Goal: Task Accomplishment & Management: Manage account settings

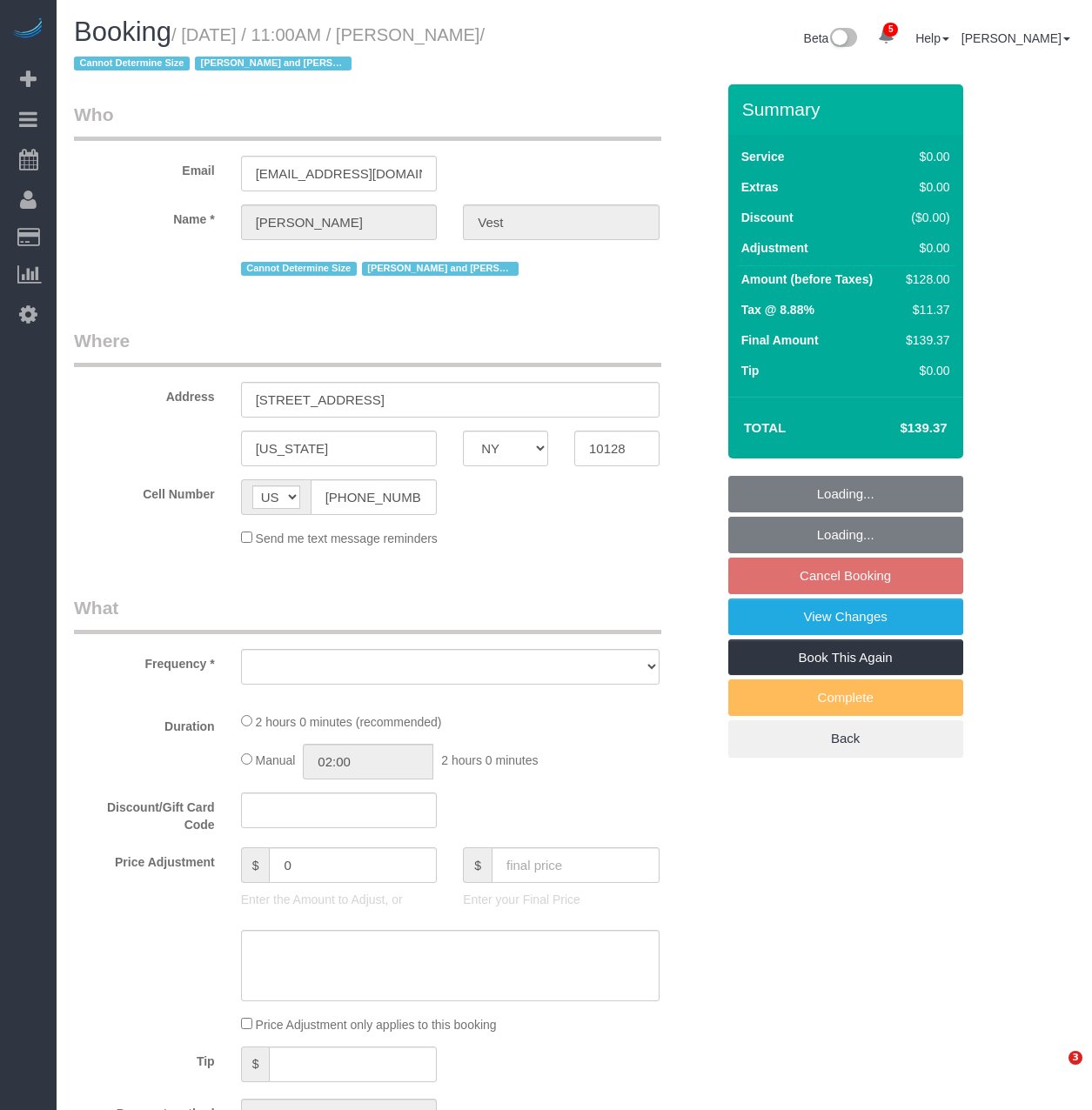
select select "NY"
select select "object:20804"
select select "number:57"
select select "number:74"
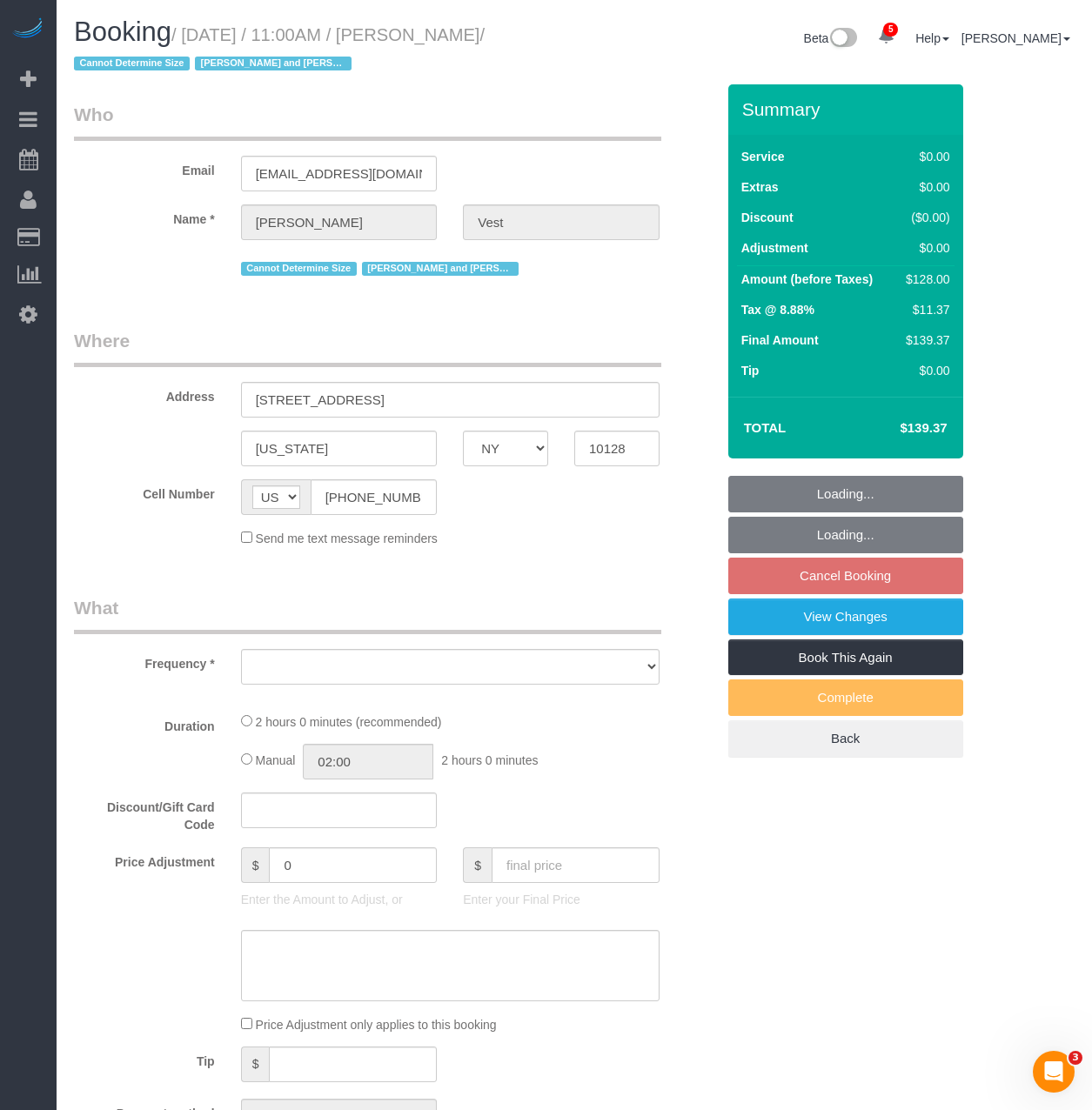
select select "number:15"
select select "number:6"
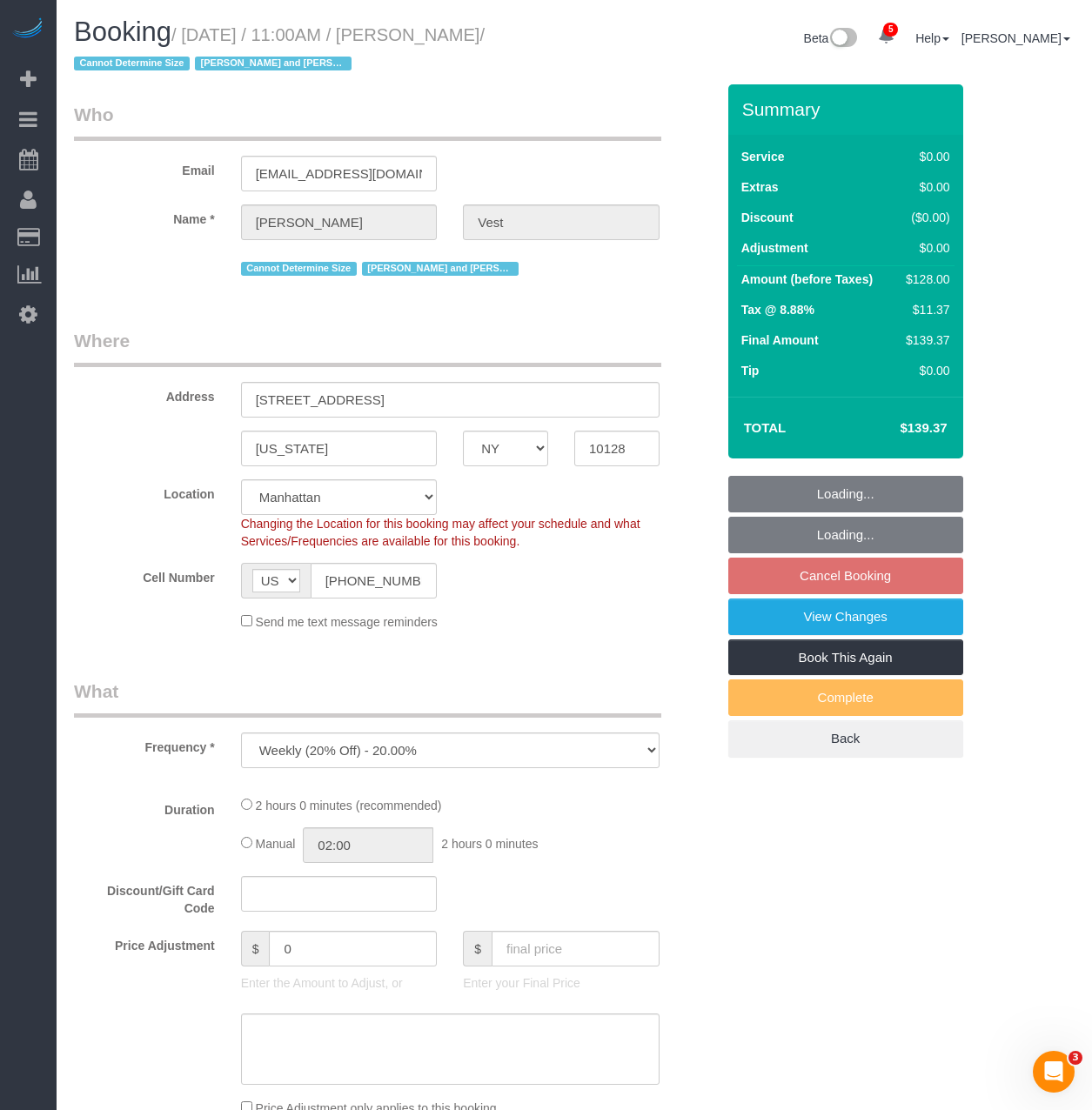
scroll to position [83720, 85896]
select select "1"
select select "spot273"
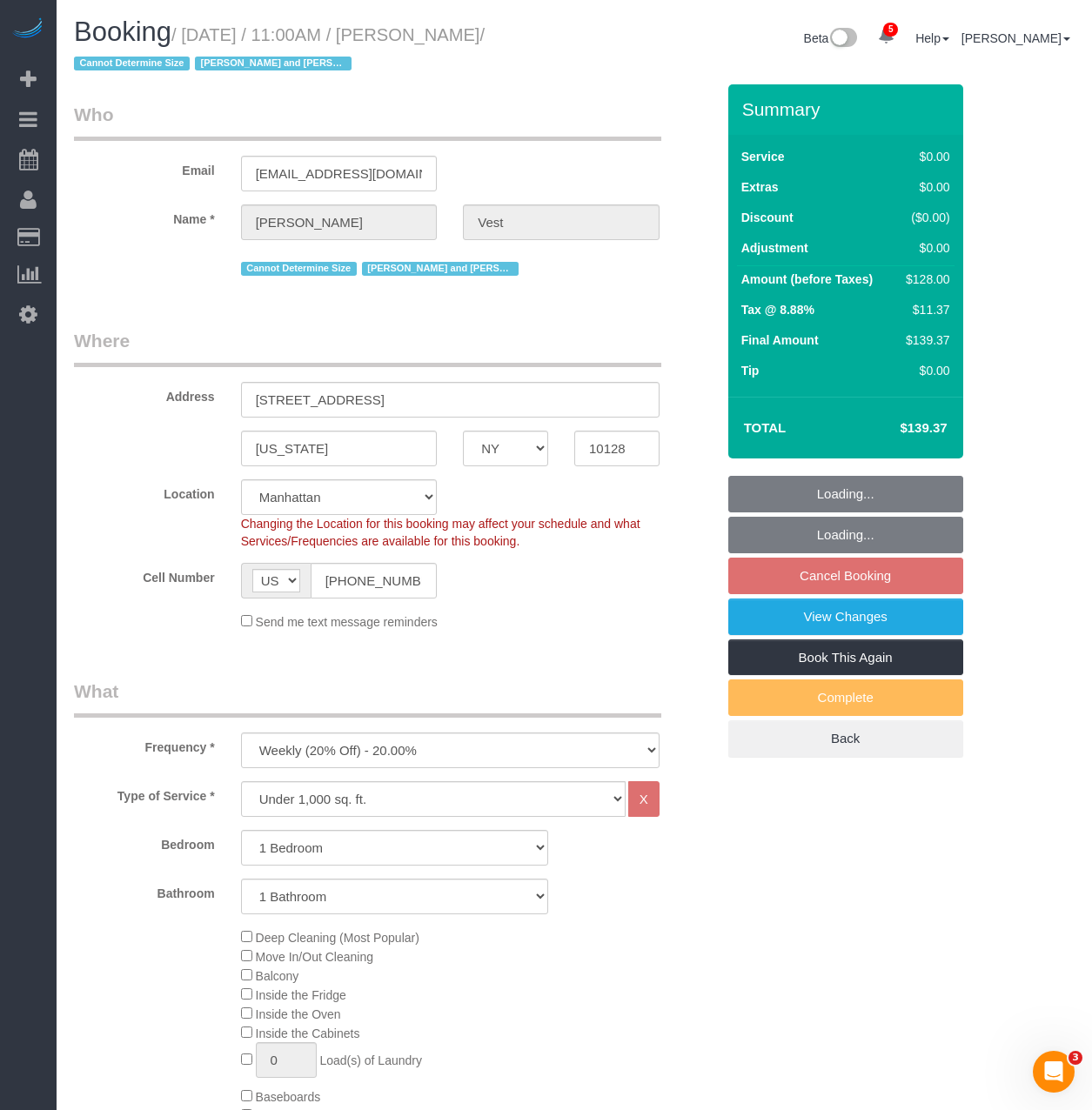
select select "object:21342"
select select "string:stripe-pm_1R74TQ4VGloSiKo7zsvzPauP"
select select "1"
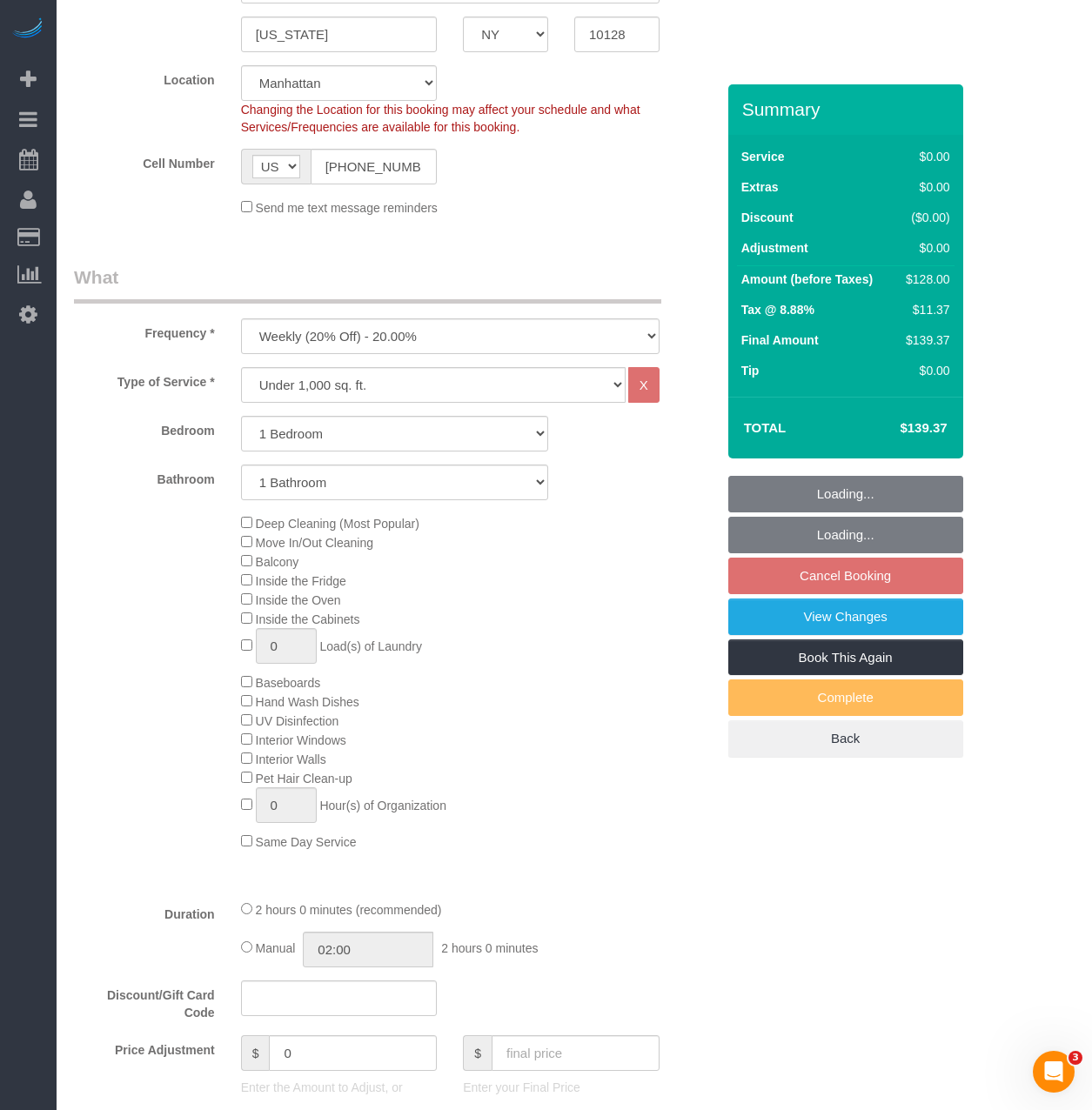
scroll to position [435, 0]
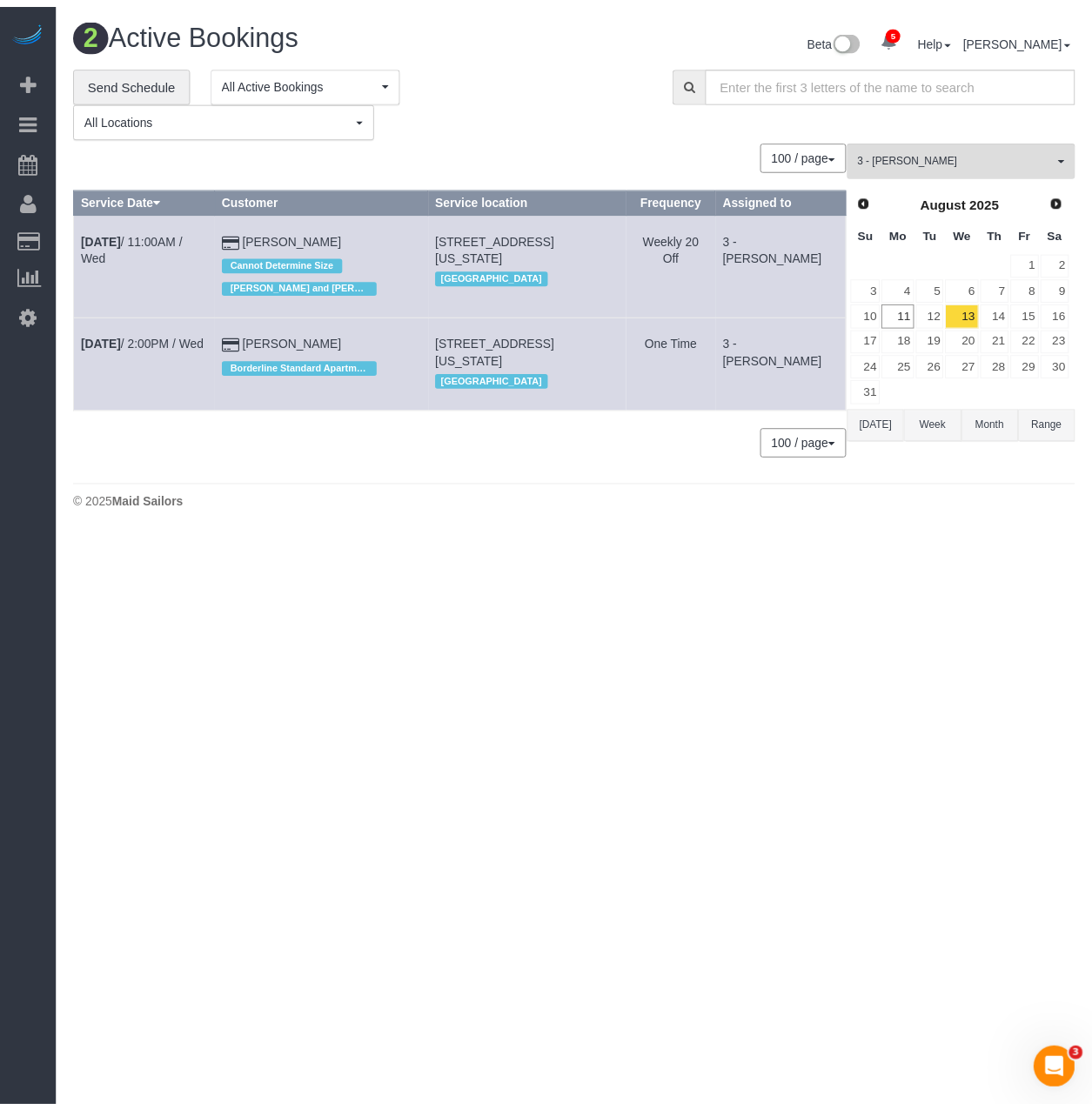
scroll to position [534, 1105]
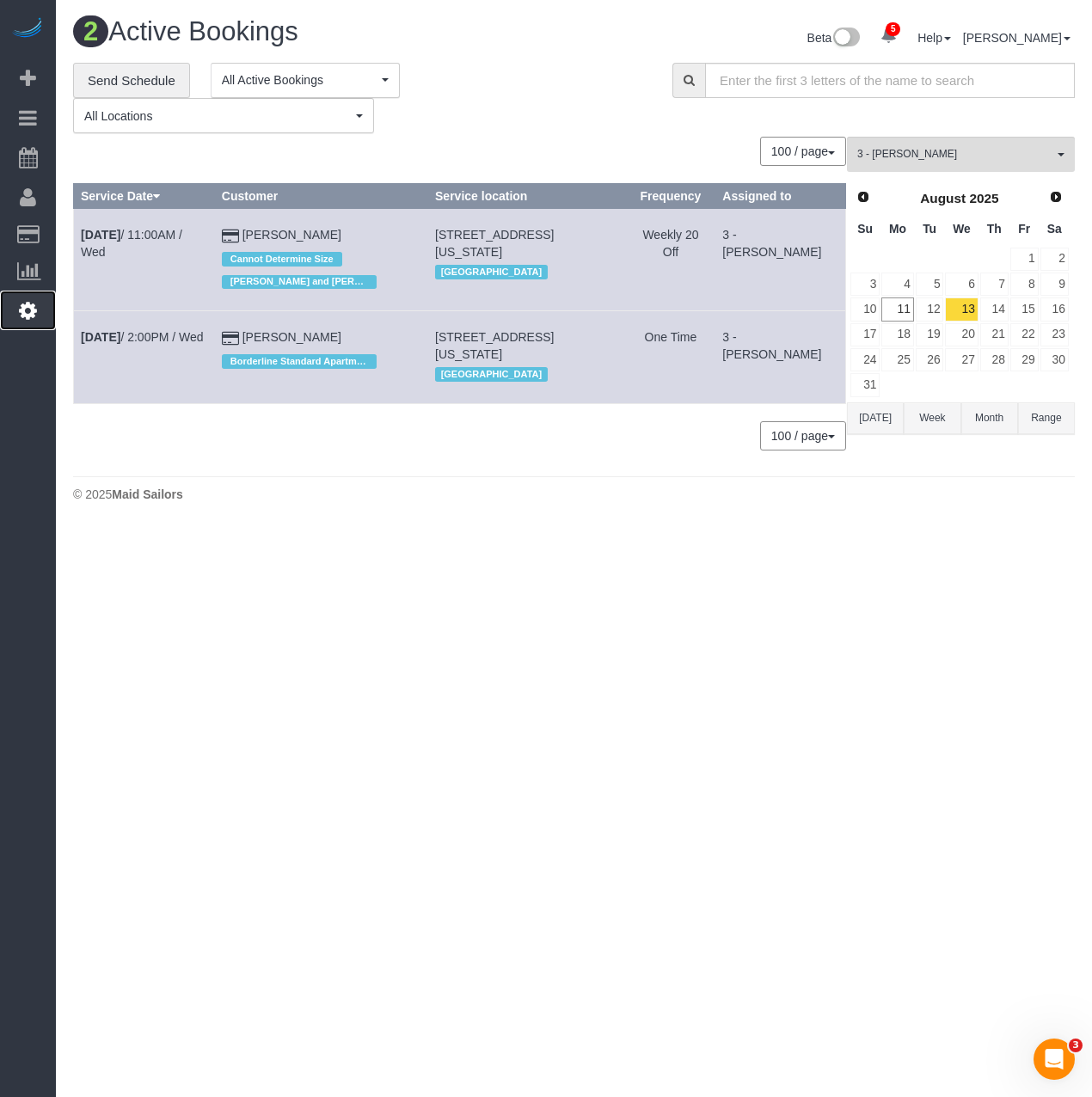
click at [33, 308] on icon at bounding box center [27, 310] width 18 height 21
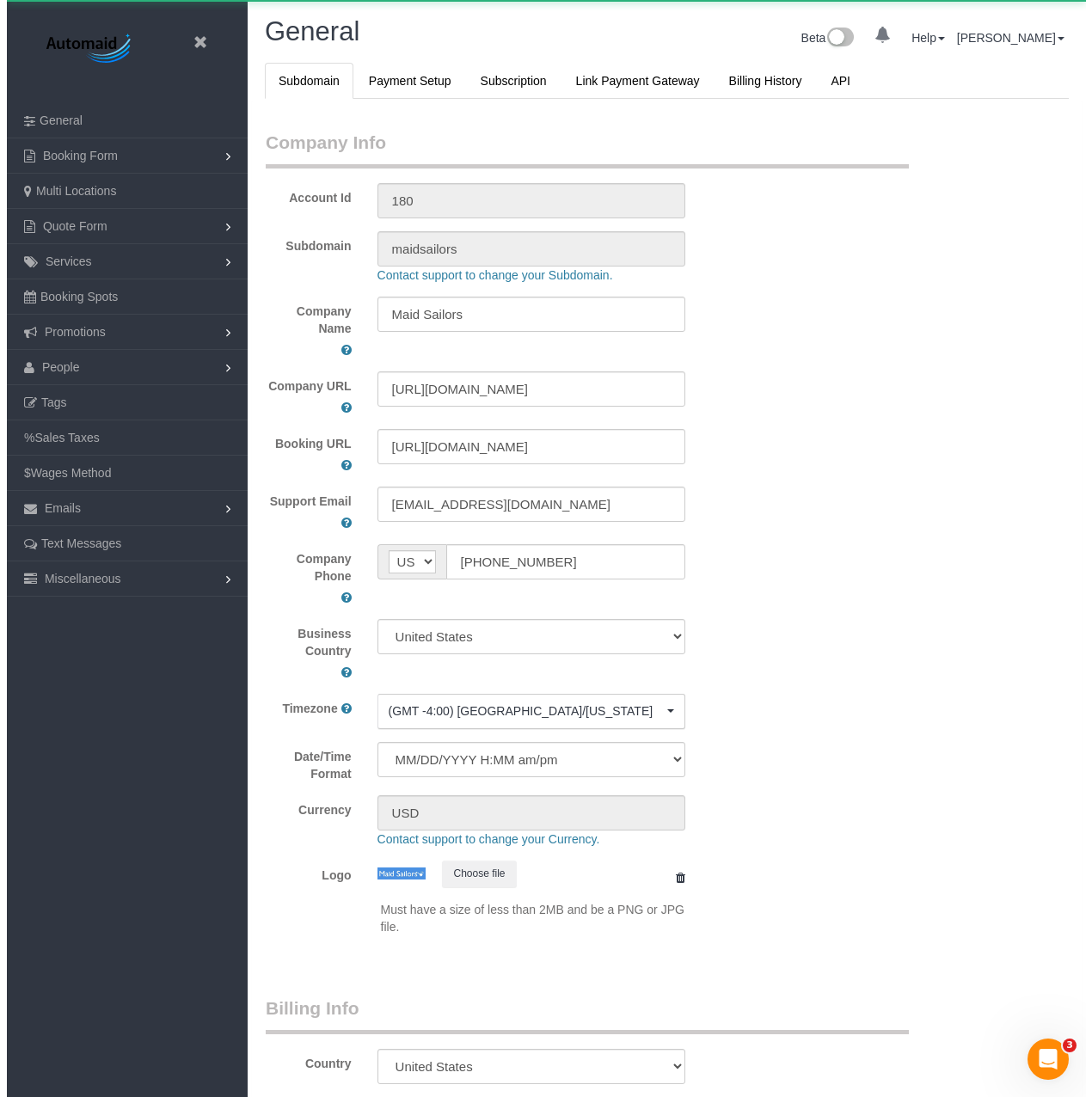
scroll to position [3888, 1079]
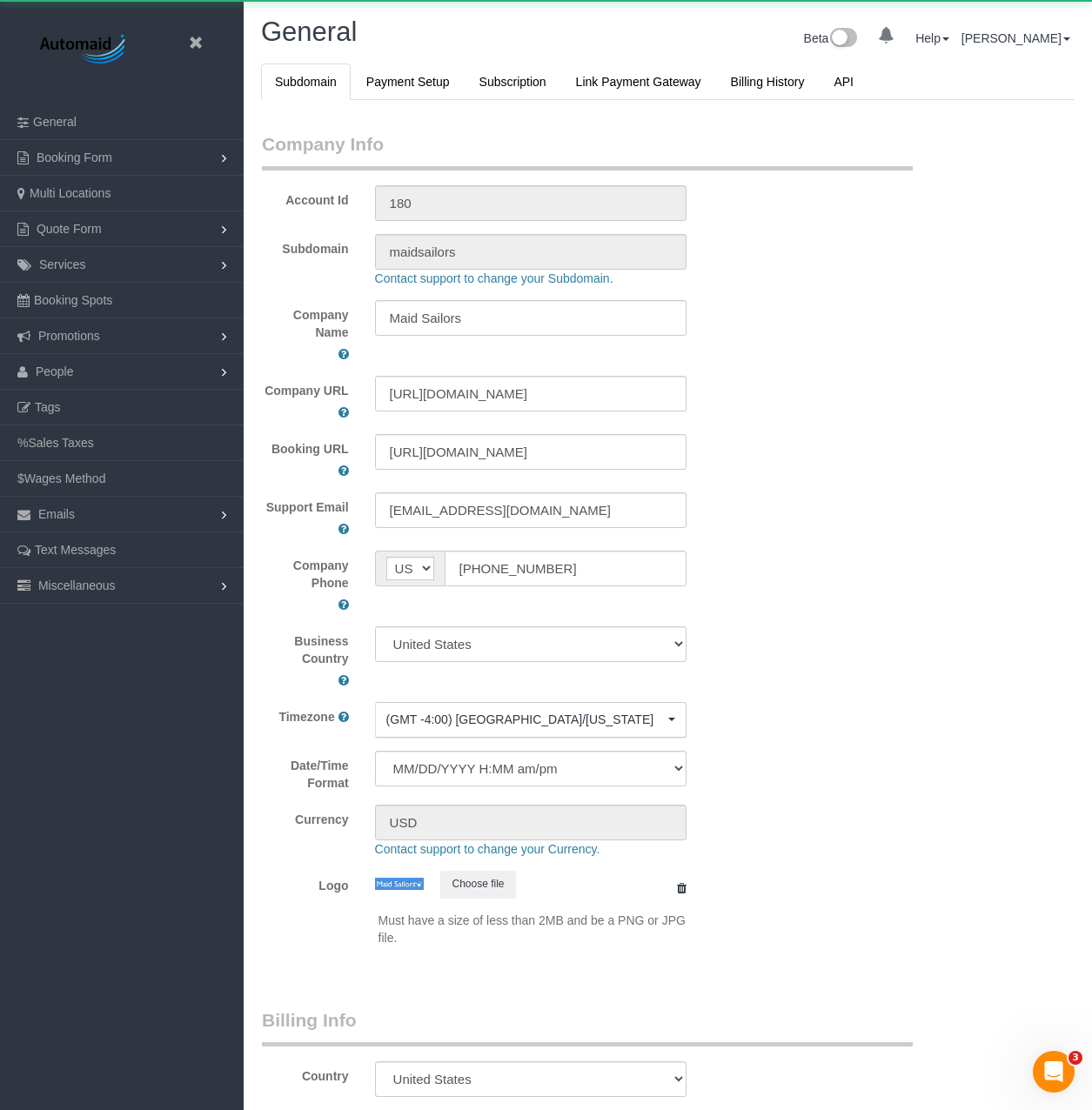
select select "425"
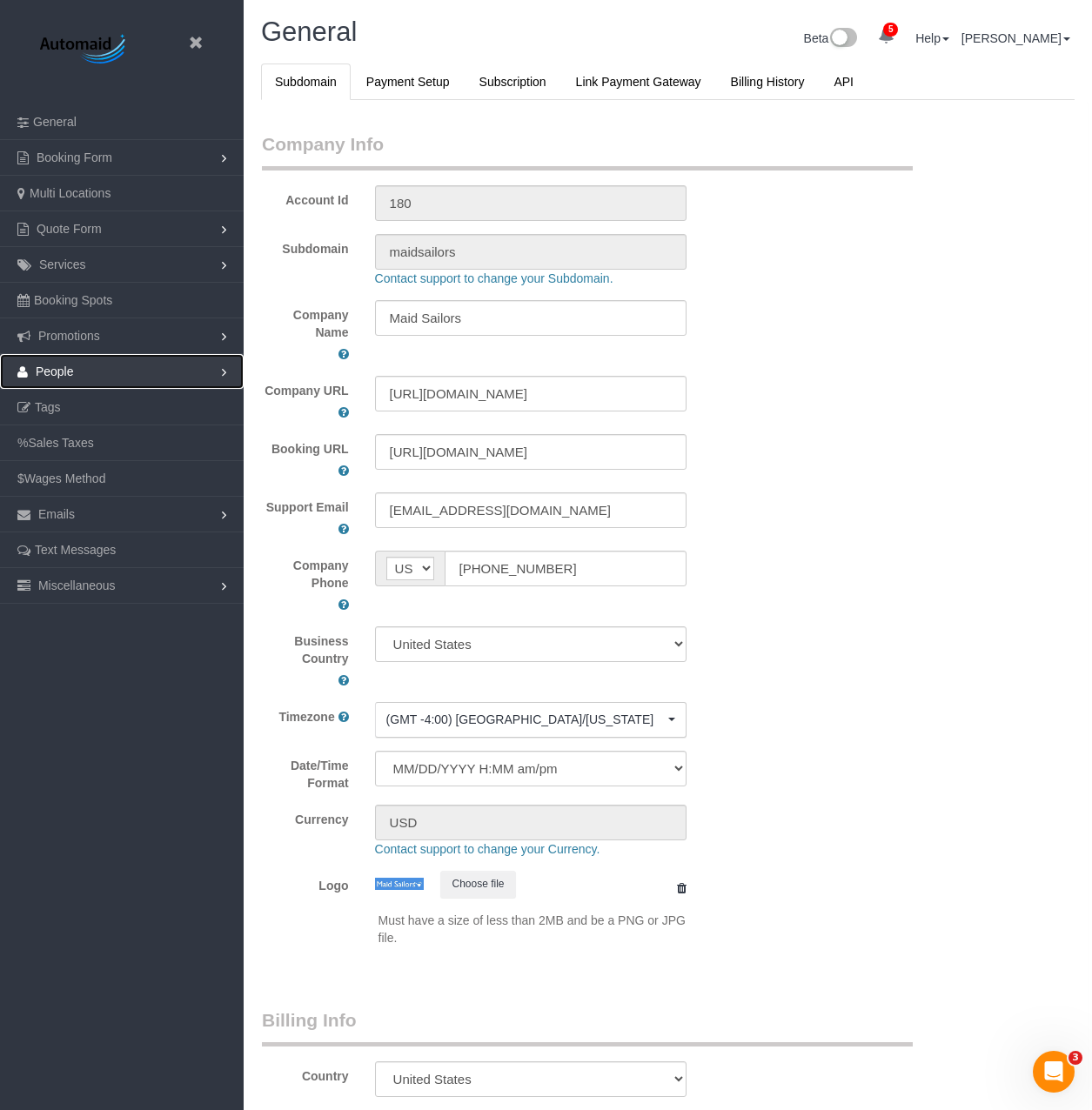
click at [94, 375] on link "People" at bounding box center [122, 371] width 243 height 35
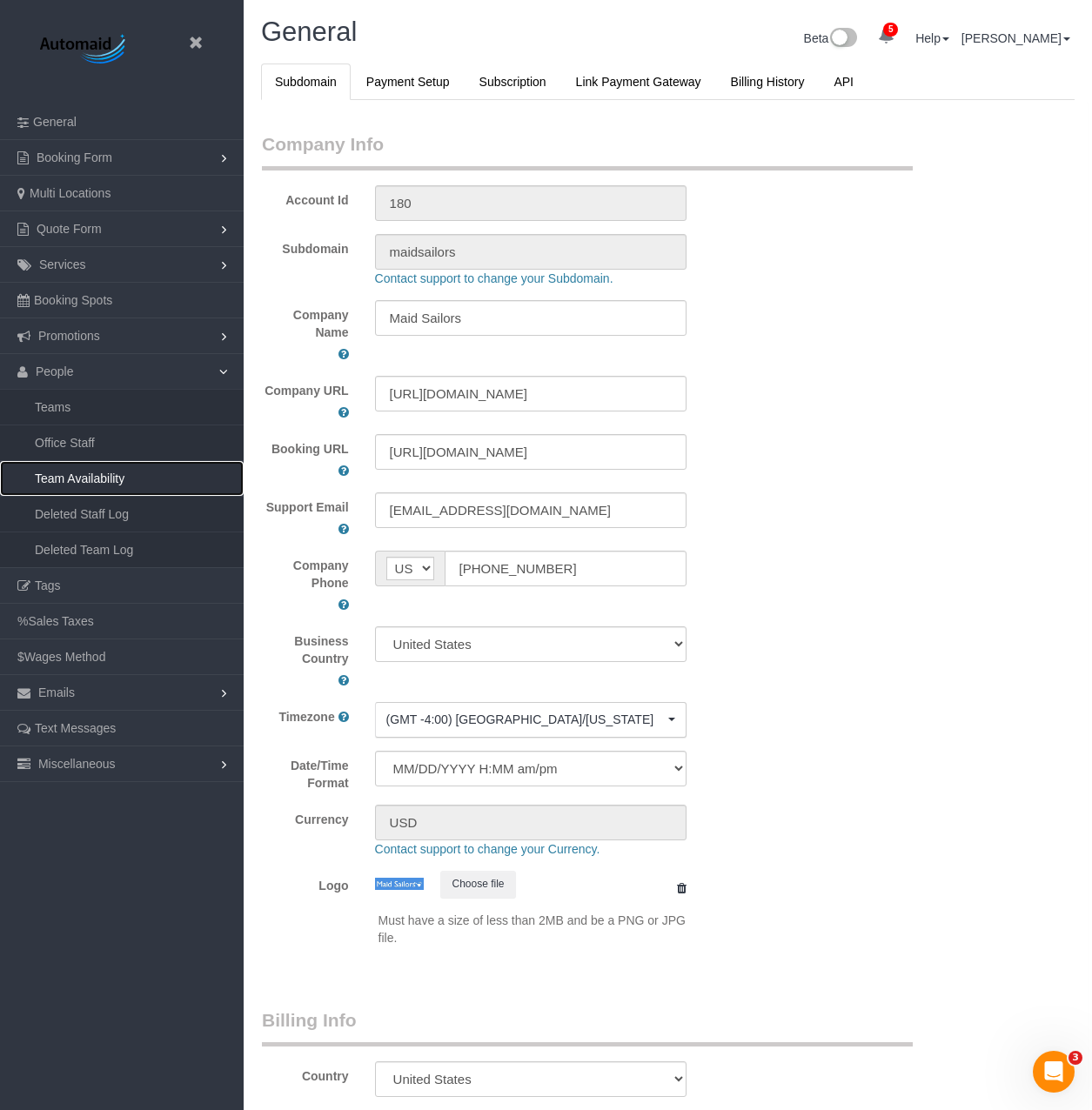
click at [108, 479] on link "Team Availability" at bounding box center [122, 478] width 243 height 35
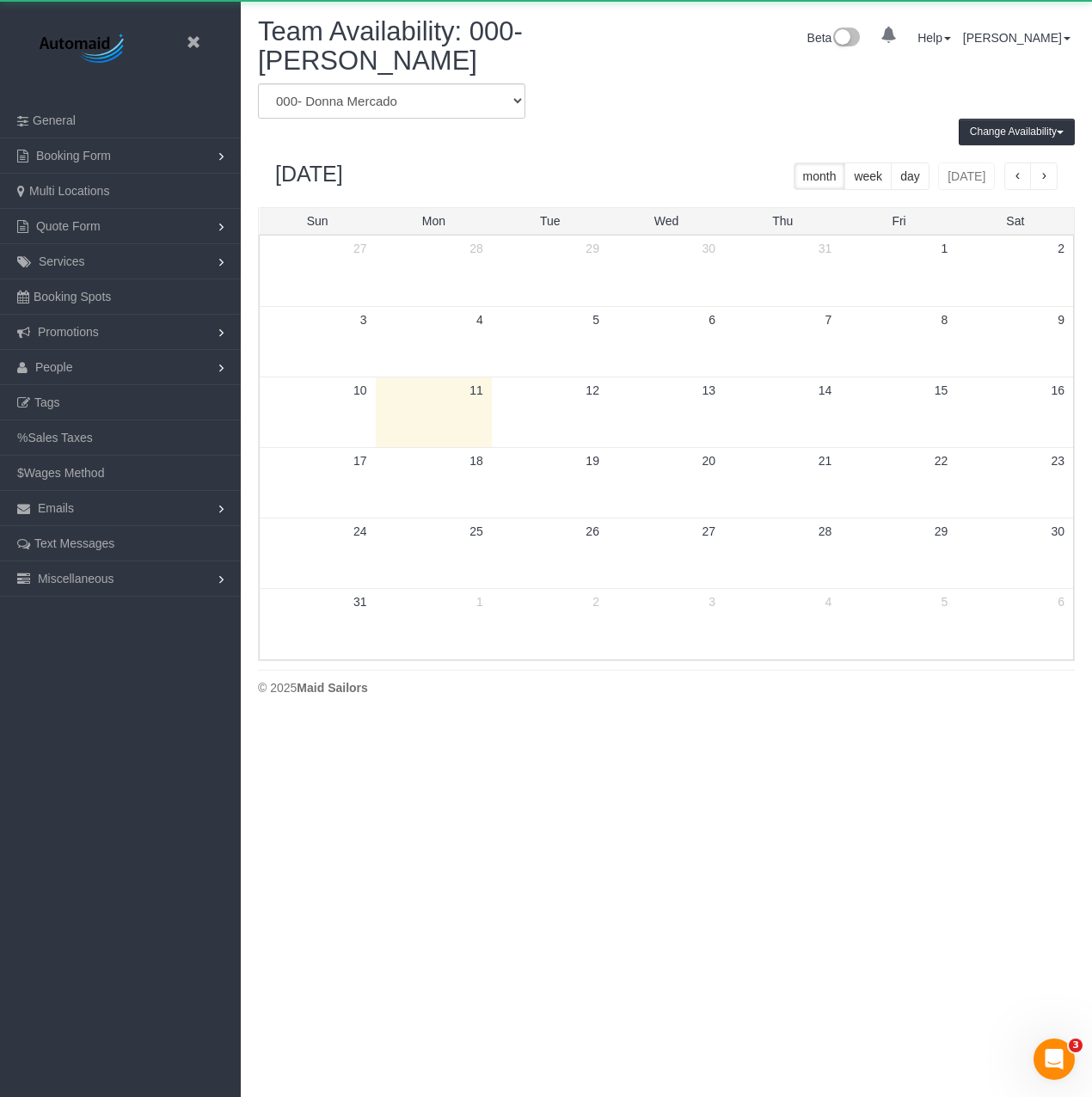
scroll to position [721, 1092]
click at [381, 97] on select "* - K.J. *[PERSON_NAME] - Test 0 - [PERSON_NAME] 000 - Partnerships 000 - TEAM …" at bounding box center [391, 101] width 267 height 35
select select "number:33956"
click at [258, 83] on select "* - K.J. *[PERSON_NAME] - Test 0 - [PERSON_NAME] 000 - Partnerships 000 - TEAM …" at bounding box center [391, 101] width 267 height 35
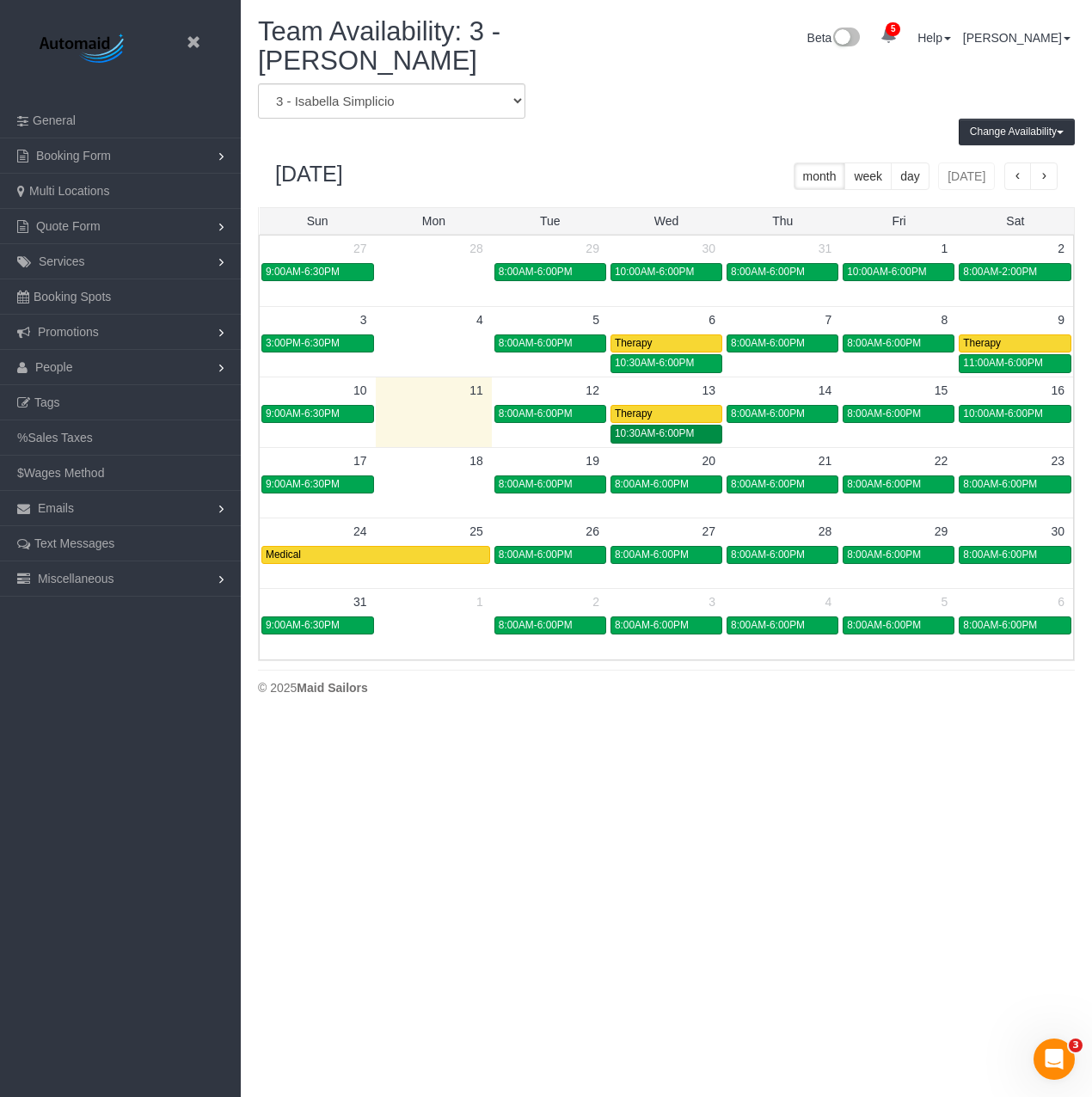
click at [666, 427] on span "10:30AM-6:00PM" at bounding box center [655, 432] width 80 height 12
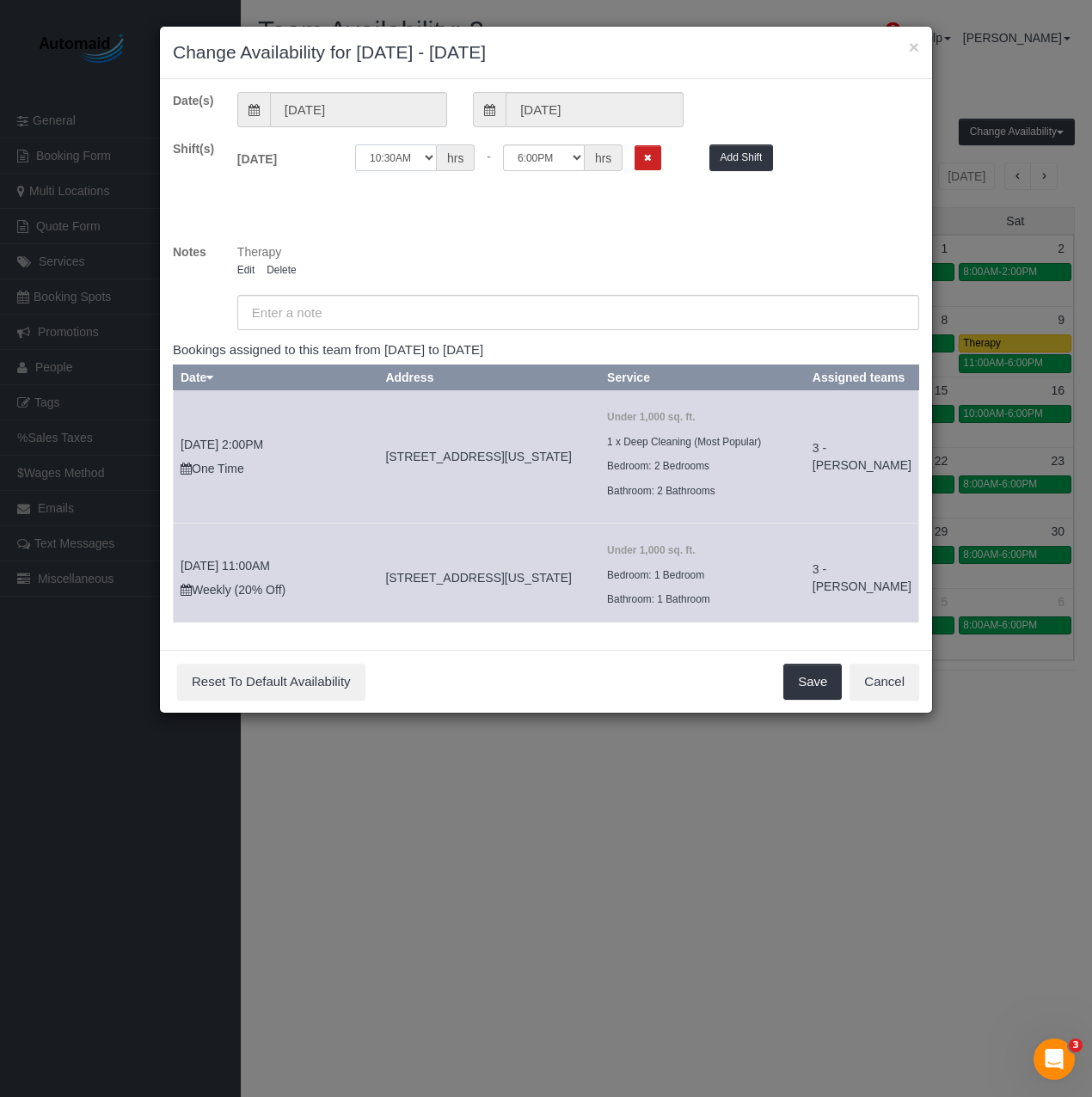
click at [419, 156] on select "12:00AM 12:05AM 12:10AM 12:15AM 12:20AM 12:25AM 12:30AM 12:35AM 12:40AM 12:45AM…" at bounding box center [396, 158] width 82 height 27
select select "string:10:00"
click at [355, 144] on select "12:00AM 12:05AM 12:10AM 12:15AM 12:20AM 12:25AM 12:30AM 12:35AM 12:40AM 12:45AM…" at bounding box center [396, 158] width 82 height 27
click at [788, 692] on button "Save" at bounding box center [812, 681] width 59 height 36
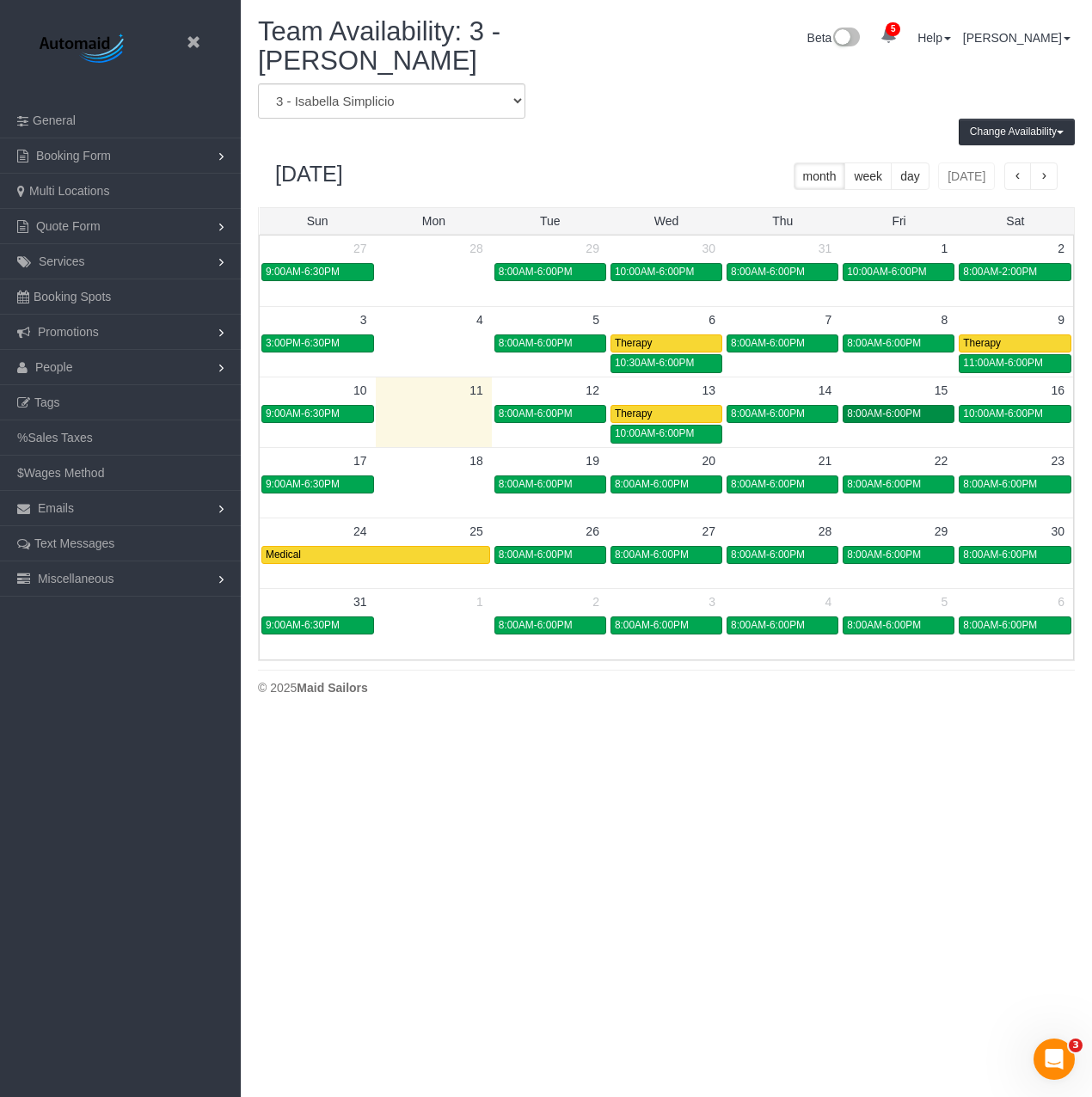
click at [867, 412] on span "8:00AM-6:00PM" at bounding box center [883, 413] width 74 height 12
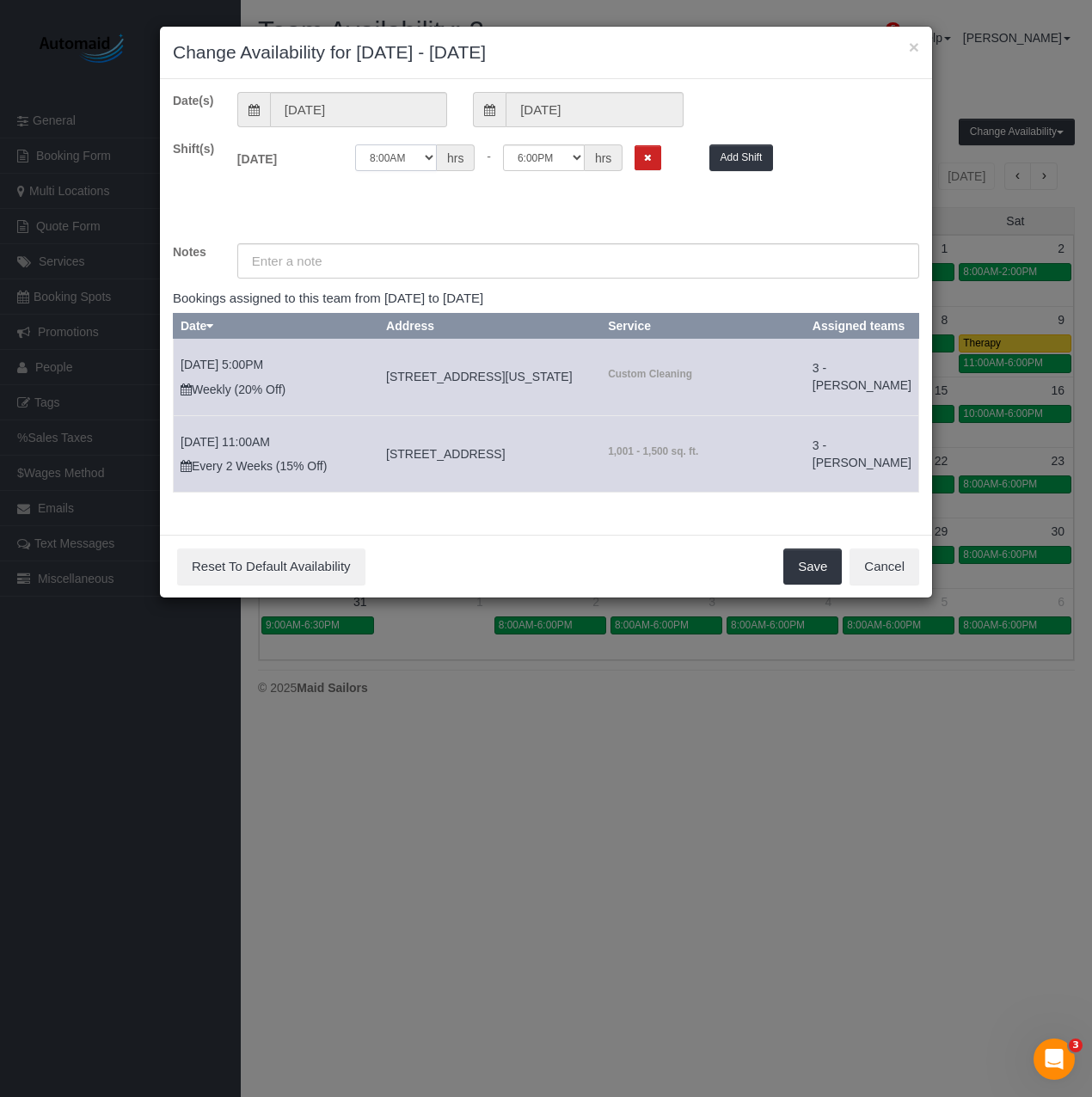
click at [416, 152] on select "12:00AM 12:05AM 12:10AM 12:15AM 12:20AM 12:25AM 12:30AM 12:35AM 12:40AM 12:45AM…" at bounding box center [396, 158] width 82 height 27
click at [406, 160] on select "12:00AM 12:05AM 12:10AM 12:15AM 12:20AM 12:25AM 12:30AM 12:35AM 12:40AM 12:45AM…" at bounding box center [396, 158] width 82 height 27
select select "string:10:00"
click at [355, 144] on select "12:00AM 12:05AM 12:10AM 12:15AM 12:20AM 12:25AM 12:30AM 12:35AM 12:40AM 12:45AM…" at bounding box center [396, 158] width 82 height 27
click at [792, 584] on button "Save" at bounding box center [812, 567] width 59 height 36
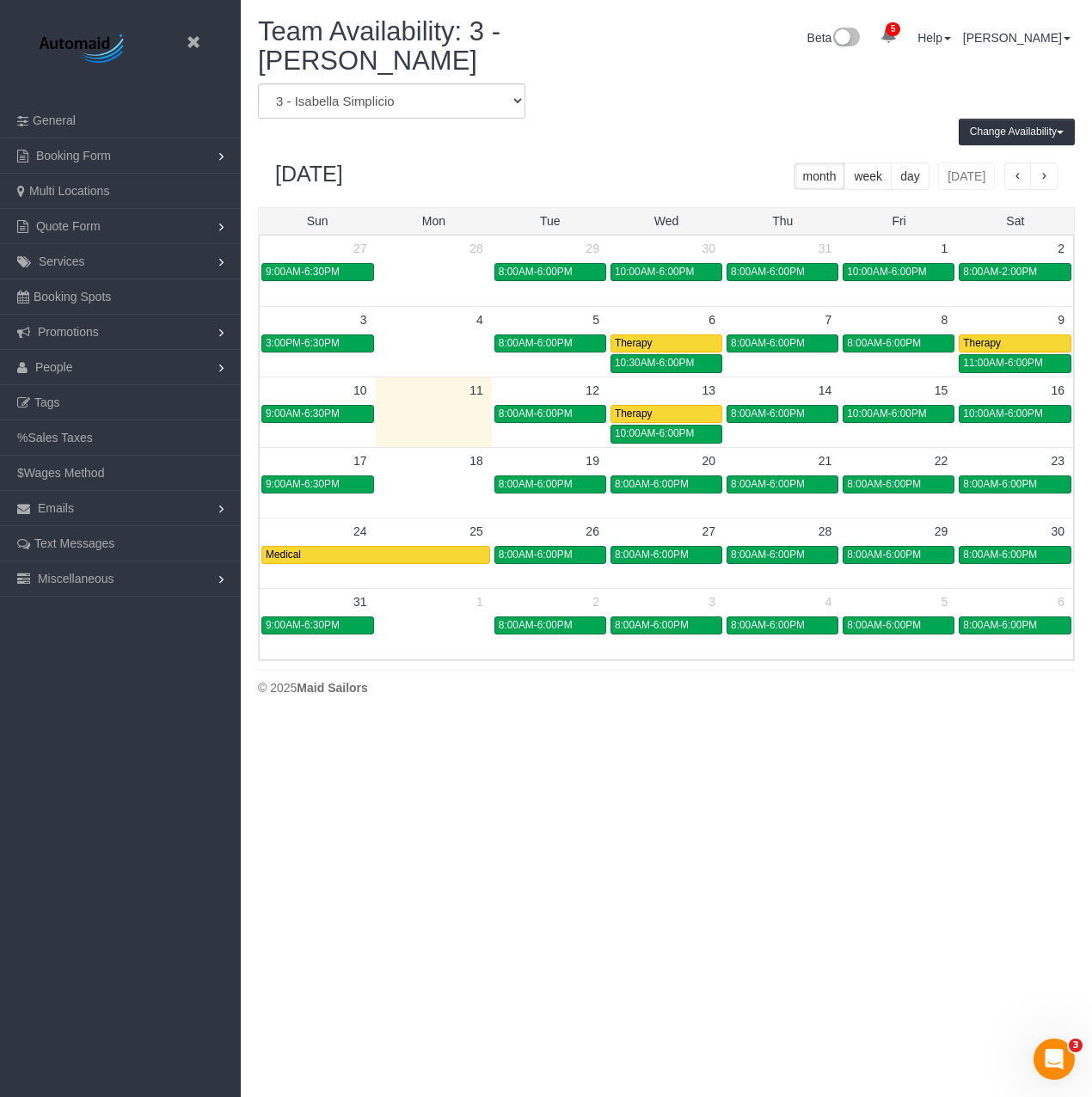
click at [183, 41] on header "Beta" at bounding box center [120, 51] width 240 height 103
click at [186, 41] on icon at bounding box center [193, 42] width 21 height 21
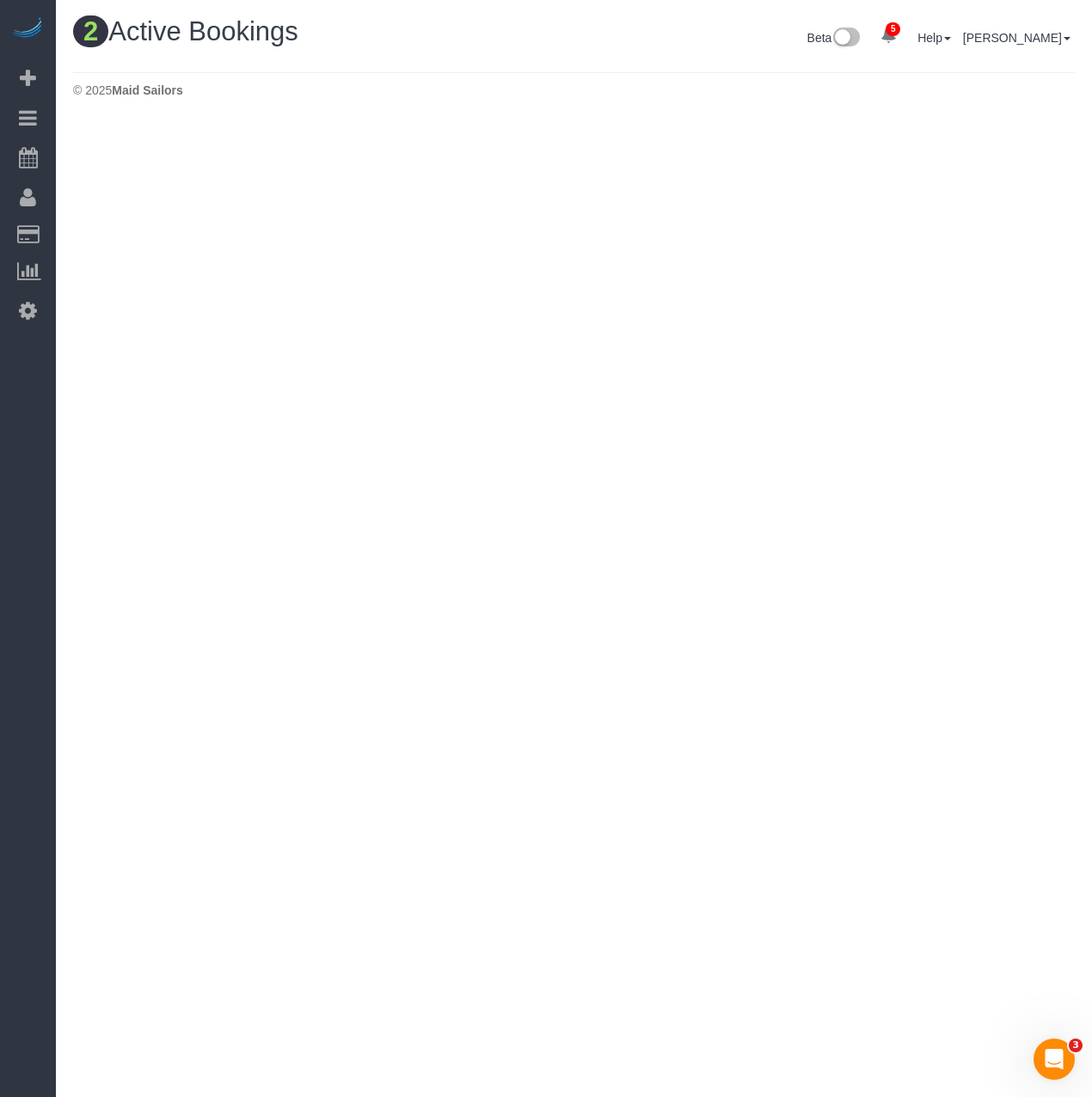
scroll to position [528, 1092]
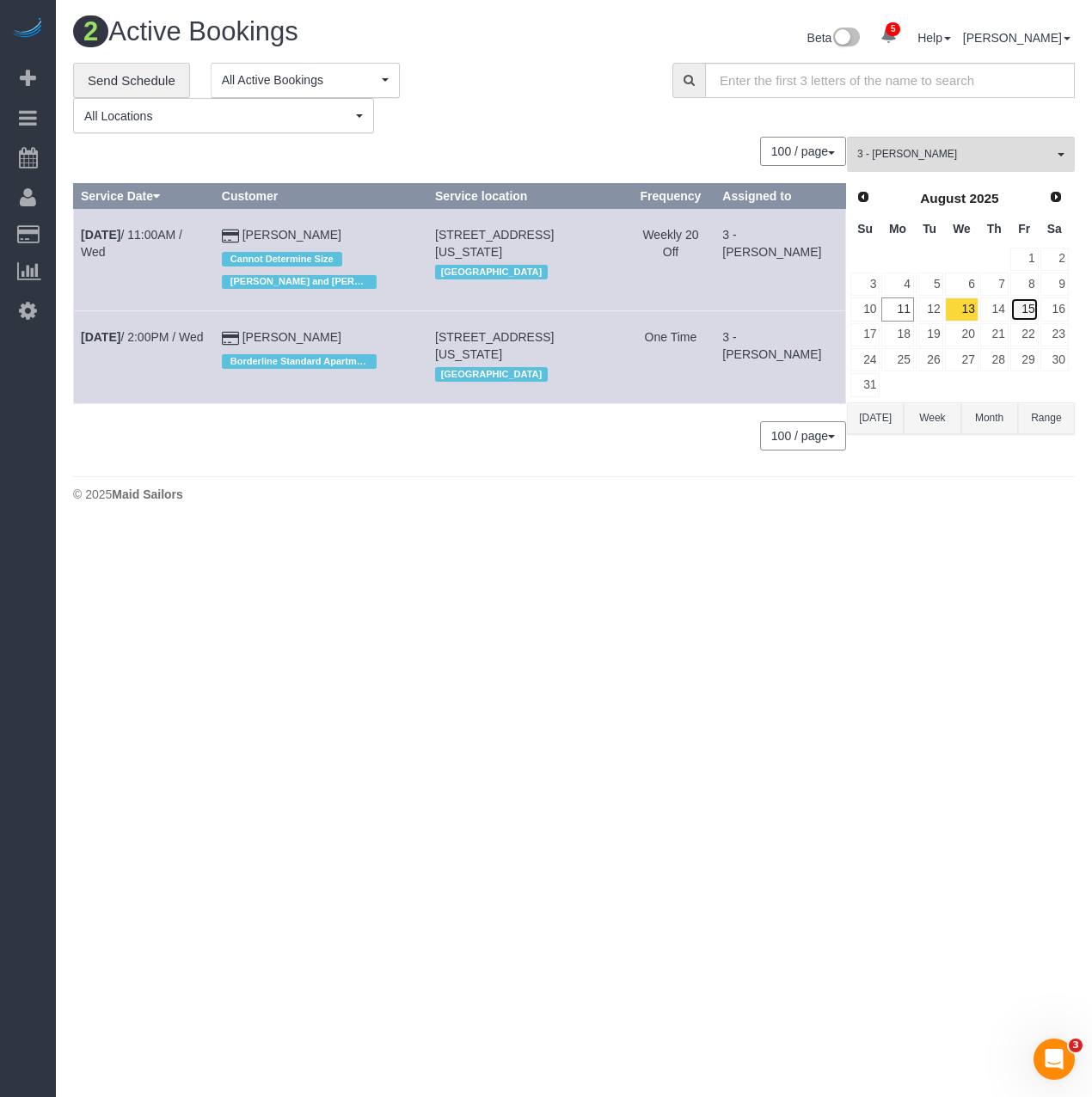
click at [1025, 307] on link "15" at bounding box center [1024, 309] width 28 height 23
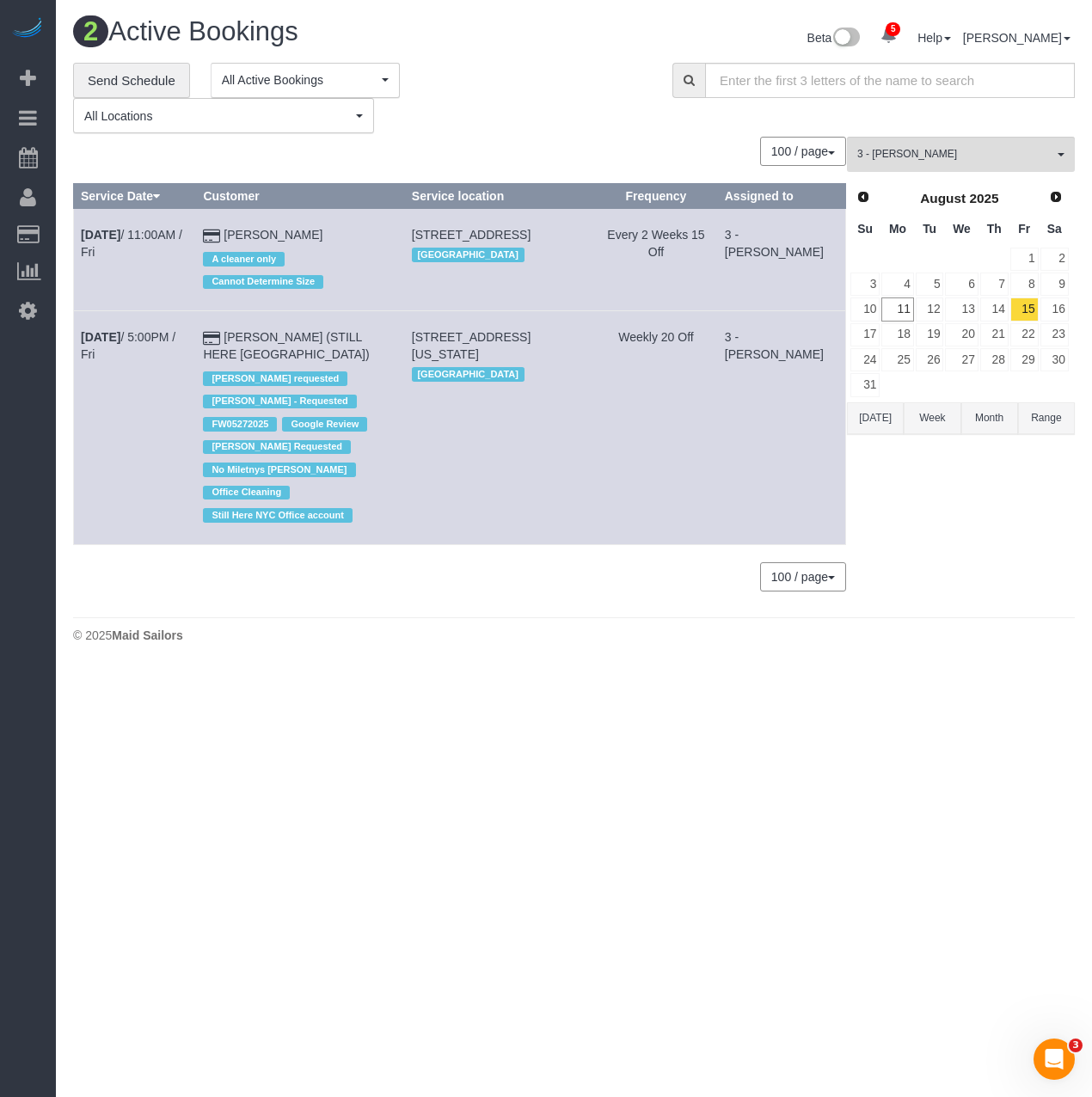
click at [241, 601] on div "0 Bookings found. We couldn't find any bookings that matched your search. Creat…" at bounding box center [459, 372] width 773 height 471
click at [904, 164] on button "3 - [PERSON_NAME] All Teams" at bounding box center [961, 155] width 227 height 35
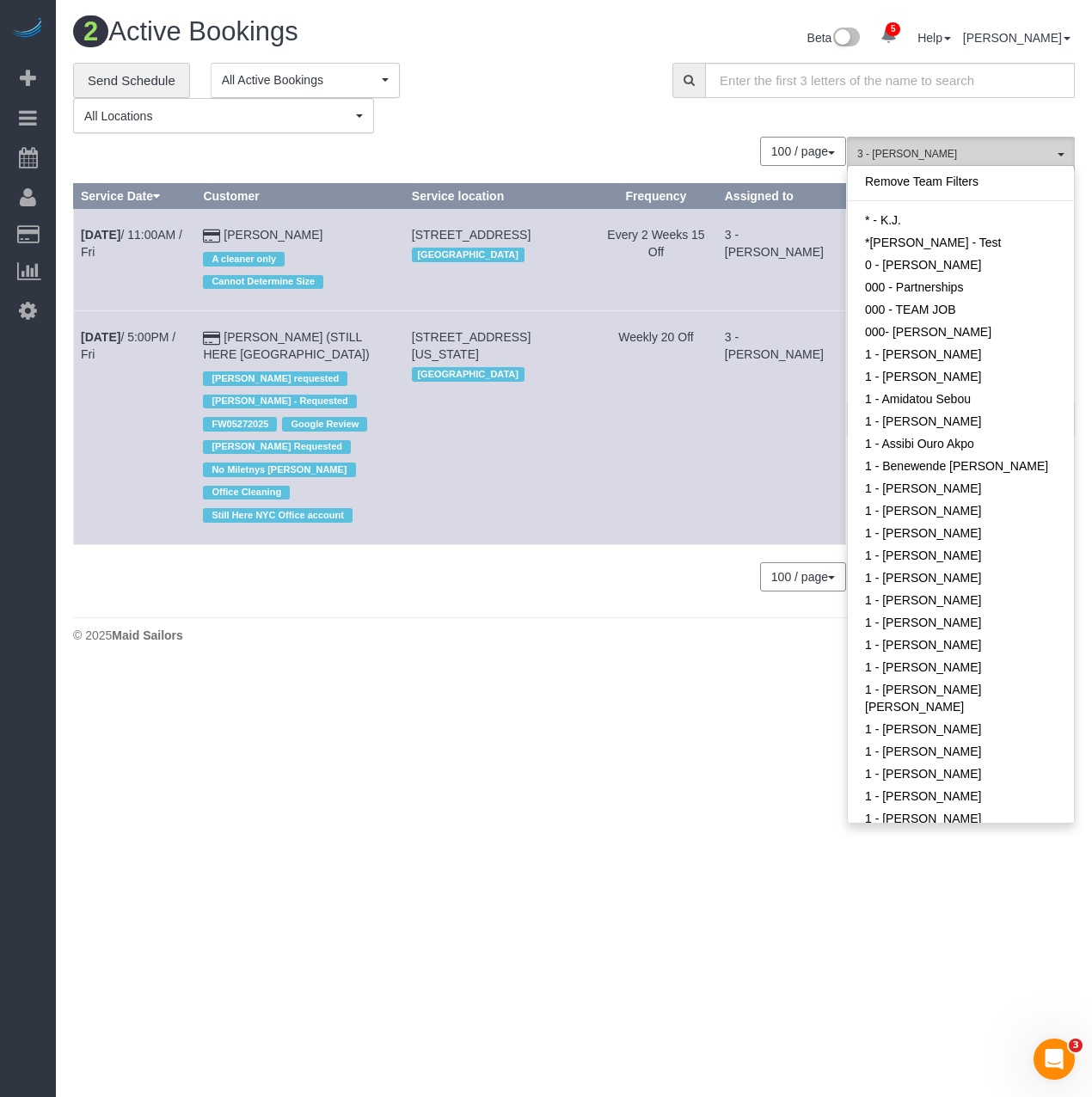
scroll to position [1258, 0]
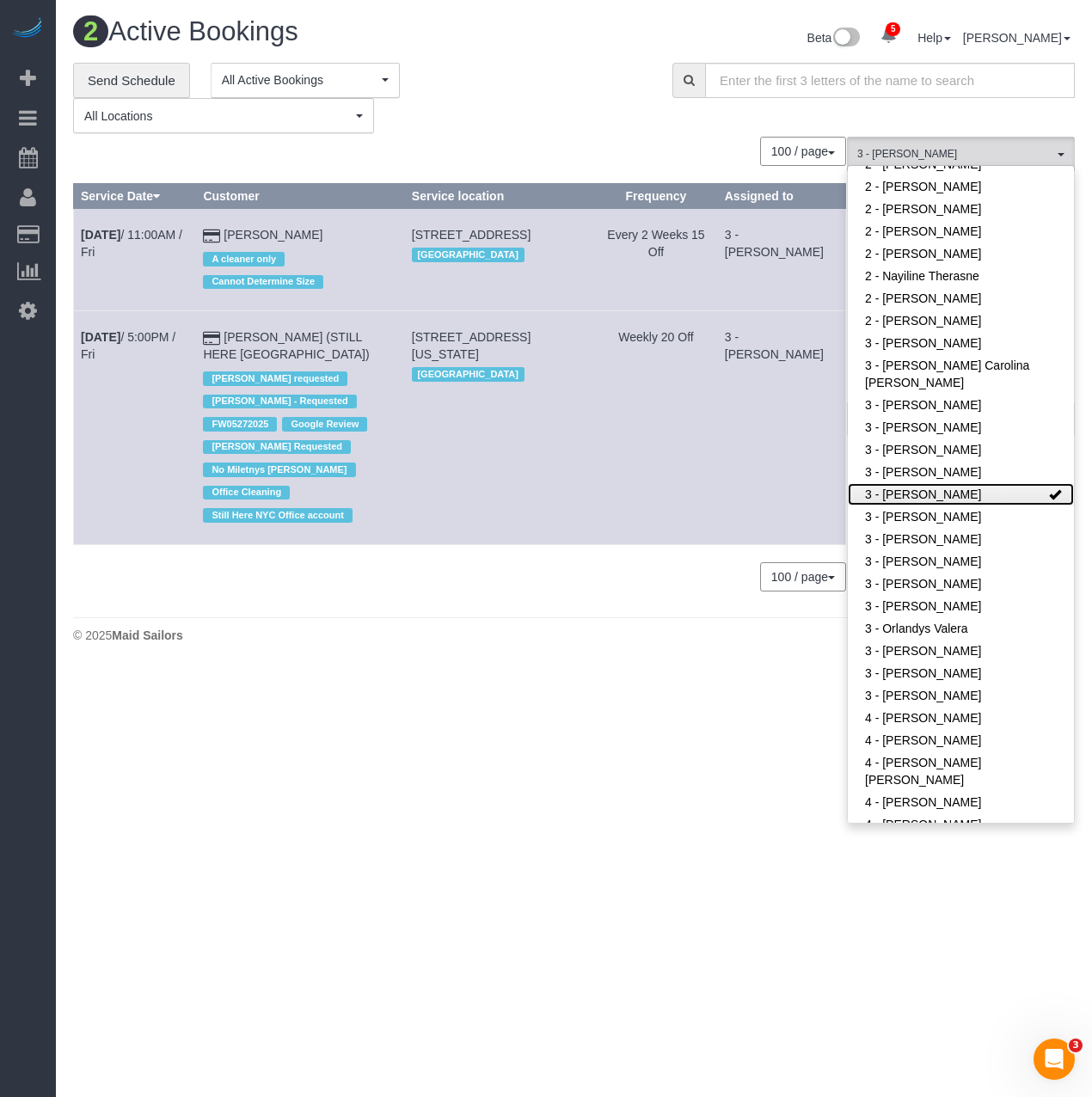
click at [911, 503] on link "3 - [PERSON_NAME]" at bounding box center [961, 494] width 226 height 22
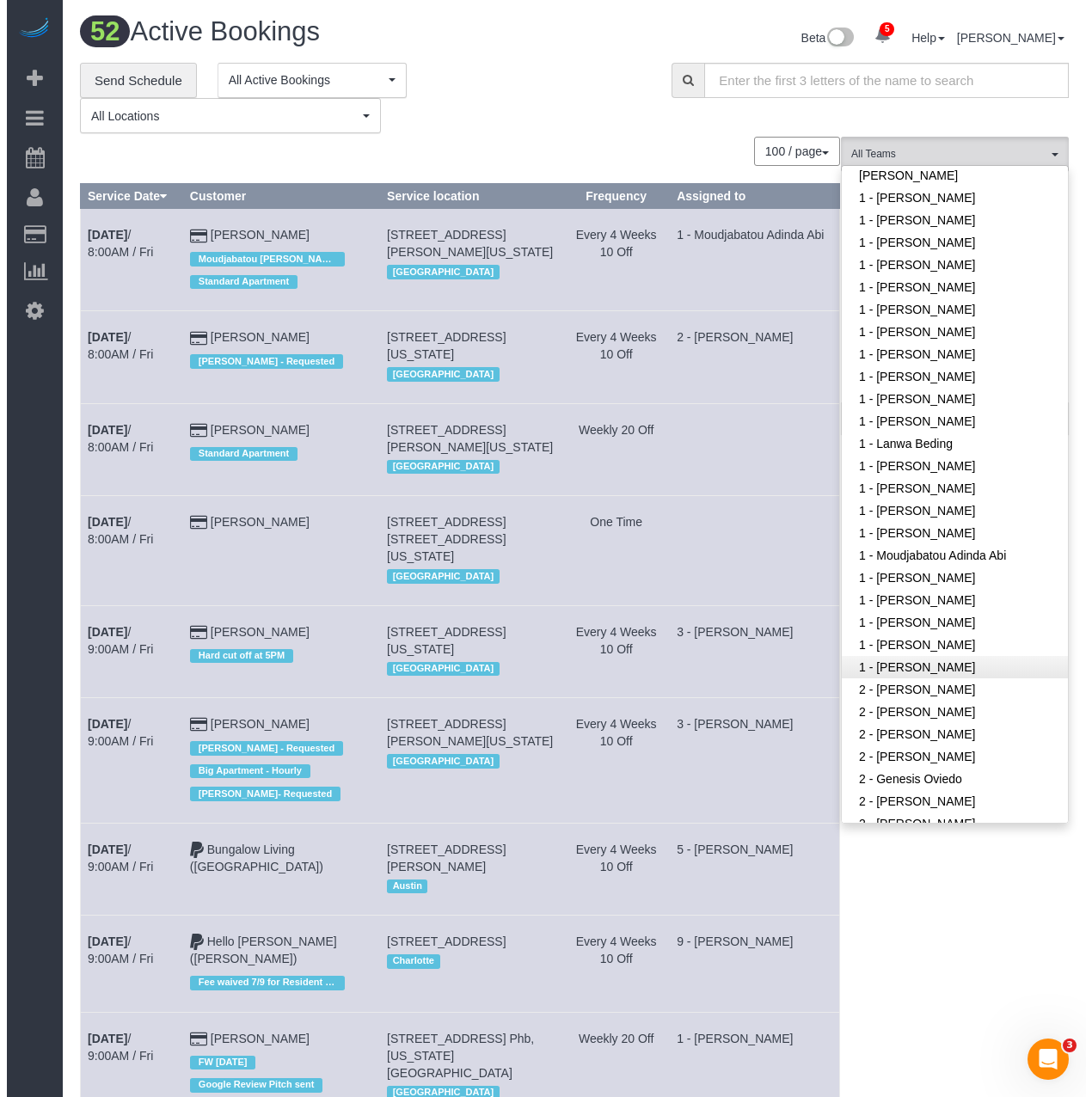
scroll to position [484, 0]
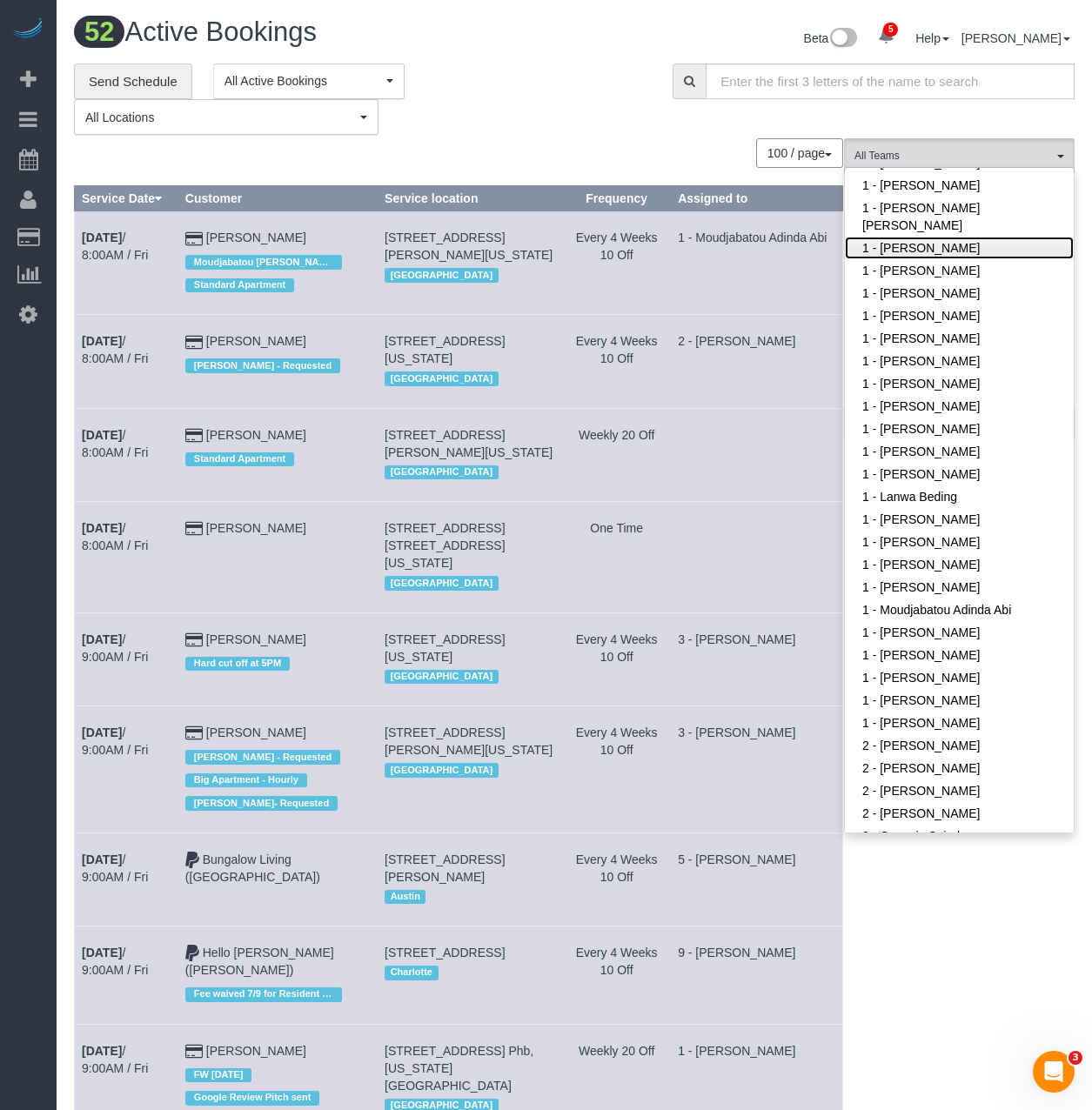
click at [928, 239] on link "1 - [PERSON_NAME]" at bounding box center [959, 248] width 229 height 23
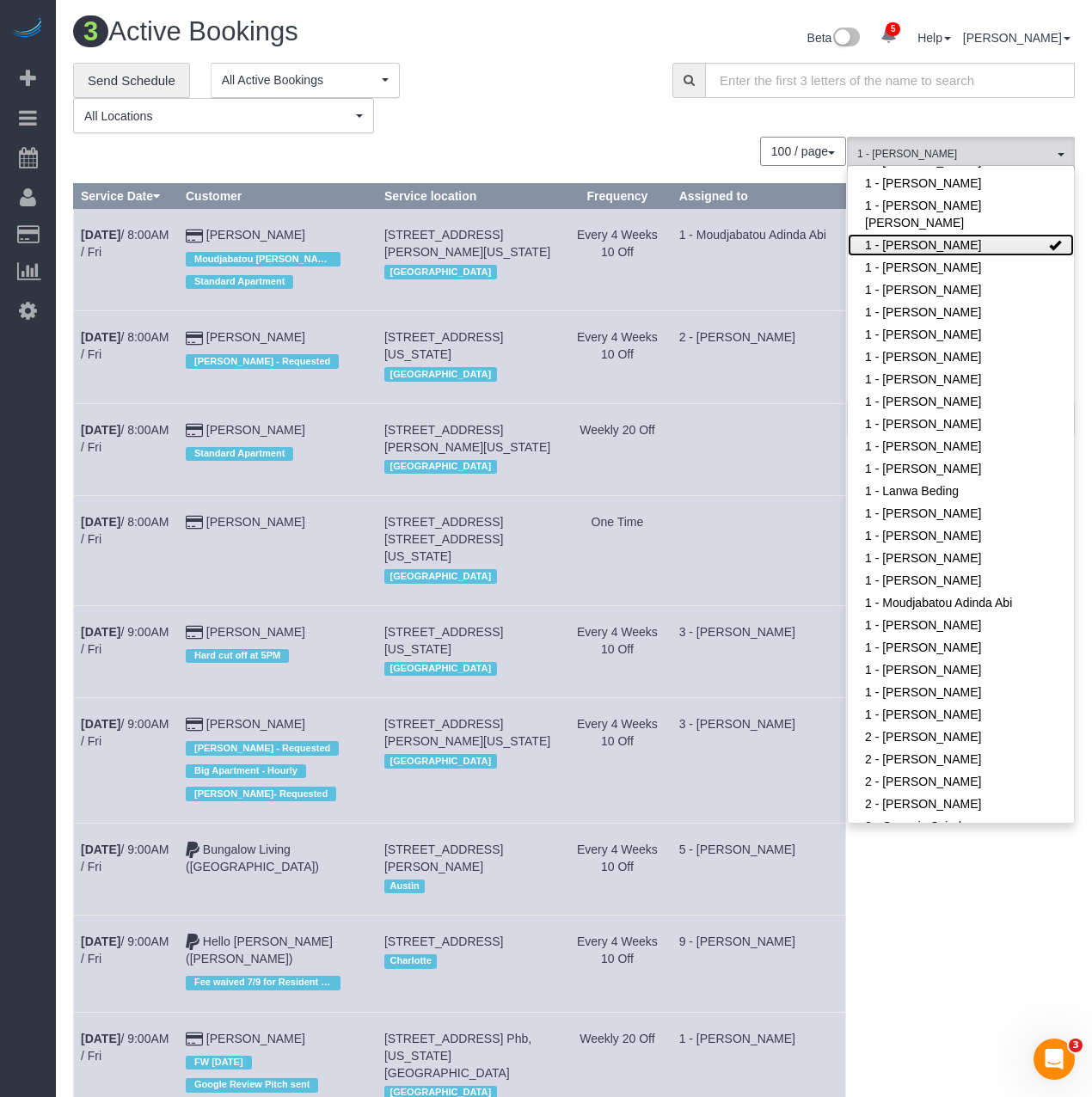
scroll to position [760, 1092]
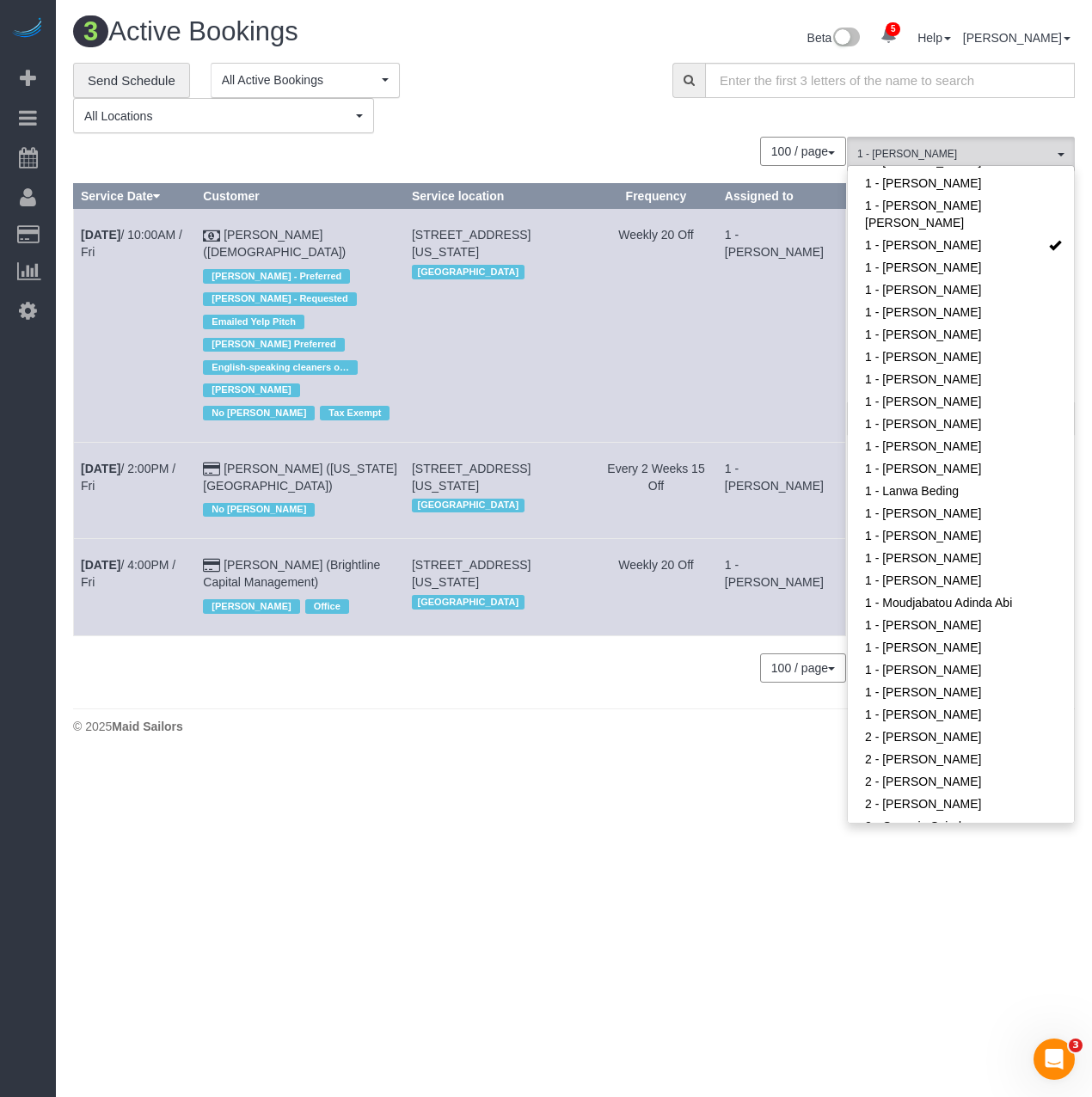
click at [627, 138] on div "100 / page 10 / page 20 / page 30 / page 40 / page 50 / page 100 / page" at bounding box center [458, 151] width 772 height 29
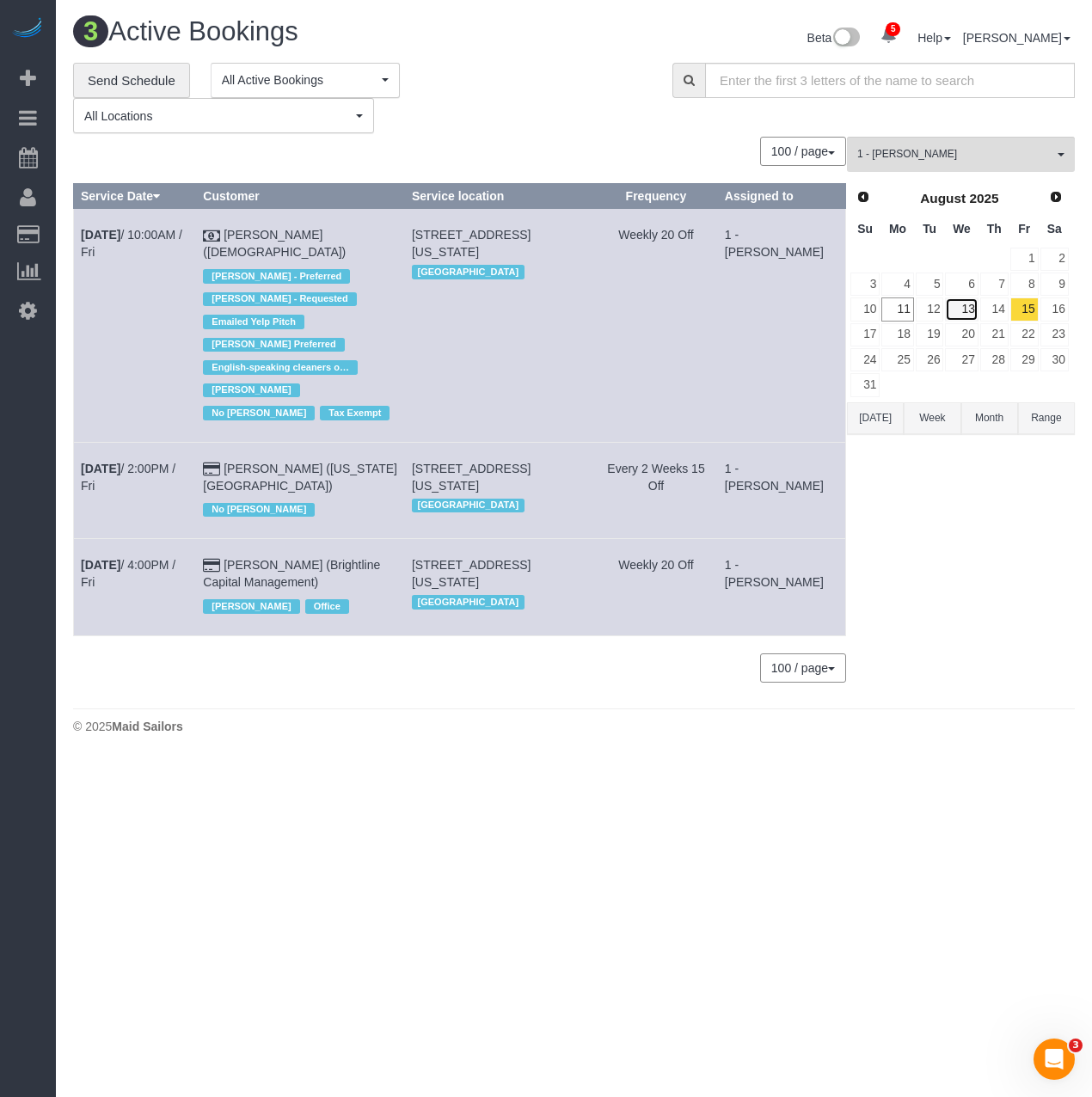
click at [962, 315] on link "13" at bounding box center [961, 309] width 33 height 23
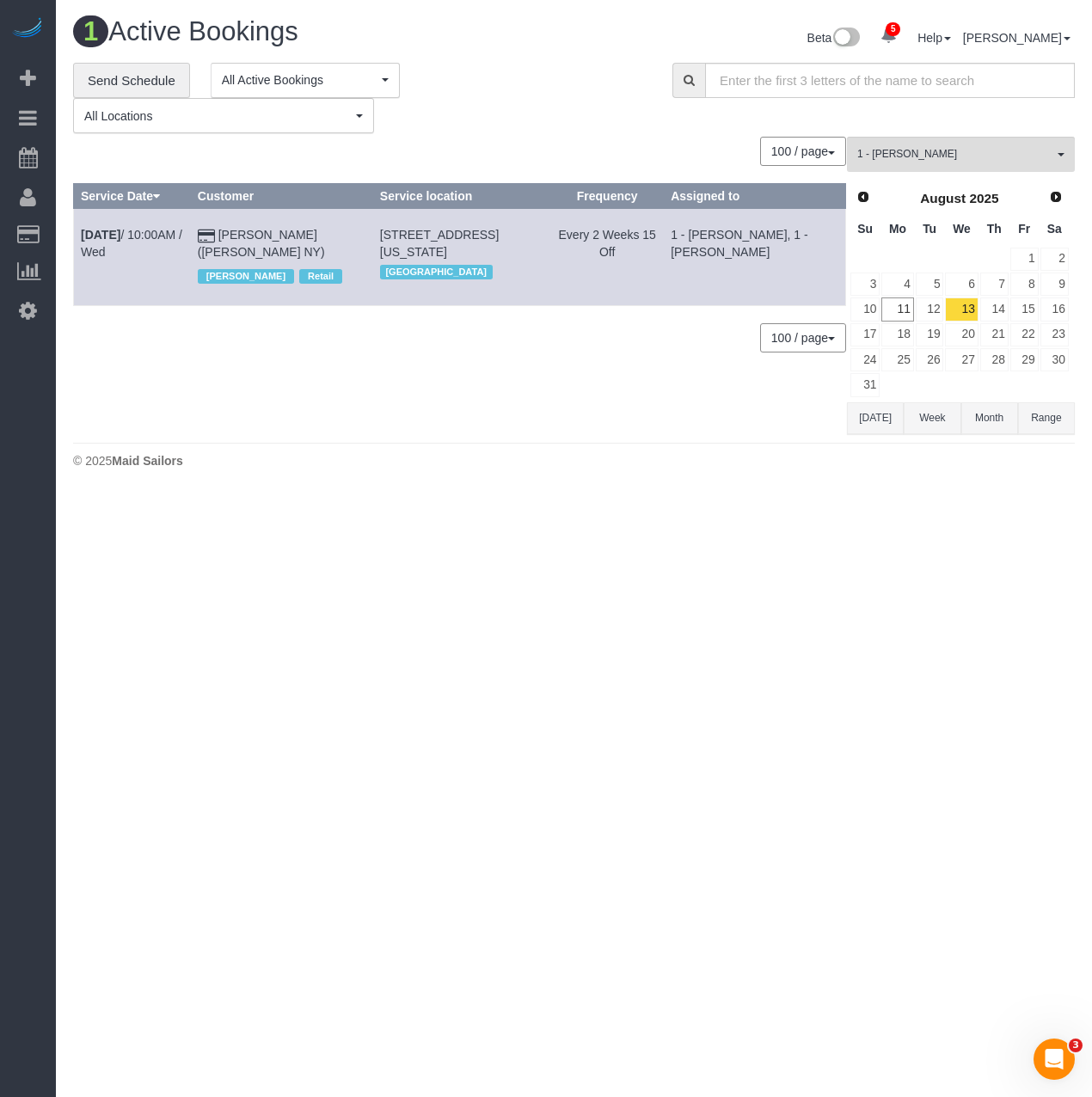
scroll to position [85480, 84856]
drag, startPoint x: 80, startPoint y: 238, endPoint x: 342, endPoint y: 249, distance: 262.2
click at [342, 249] on tr "[DATE] 10:00AM / Wed [PERSON_NAME] ([PERSON_NAME] NY) [PERSON_NAME] Retail [STR…" at bounding box center [459, 256] width 771 height 96
copy tr "[DATE] 10:00AM / Wed [PERSON_NAME] ([PERSON_NAME] [GEOGRAPHIC_DATA])"
click at [120, 229] on b "[DATE]" at bounding box center [101, 234] width 39 height 14
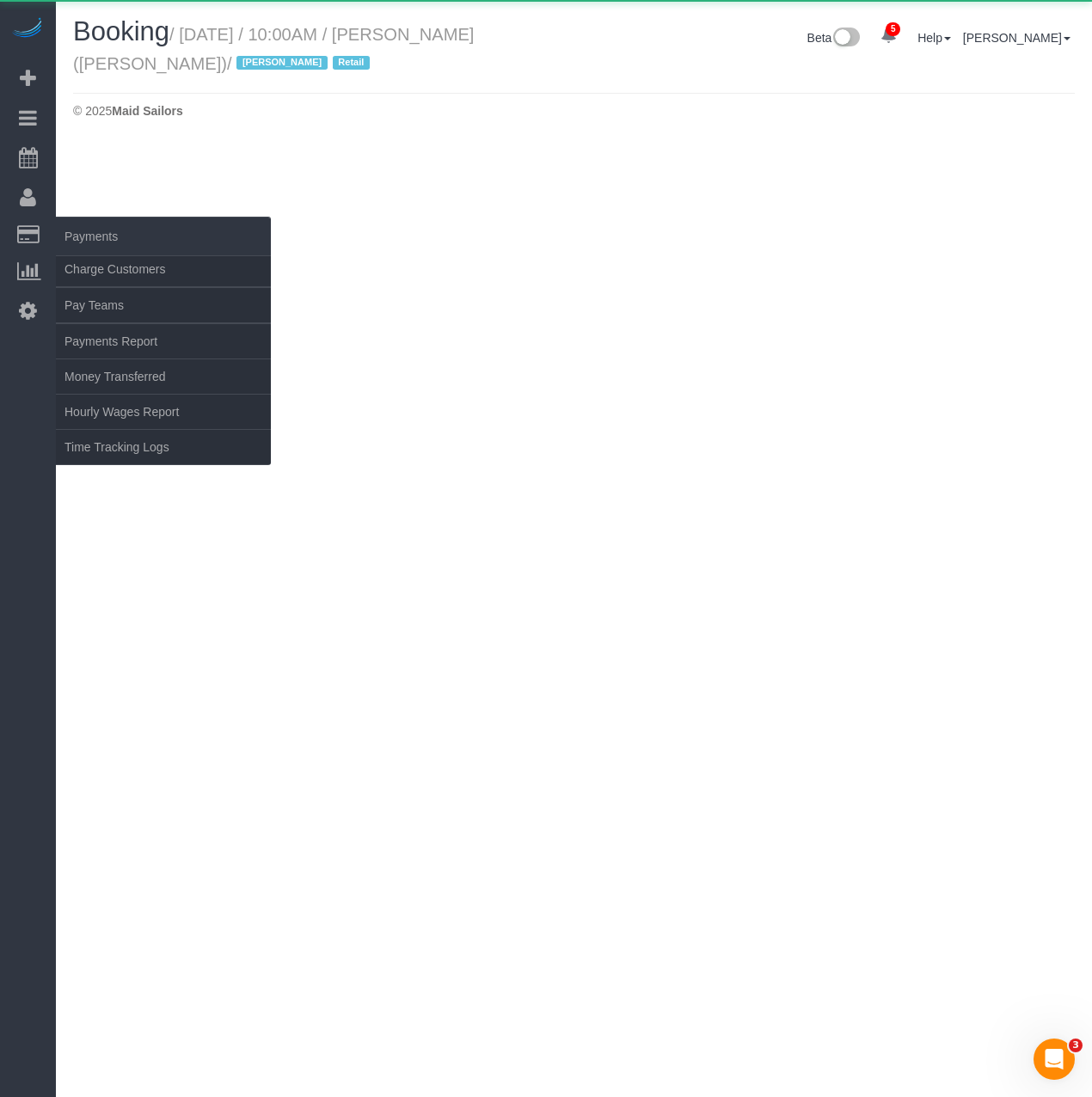
scroll to position [144, 1092]
select select "NY"
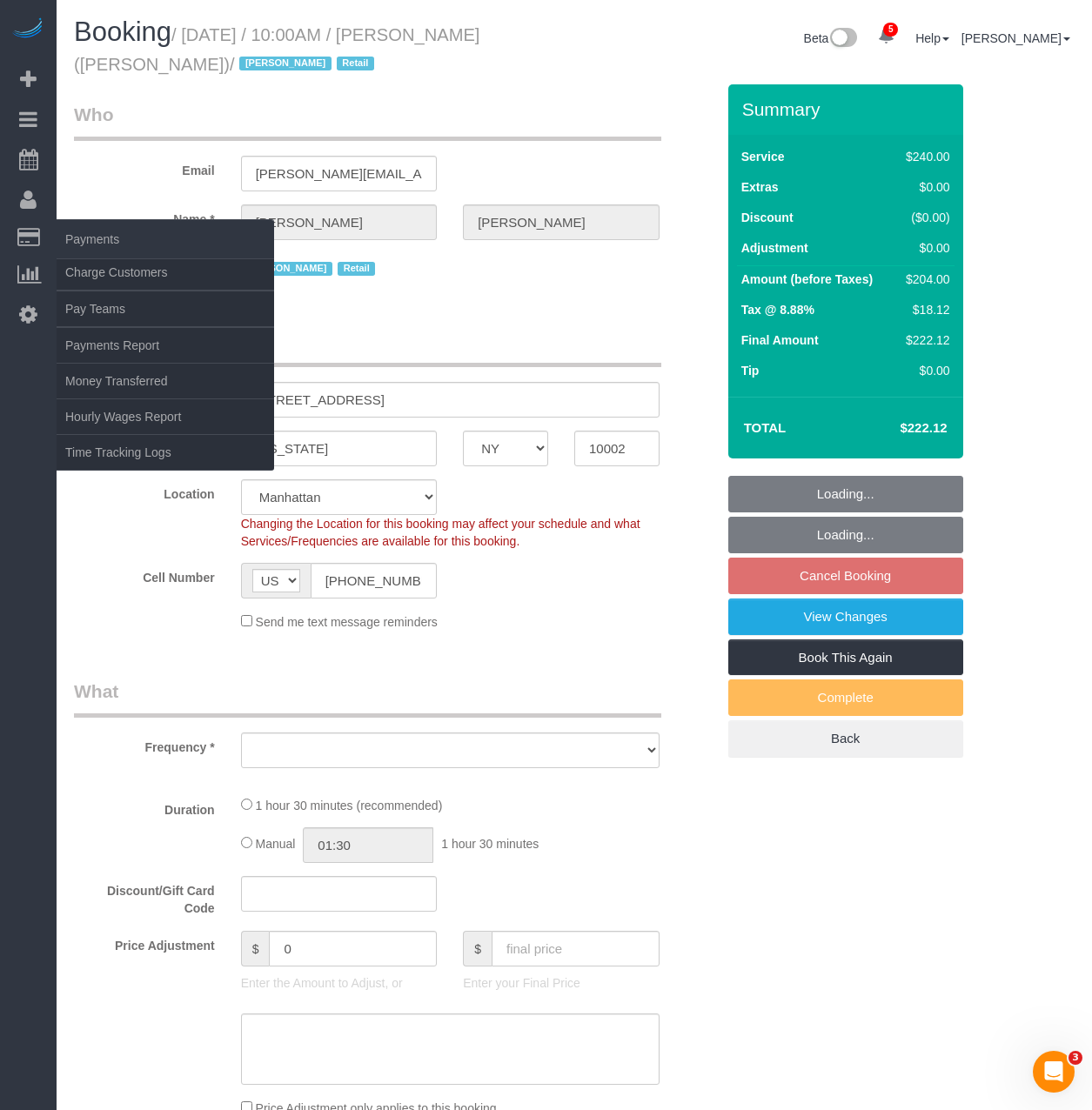
scroll to position [2730, 1092]
select select "object:25453"
select select "2"
select select "90"
select select "spot332"
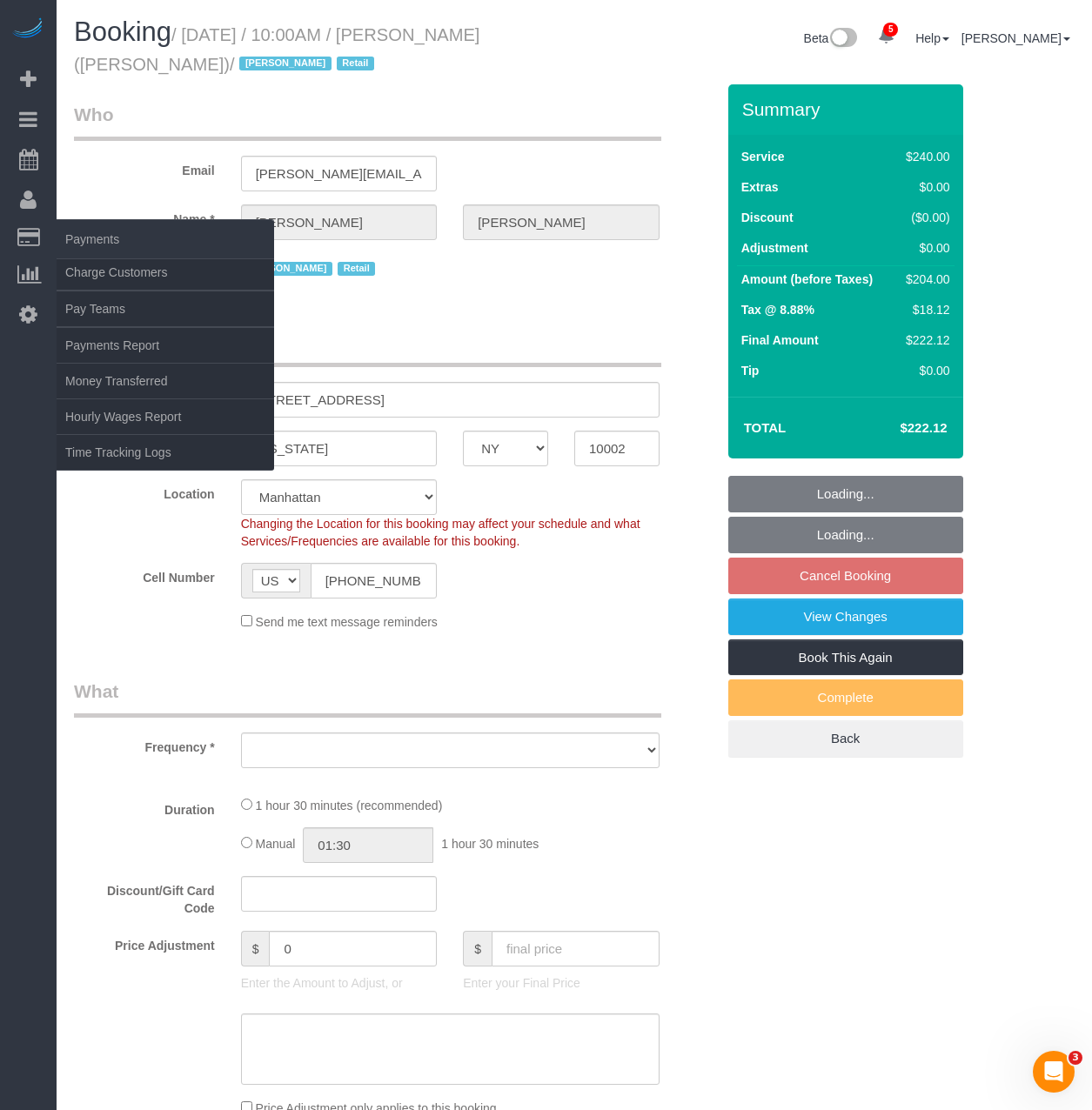
select select "number:89"
select select "number:90"
select select "number:15"
select select "number:7"
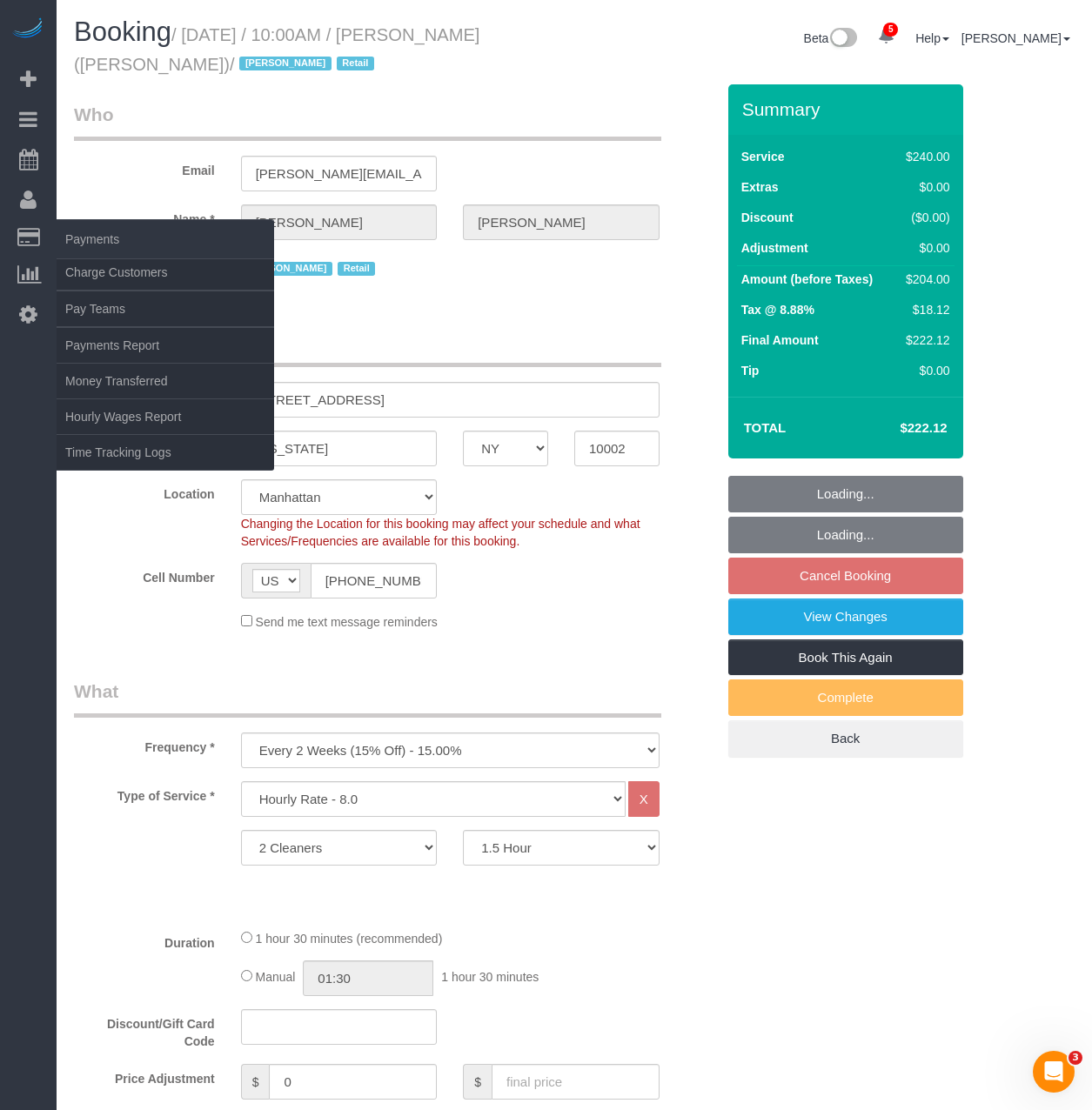
scroll to position [84082, 85896]
select select "object:26182"
select select "string:stripe-pm_1QIcSx4VGloSiKo7YBGSrmhK"
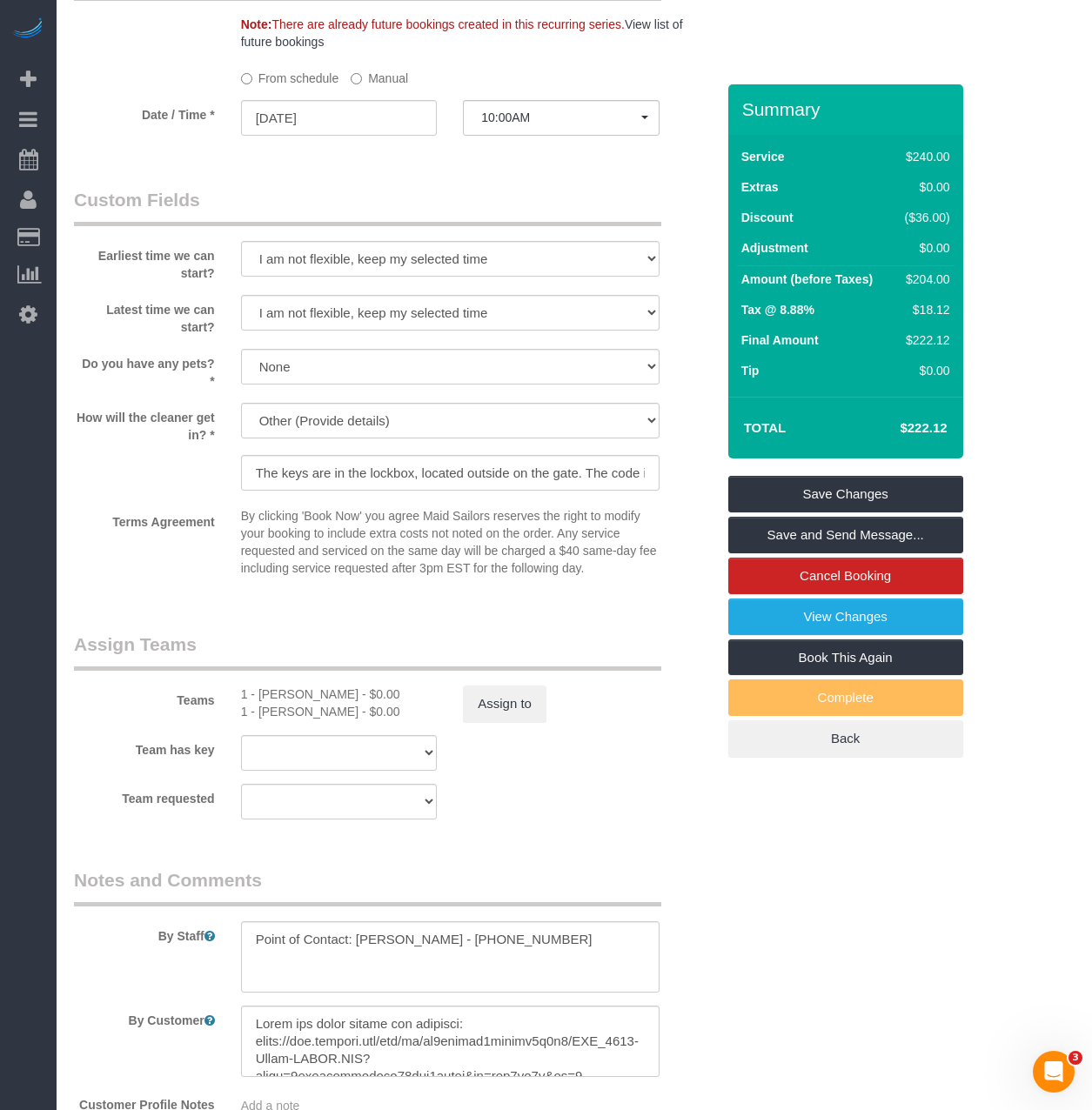
scroll to position [1679, 0]
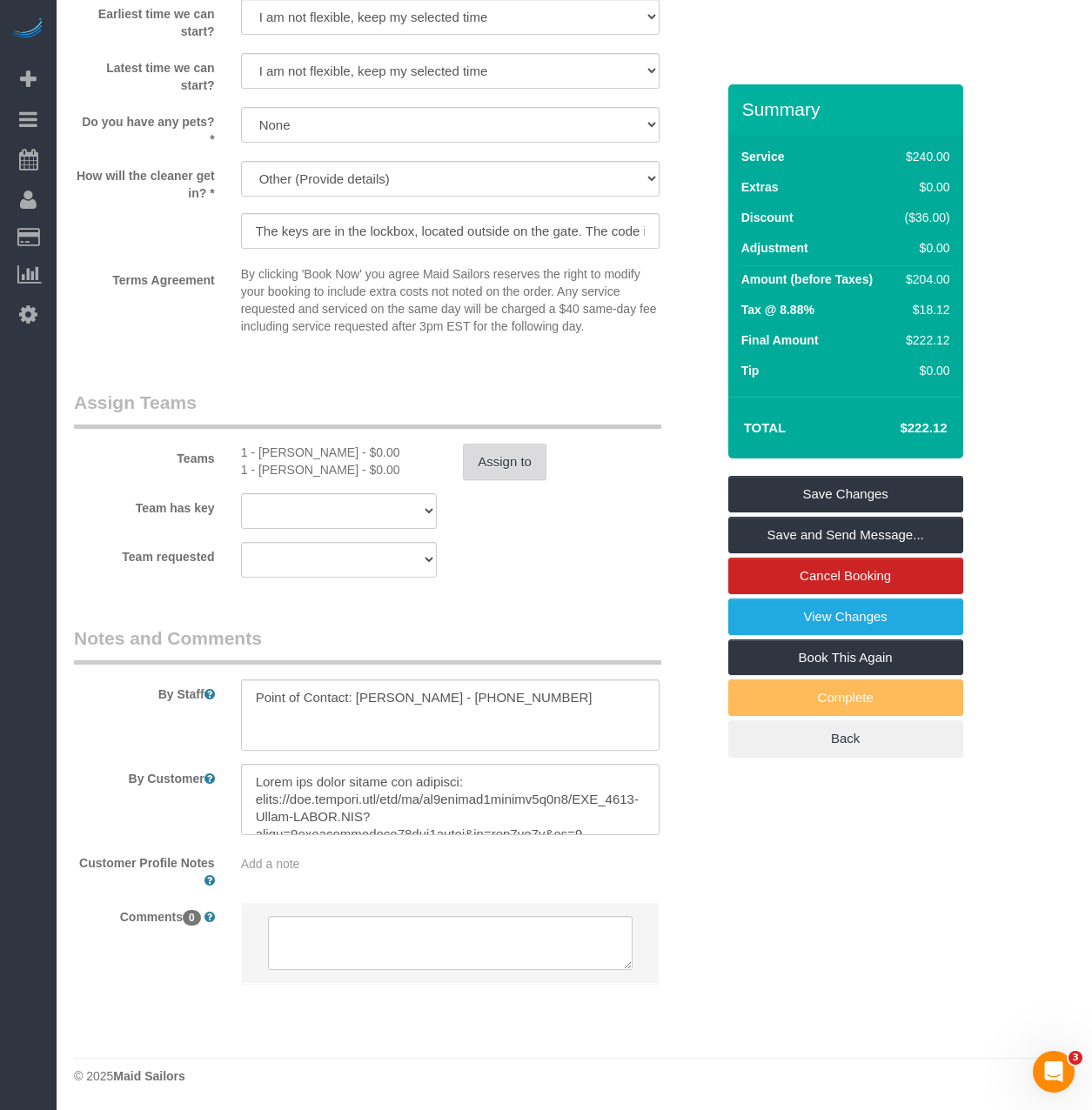
click at [495, 466] on button "Assign to" at bounding box center [505, 461] width 84 height 37
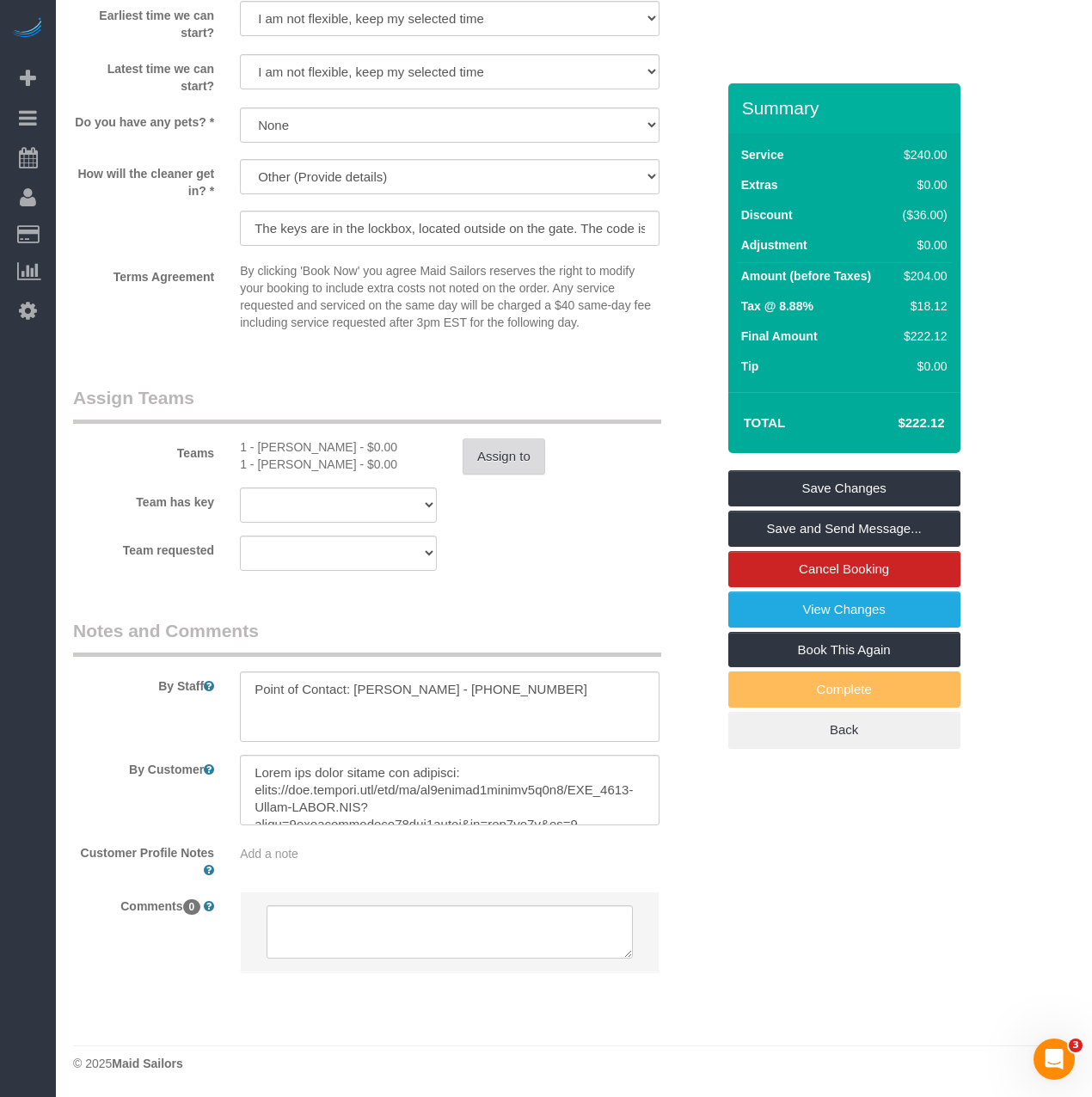
scroll to position [2749, 1092]
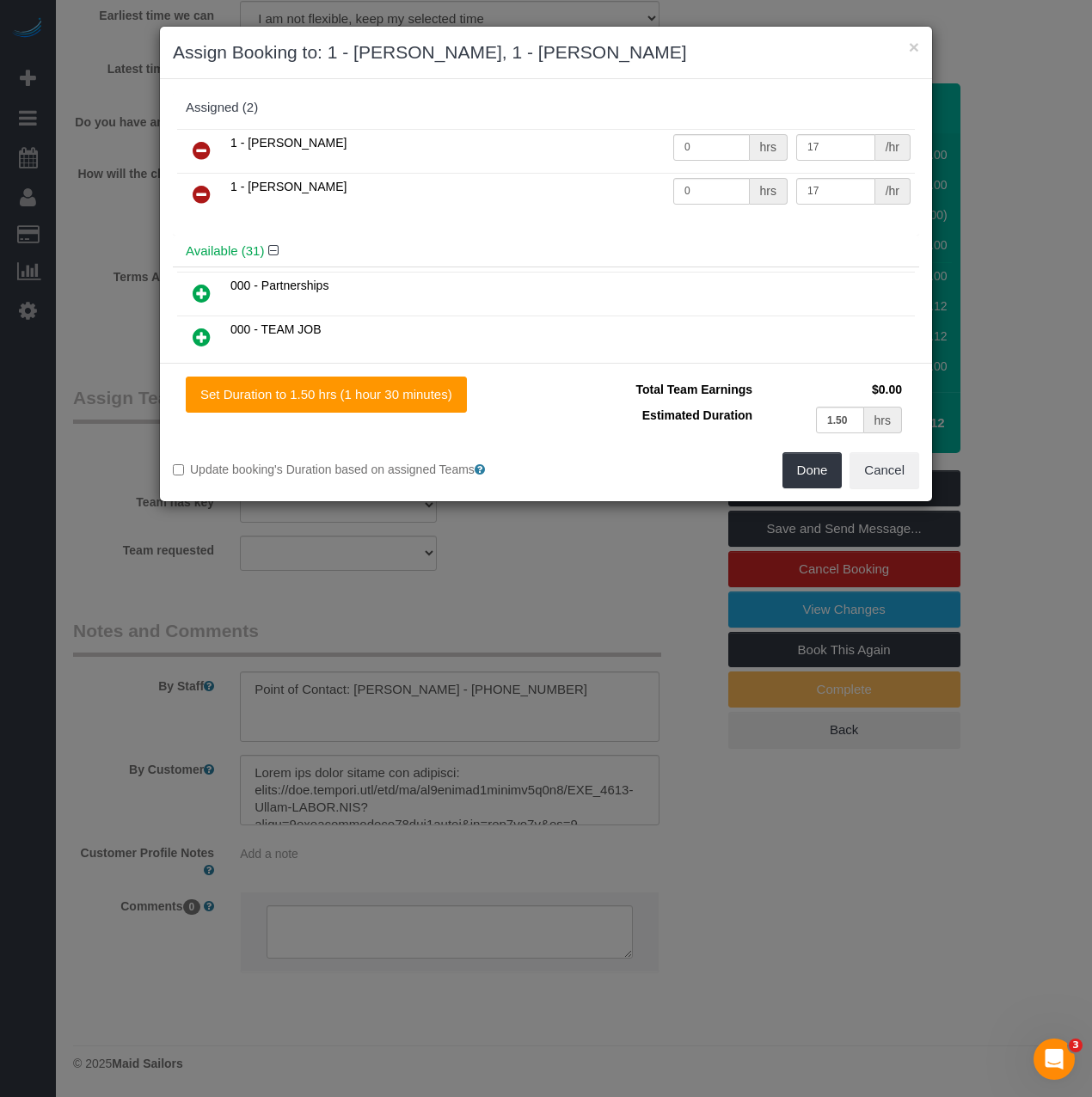
click at [212, 146] on link at bounding box center [201, 151] width 40 height 34
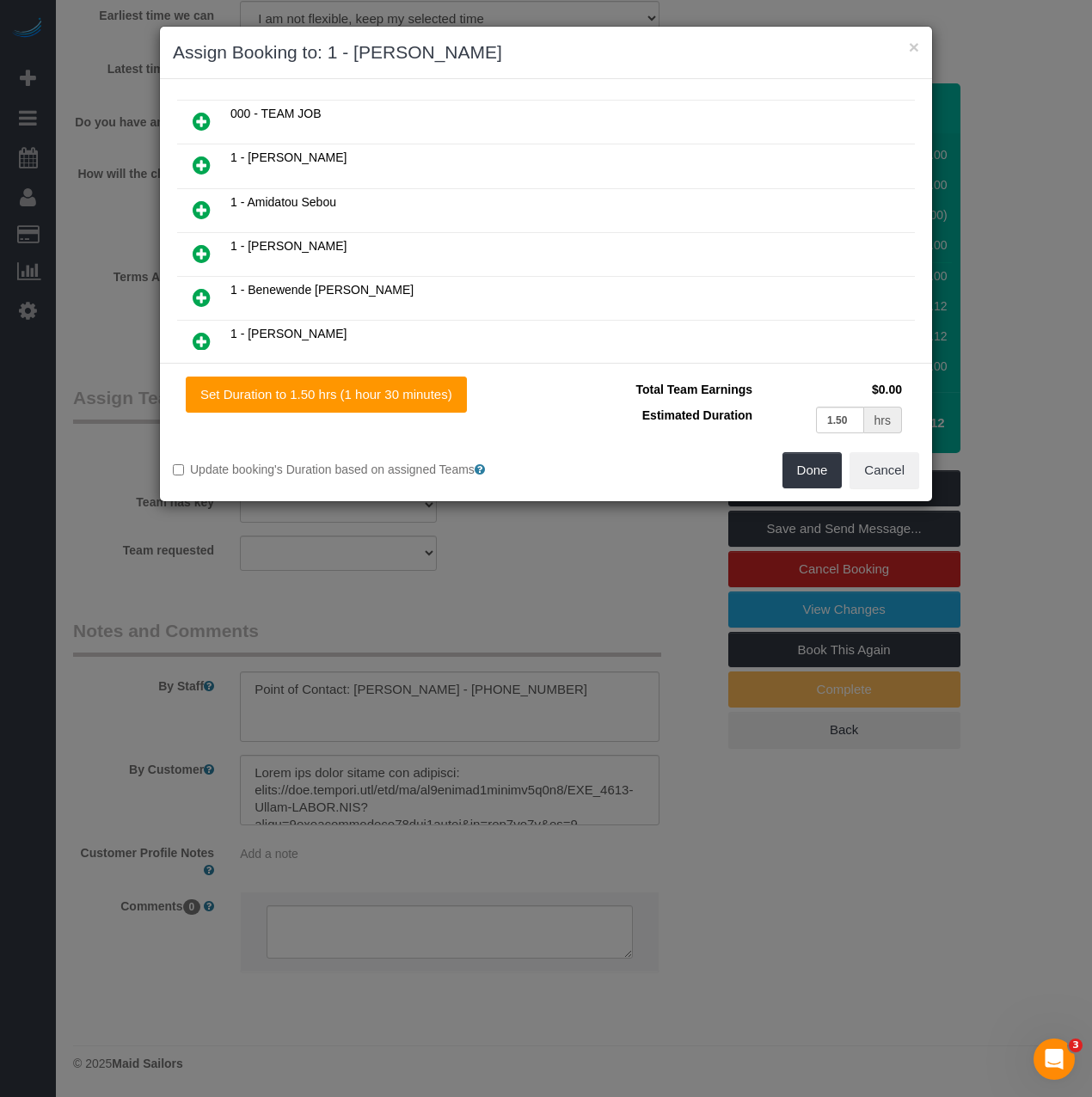
click at [206, 262] on icon at bounding box center [201, 254] width 18 height 21
click at [803, 473] on button "Done" at bounding box center [812, 470] width 61 height 36
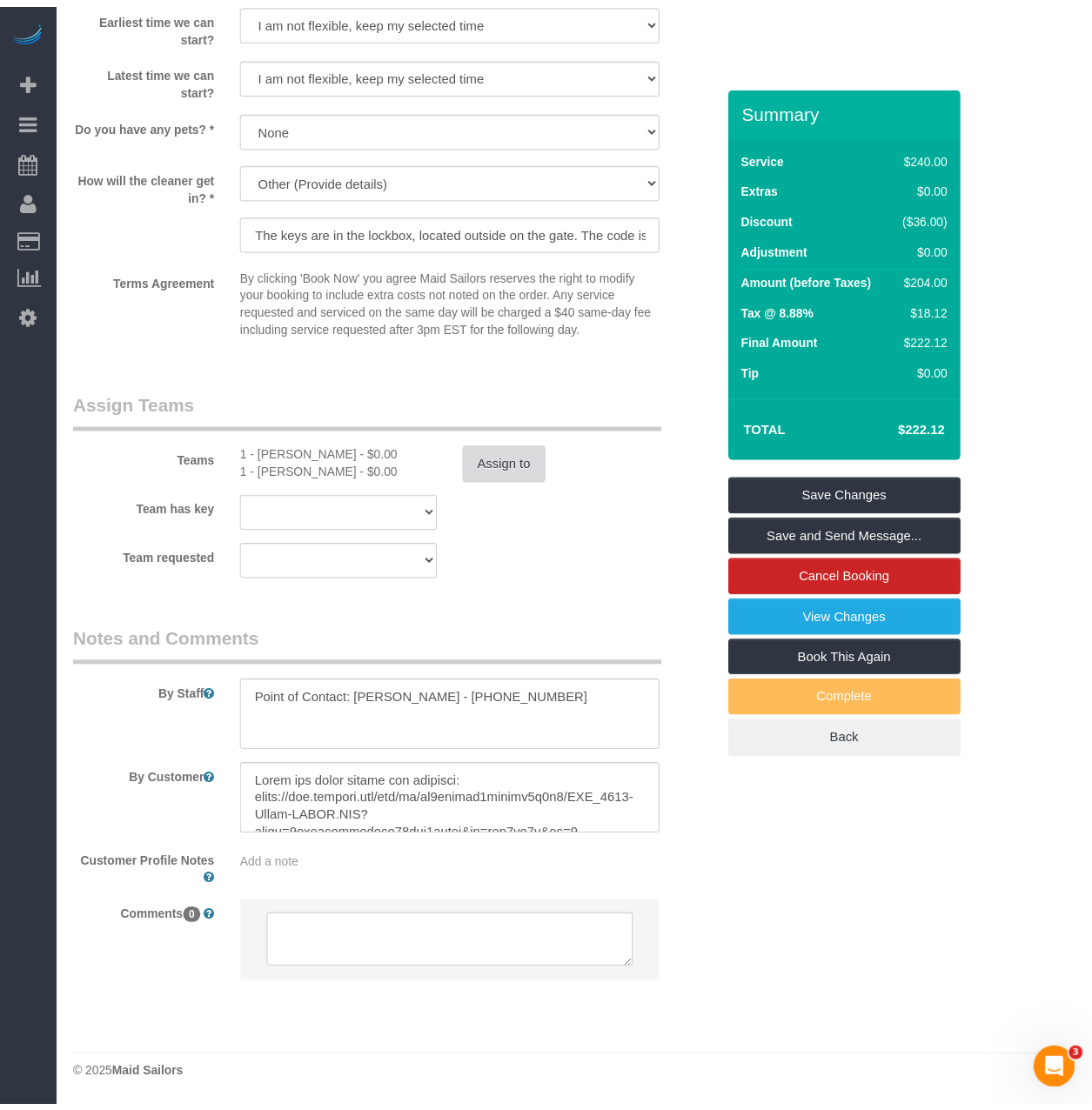
scroll to position [2789, 1092]
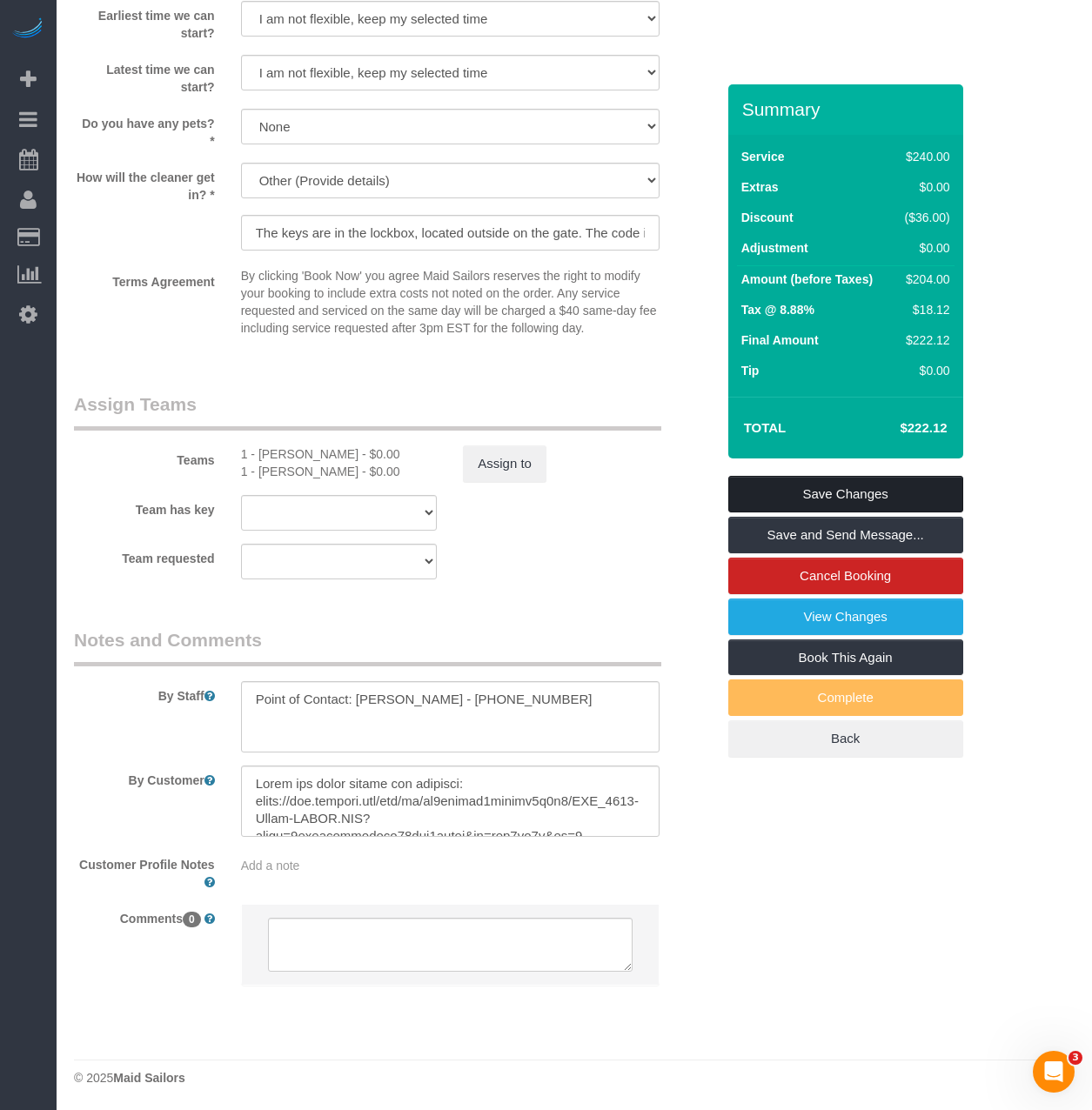
click at [813, 487] on link "Save Changes" at bounding box center [845, 494] width 235 height 37
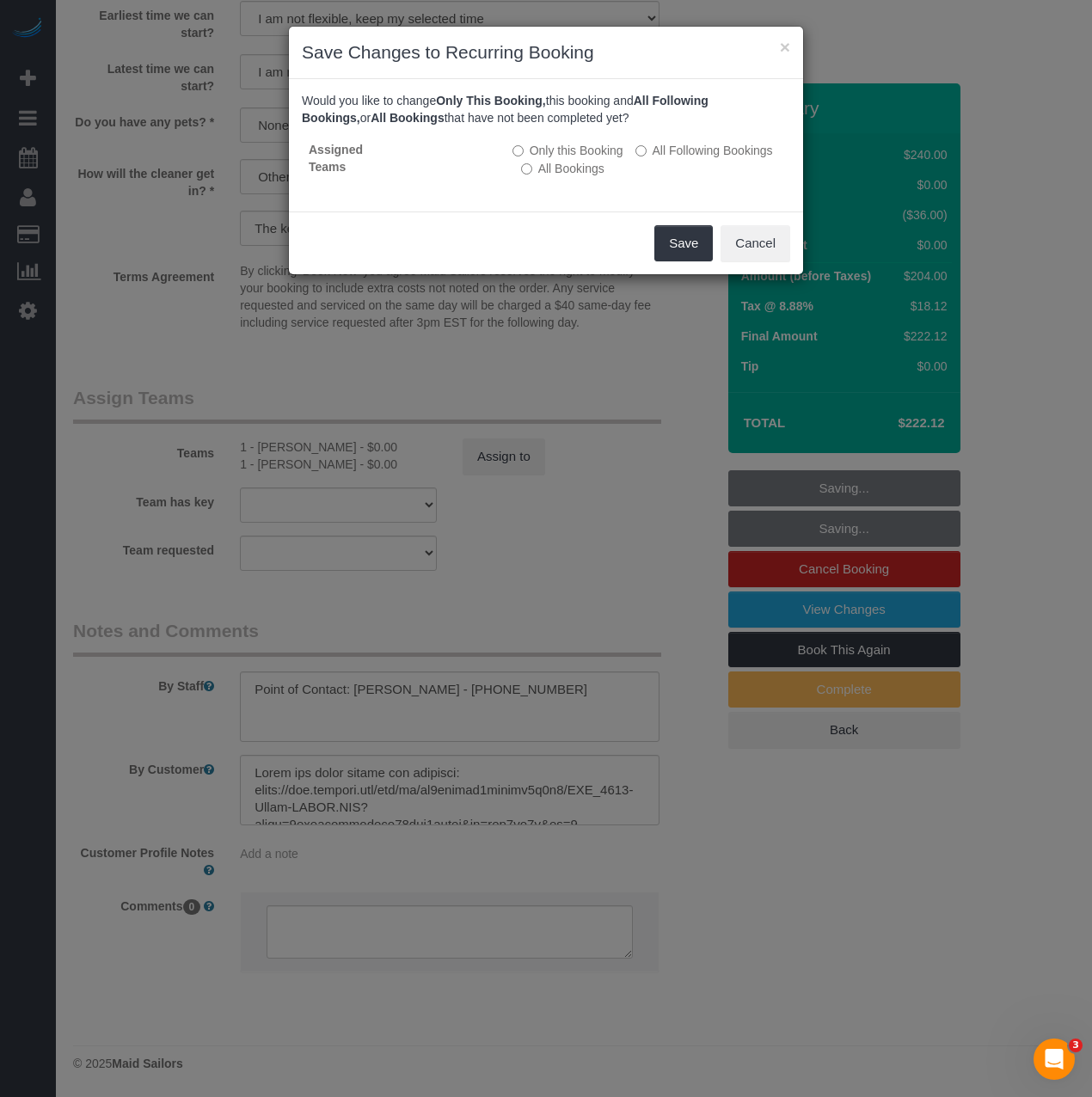
scroll to position [2749, 1092]
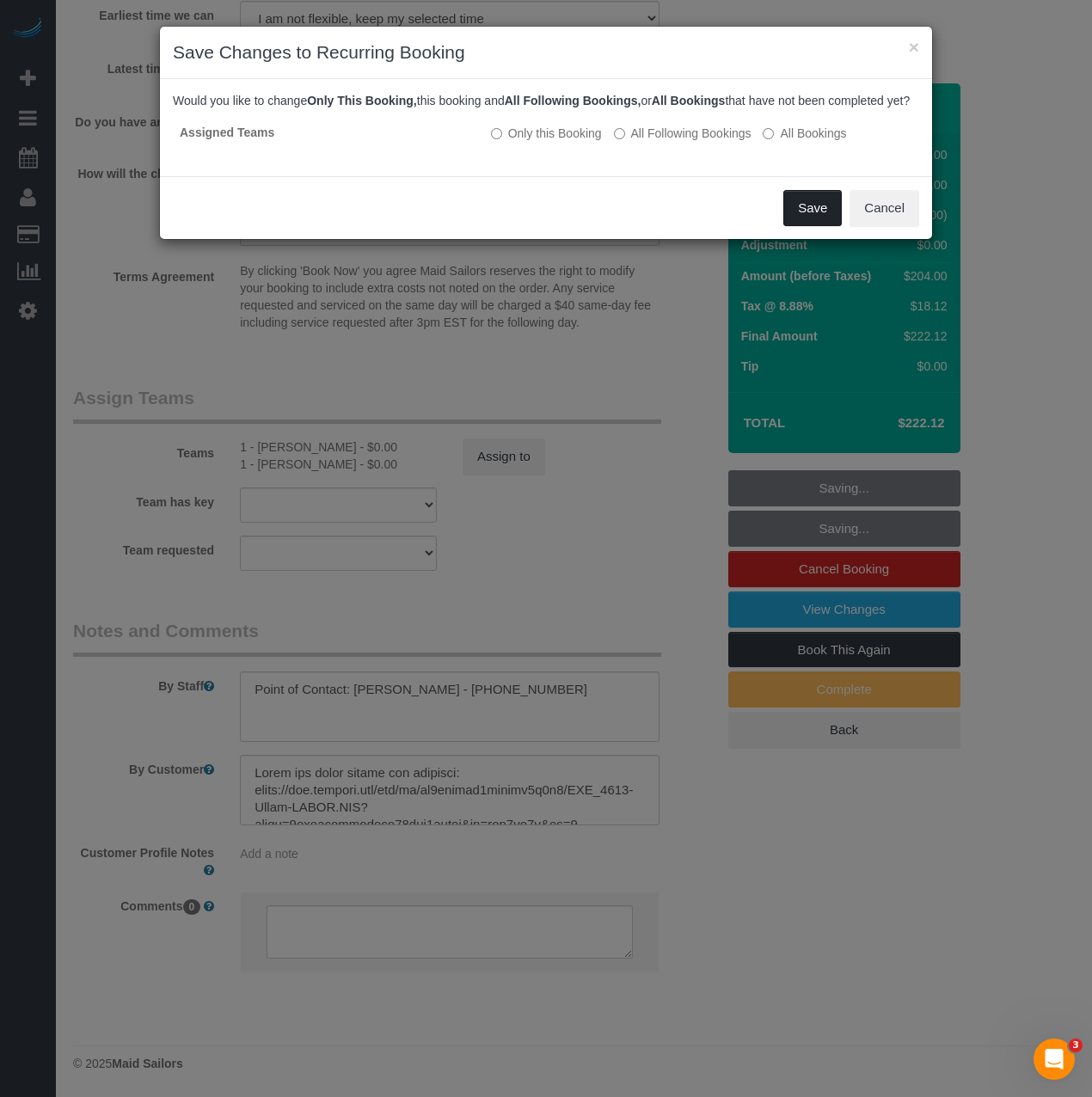
click at [799, 220] on button "Save" at bounding box center [812, 208] width 59 height 36
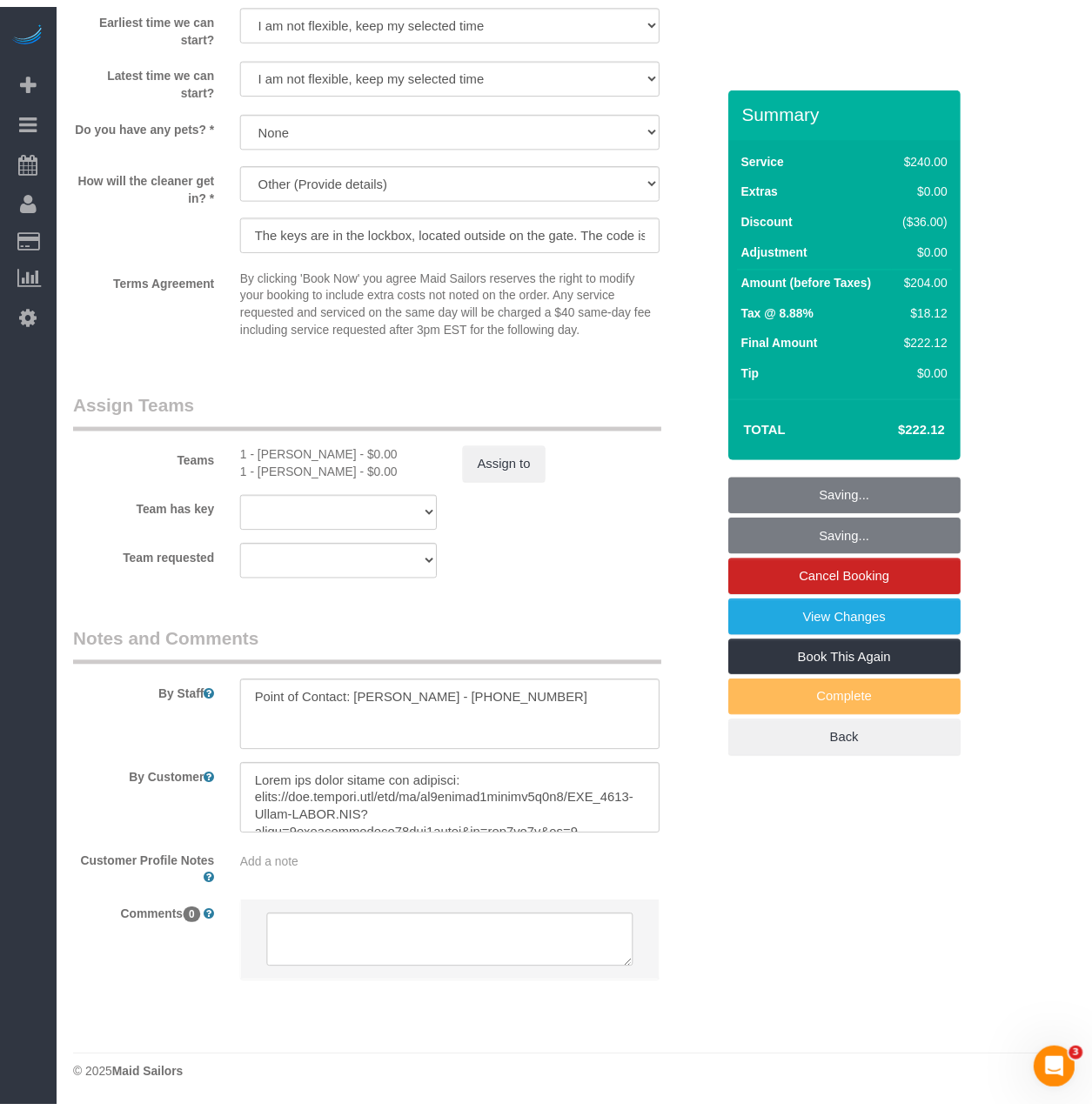
scroll to position [2789, 1092]
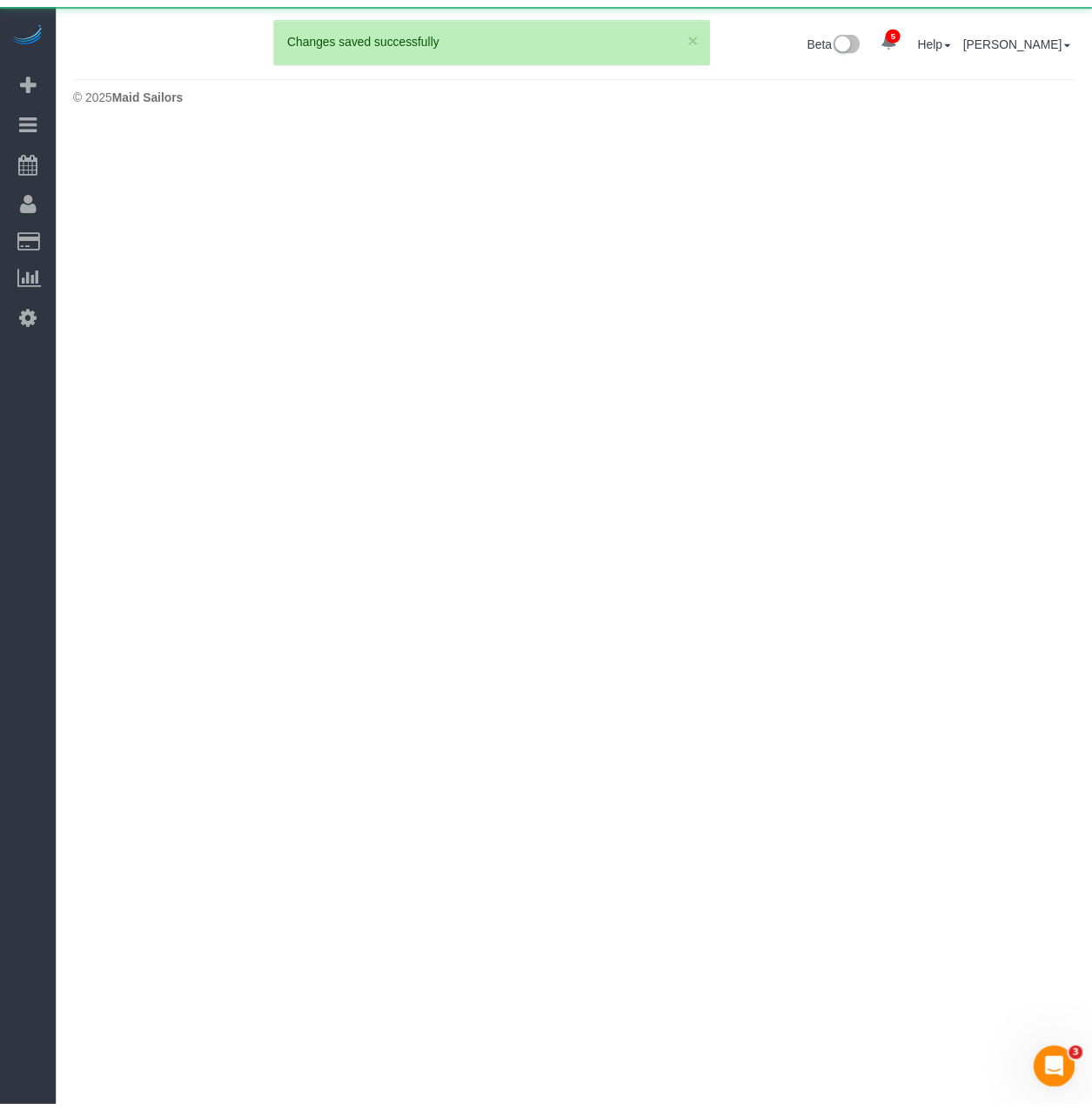
scroll to position [513, 1105]
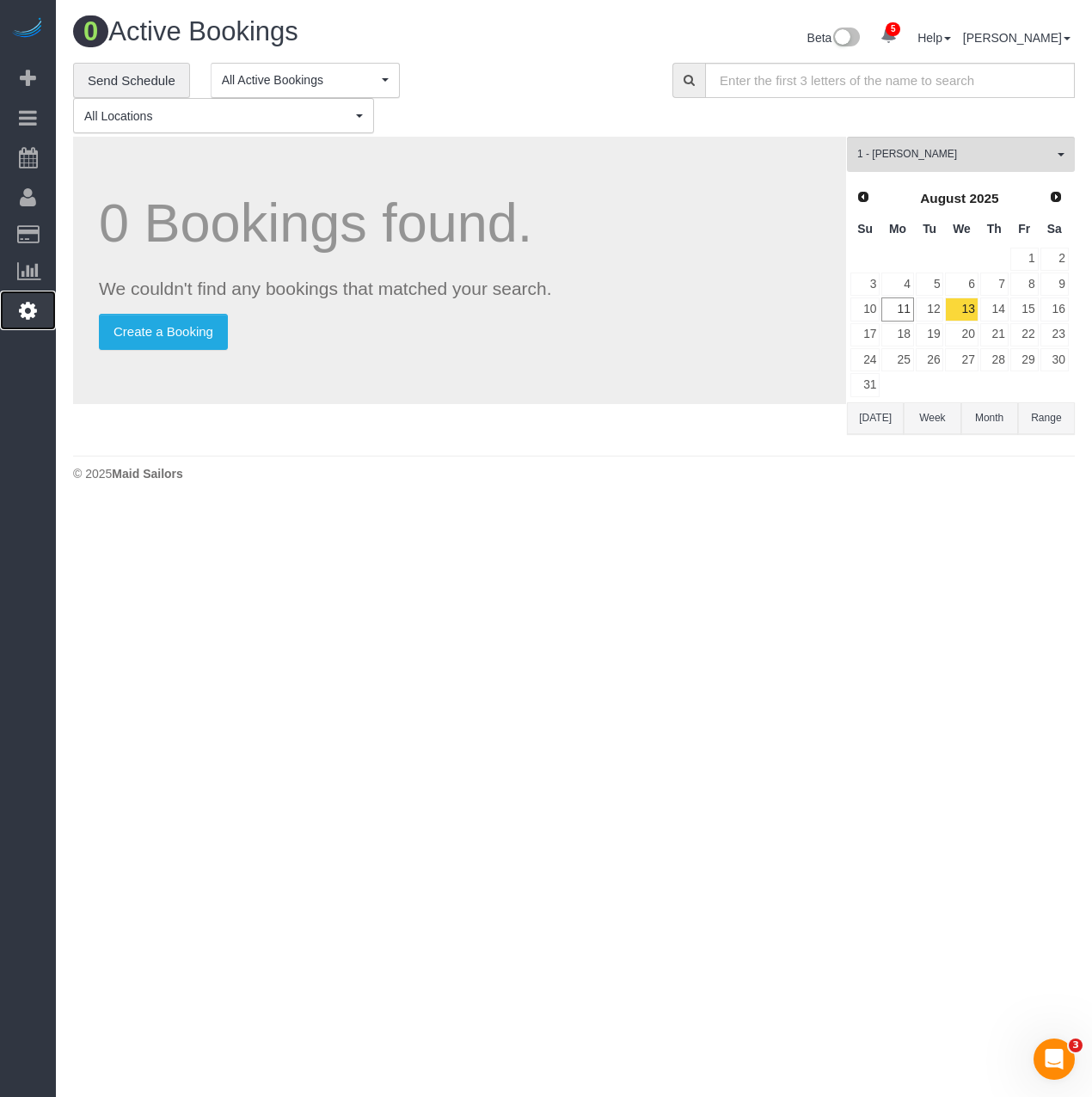
click at [36, 312] on icon at bounding box center [27, 310] width 18 height 21
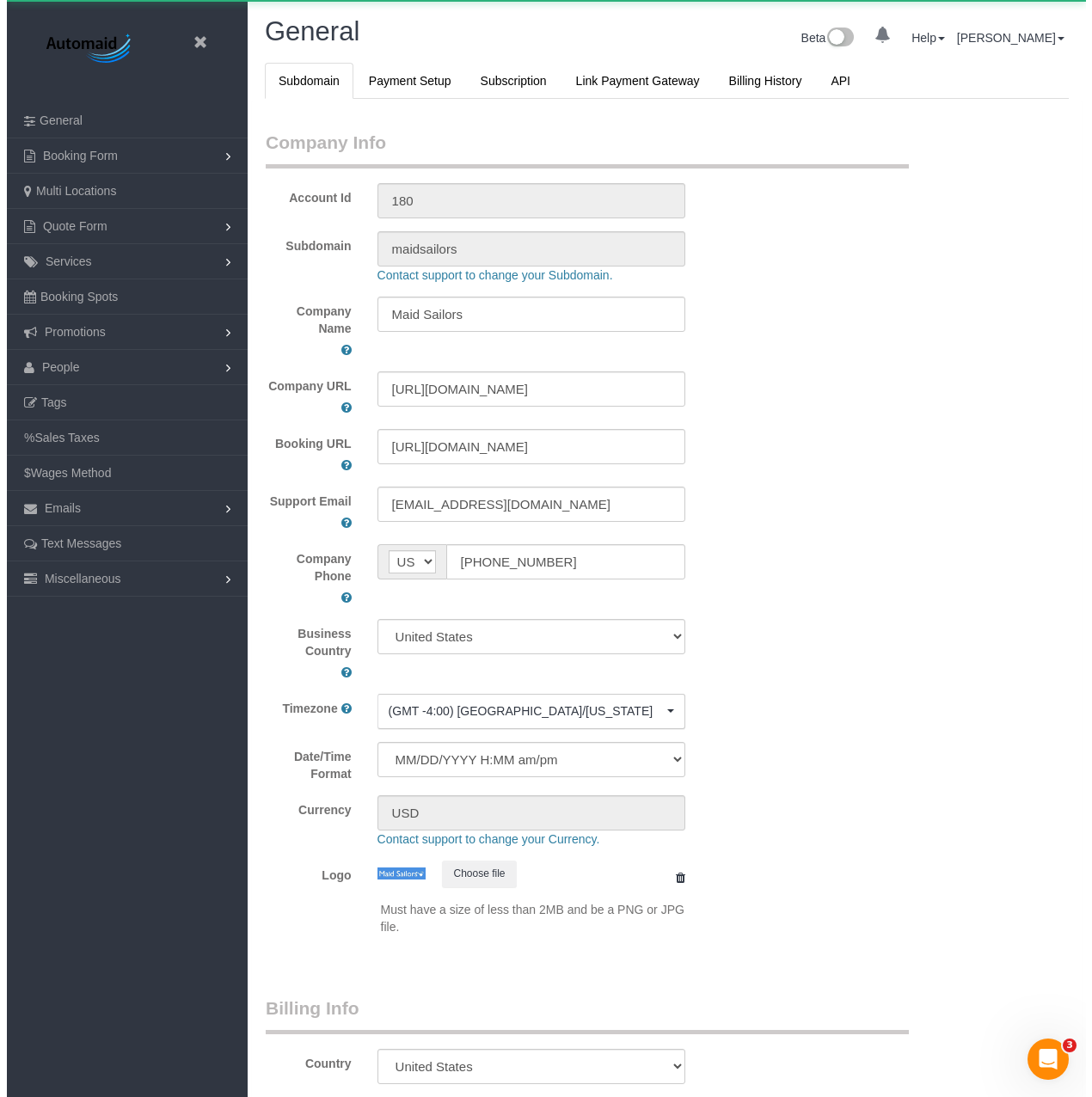
scroll to position [3888, 1079]
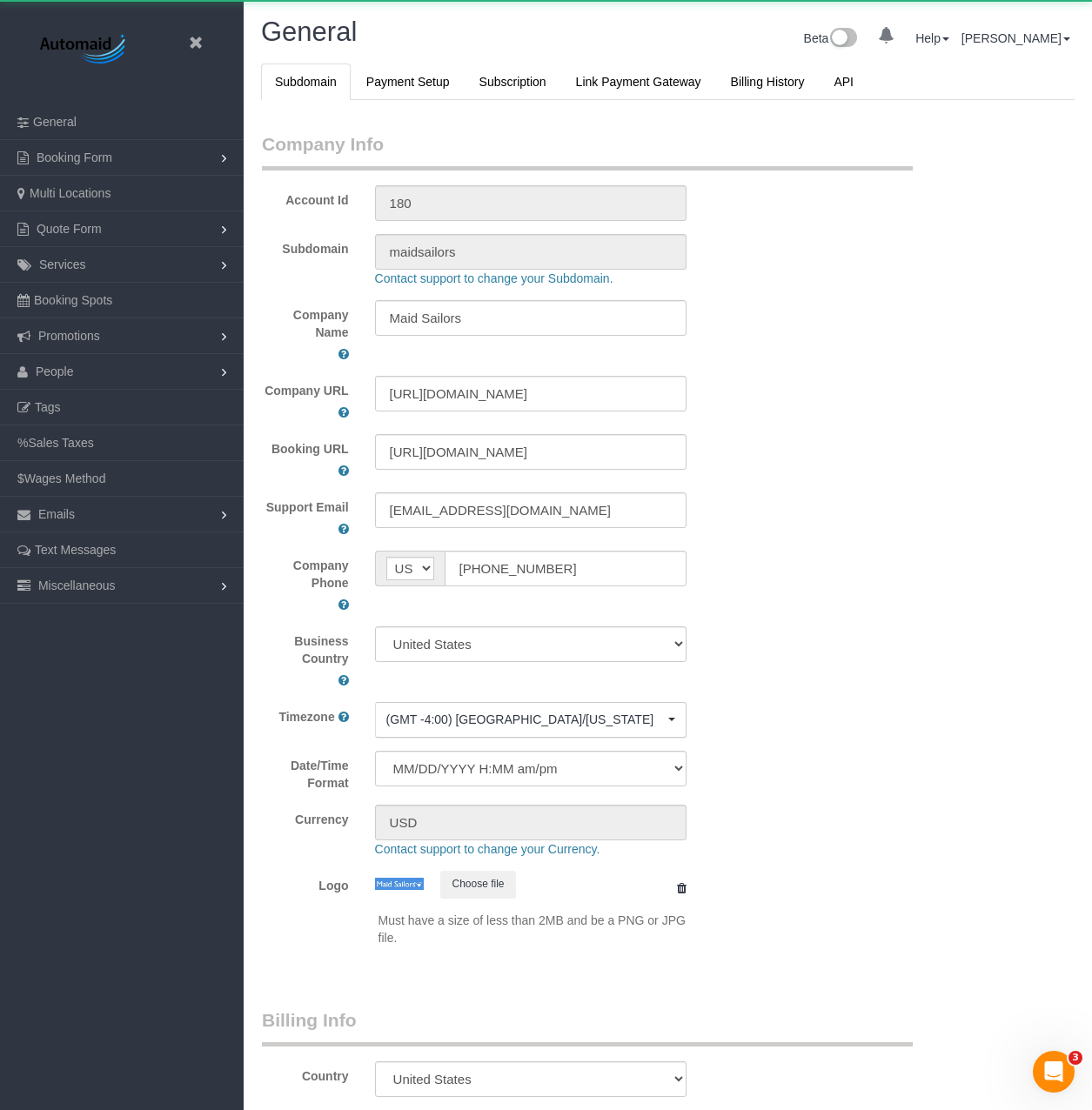
select select "425"
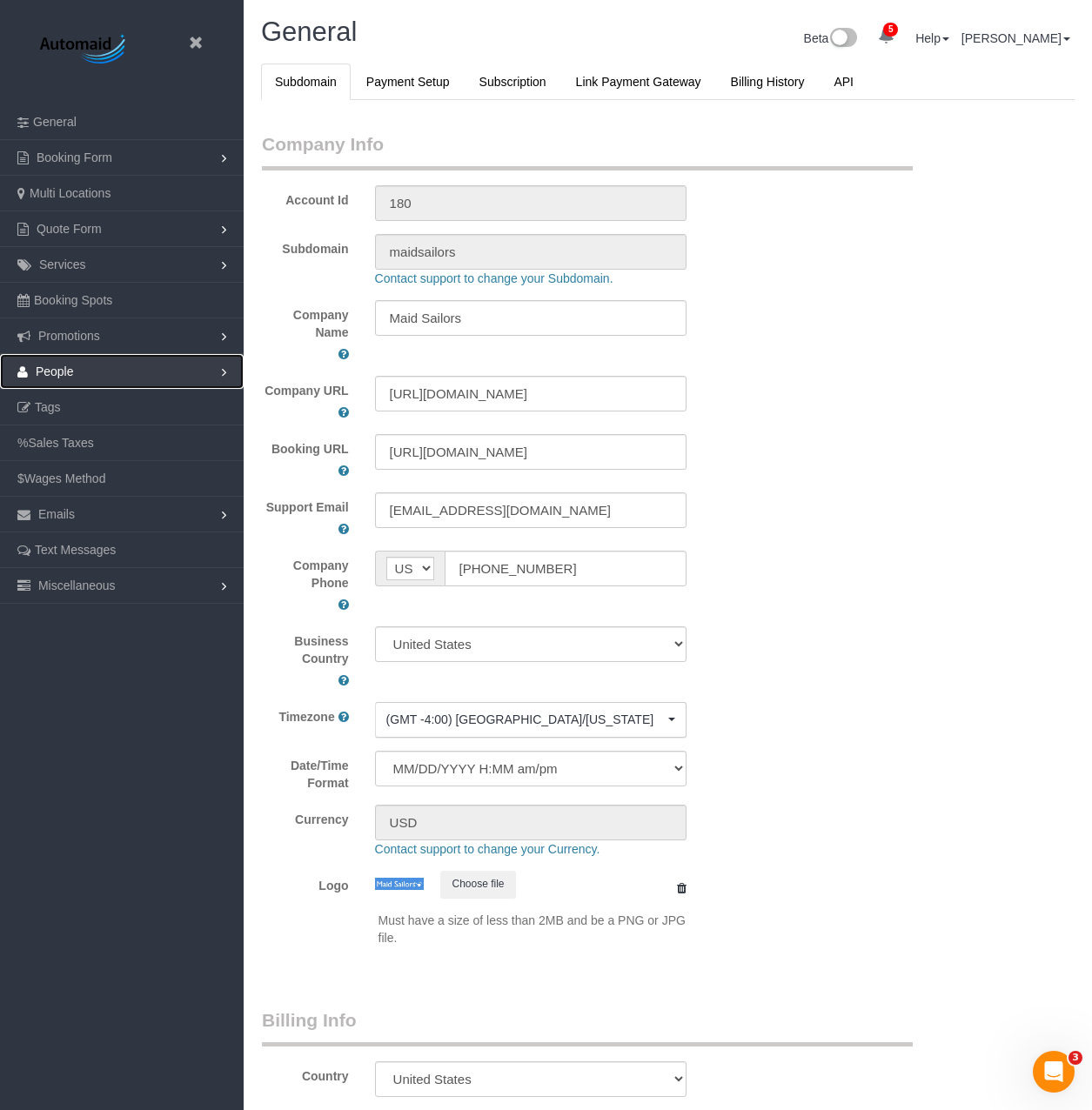
click at [118, 379] on link "People" at bounding box center [122, 371] width 243 height 35
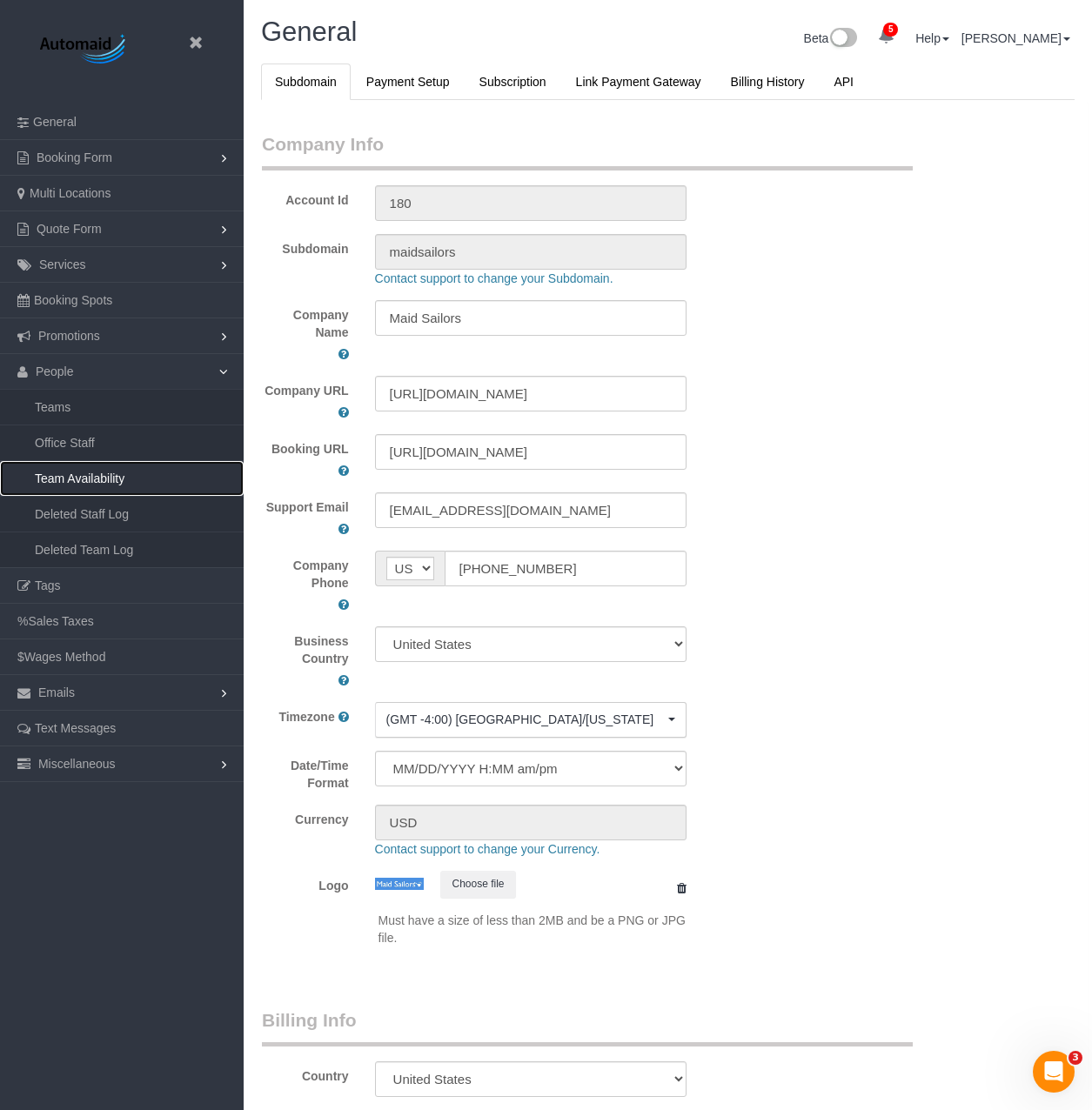
click at [91, 483] on link "Team Availability" at bounding box center [122, 478] width 243 height 35
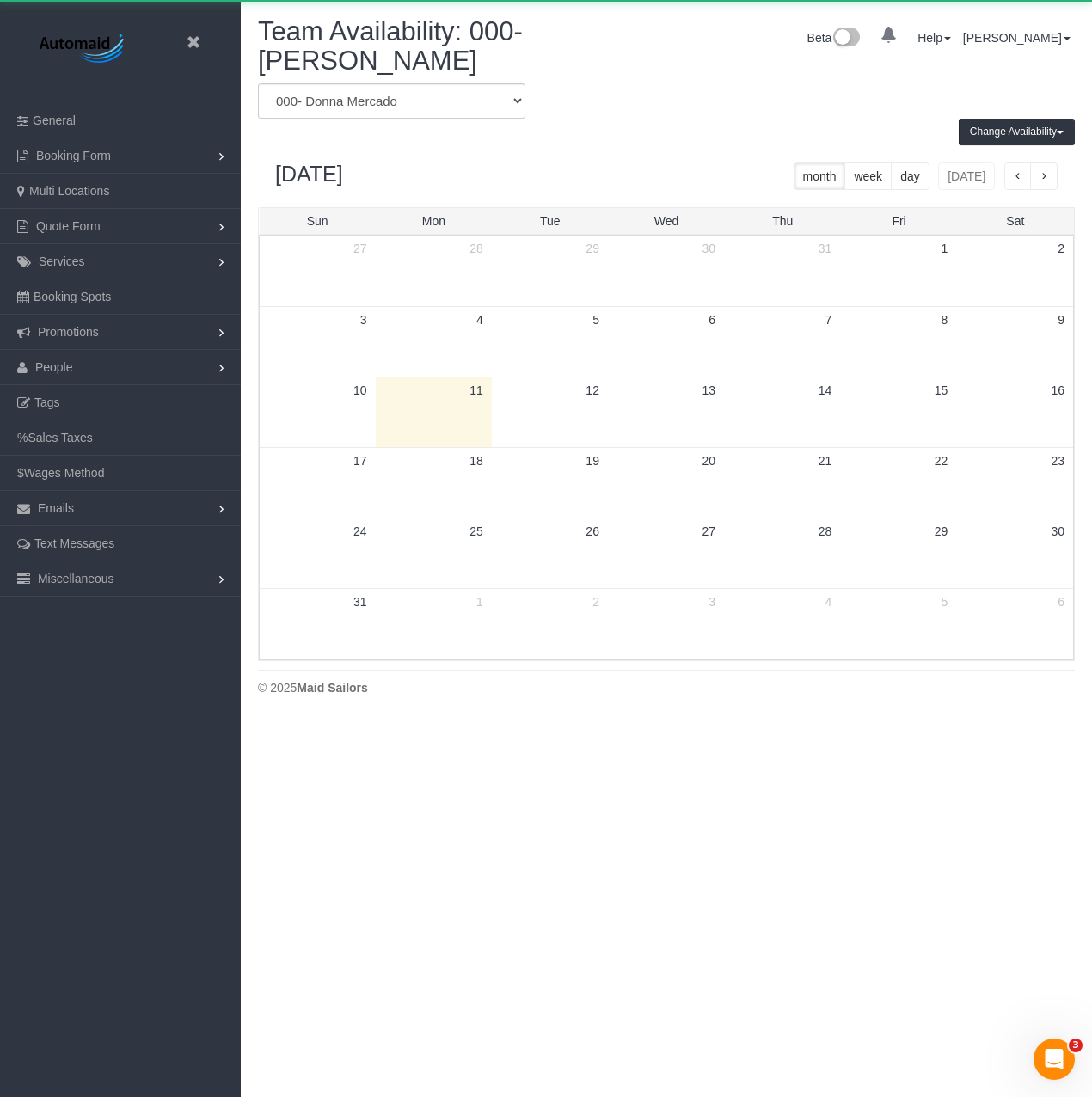
scroll to position [721, 1092]
click at [436, 104] on select "* - K.J. *[PERSON_NAME] - Test 0 - [PERSON_NAME] 000 - Partnerships 000 - TEAM …" at bounding box center [391, 101] width 267 height 35
select select "number:52525"
click at [258, 83] on select "* - K.J. *[PERSON_NAME] - Test 0 - [PERSON_NAME] 000 - Partnerships 000 - TEAM …" at bounding box center [391, 101] width 267 height 35
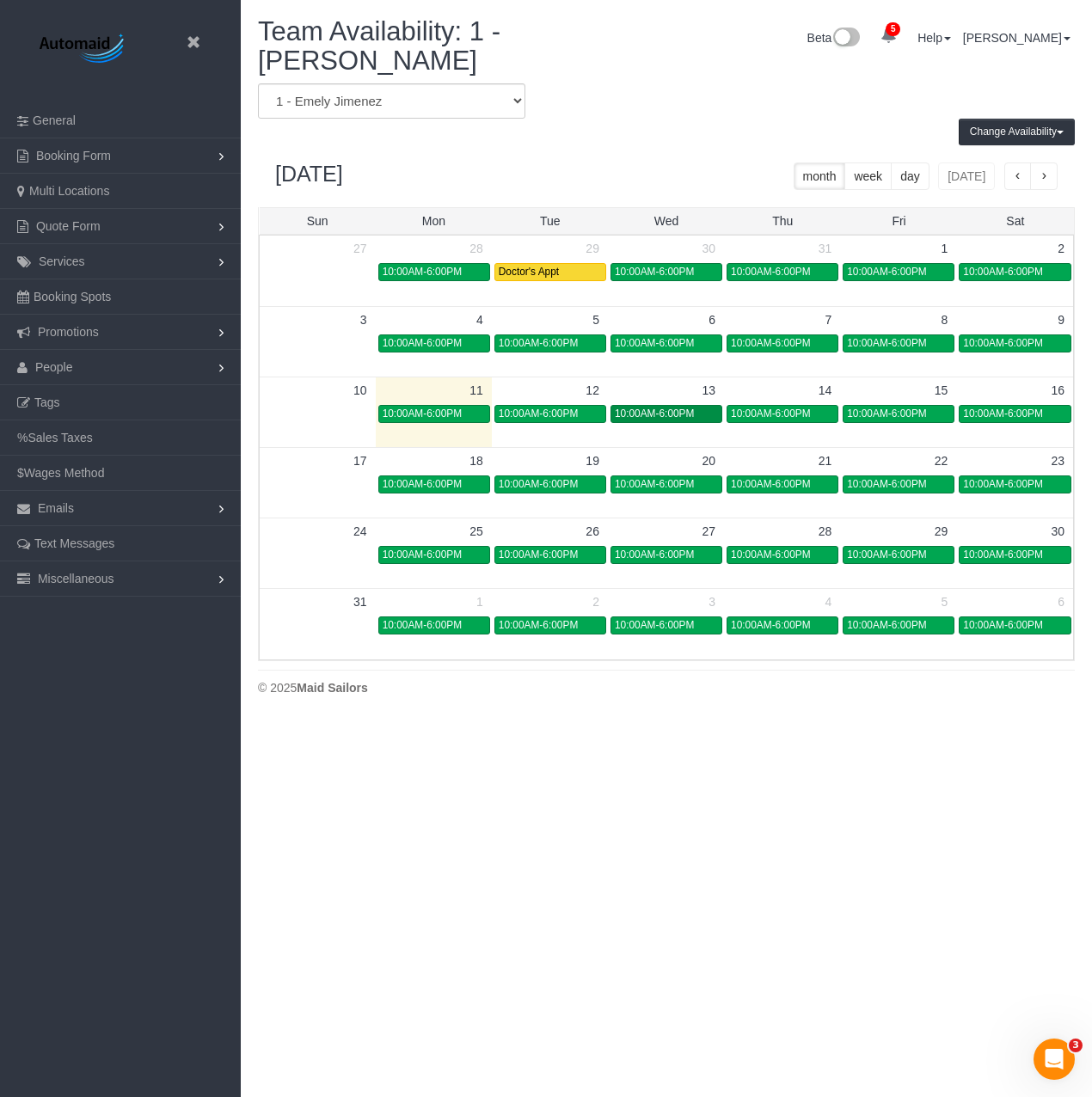
click at [693, 418] on span "10:00AM-6:00PM" at bounding box center [655, 413] width 80 height 12
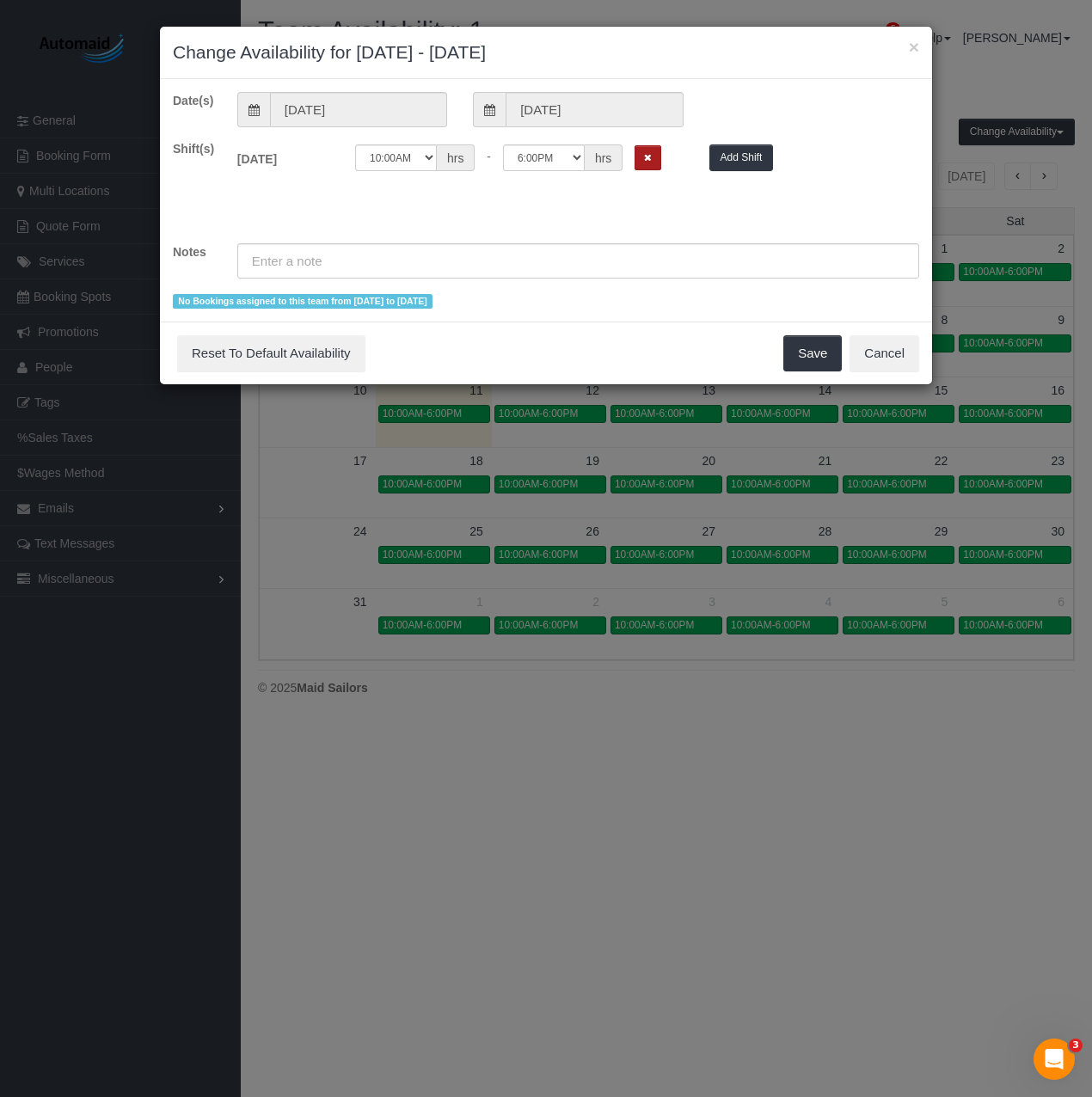
click at [656, 162] on button "Remove Shift" at bounding box center [648, 158] width 27 height 25
click at [539, 267] on input "text" at bounding box center [578, 261] width 681 height 35
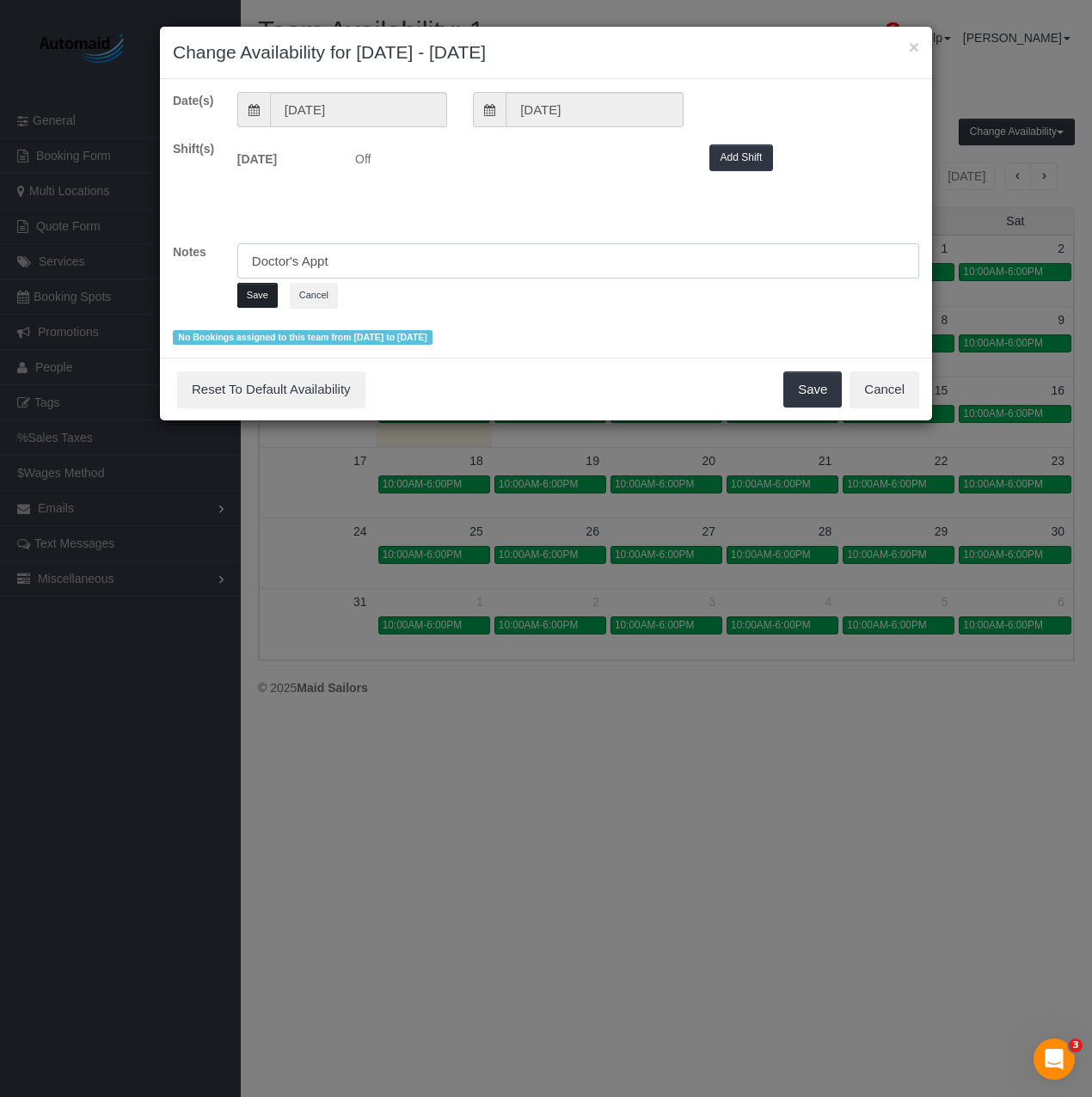
type input "Doctor's Appt"
click at [262, 294] on button "Save" at bounding box center [257, 295] width 40 height 25
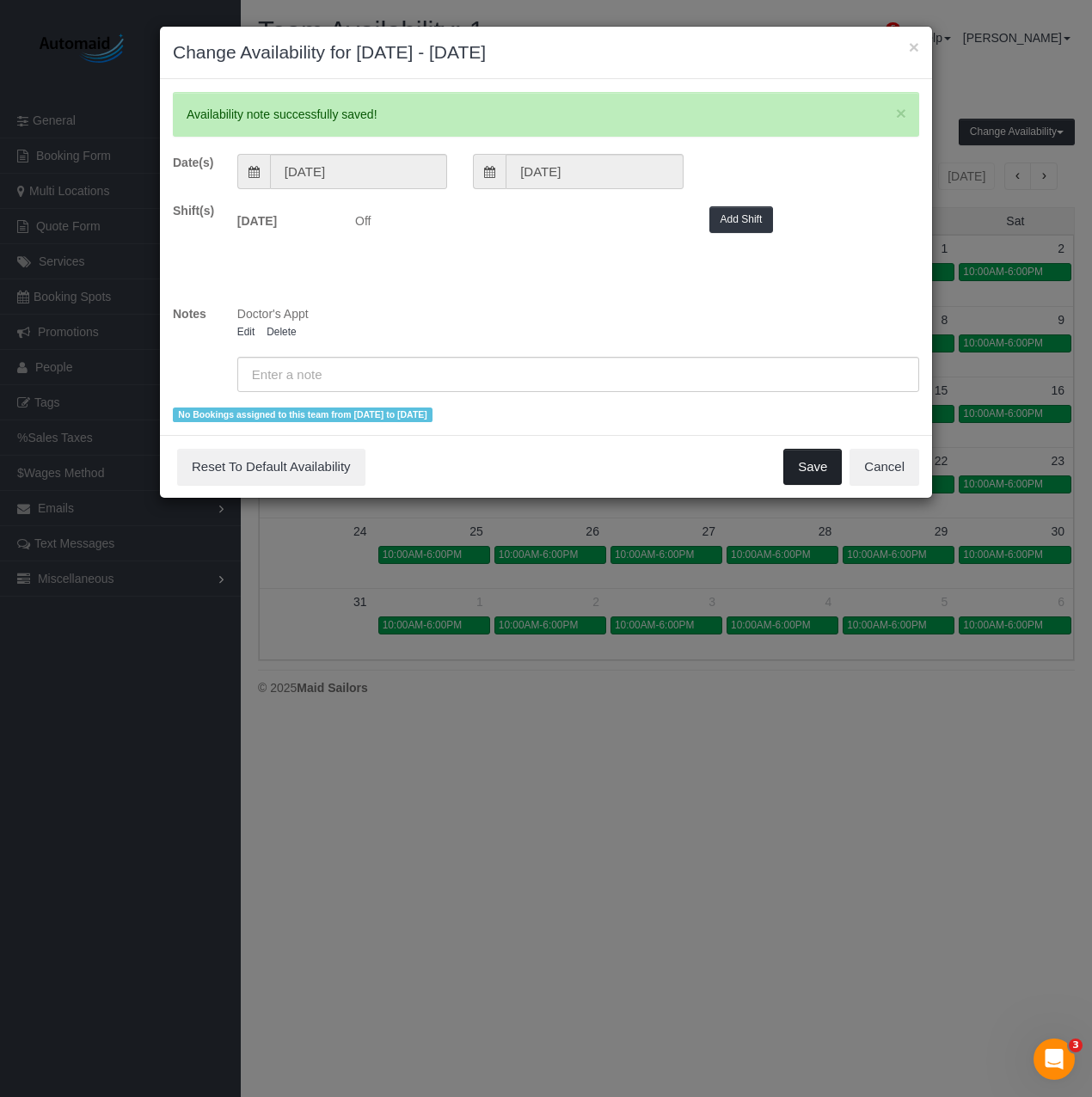
click at [801, 464] on button "Save" at bounding box center [812, 467] width 59 height 36
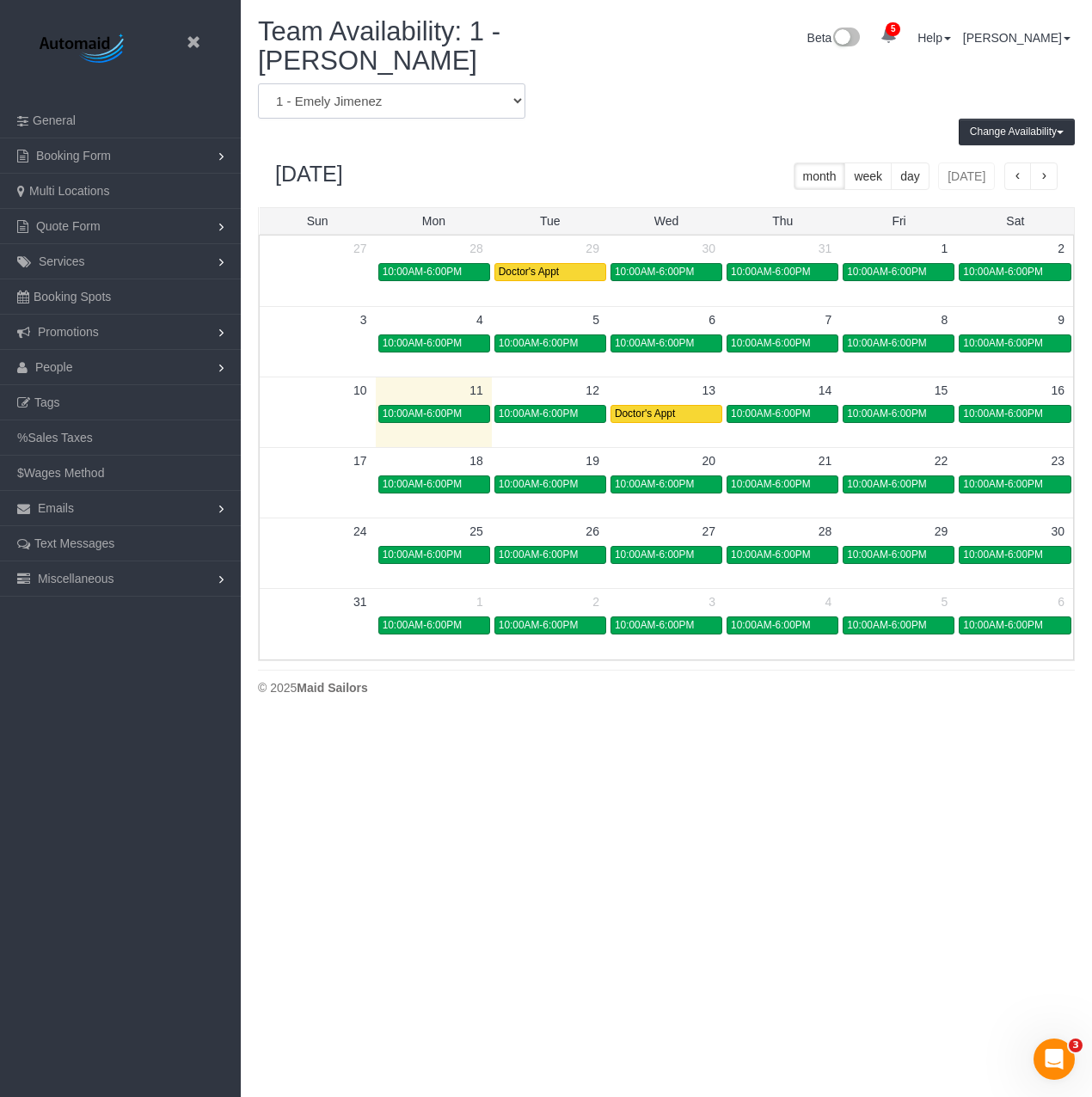
click at [445, 87] on select "* - K.J. *[PERSON_NAME] - Test 0 - [PERSON_NAME] 000 - Partnerships 000 - TEAM …" at bounding box center [391, 101] width 267 height 35
select select "number:33956"
click at [258, 83] on select "* - K.J. *[PERSON_NAME] - Test 0 - [PERSON_NAME] 000 - Partnerships 000 - TEAM …" at bounding box center [391, 101] width 267 height 35
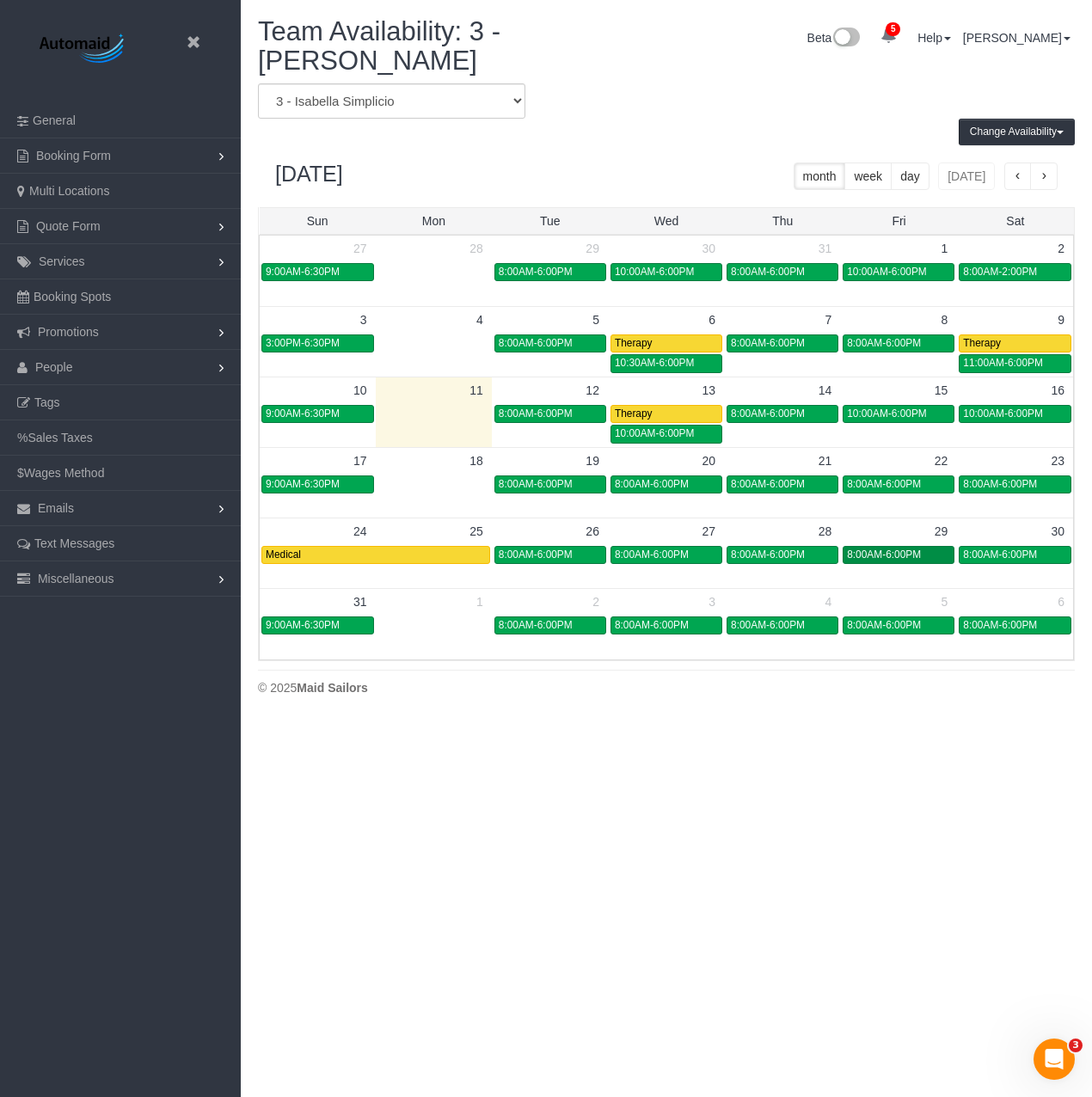
click at [899, 549] on span "8:00AM-6:00PM" at bounding box center [883, 555] width 74 height 12
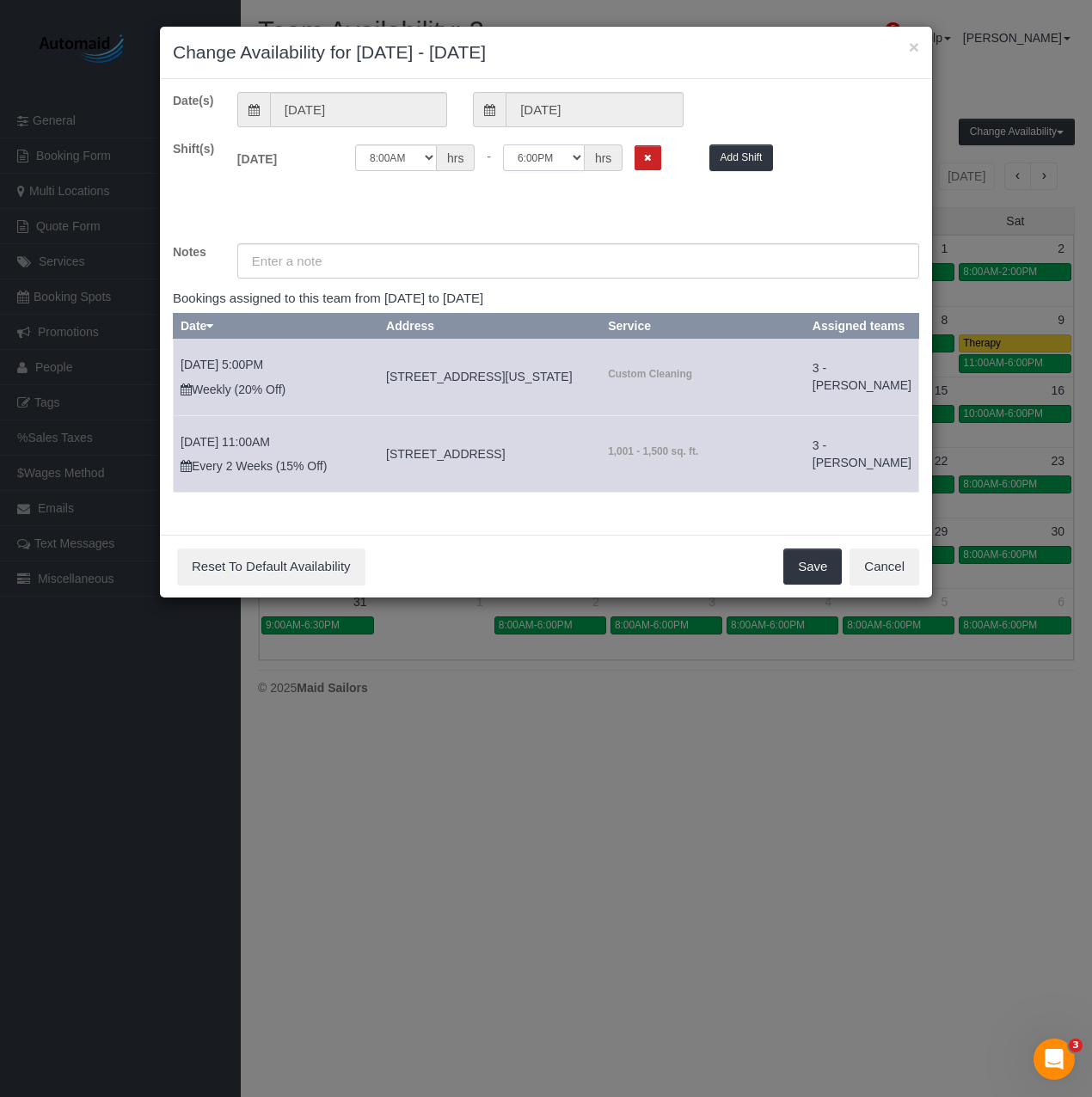
click at [550, 147] on select "12:00AM 12:05AM 12:10AM 12:15AM 12:20AM 12:25AM 12:30AM 12:35AM 12:40AM 12:45AM…" at bounding box center [544, 158] width 82 height 27
select select "string:16:00"
click at [503, 144] on select "12:00AM 12:05AM 12:10AM 12:15AM 12:20AM 12:25AM 12:30AM 12:35AM 12:40AM 12:45AM…" at bounding box center [544, 158] width 82 height 27
click at [418, 266] on input "text" at bounding box center [578, 261] width 681 height 35
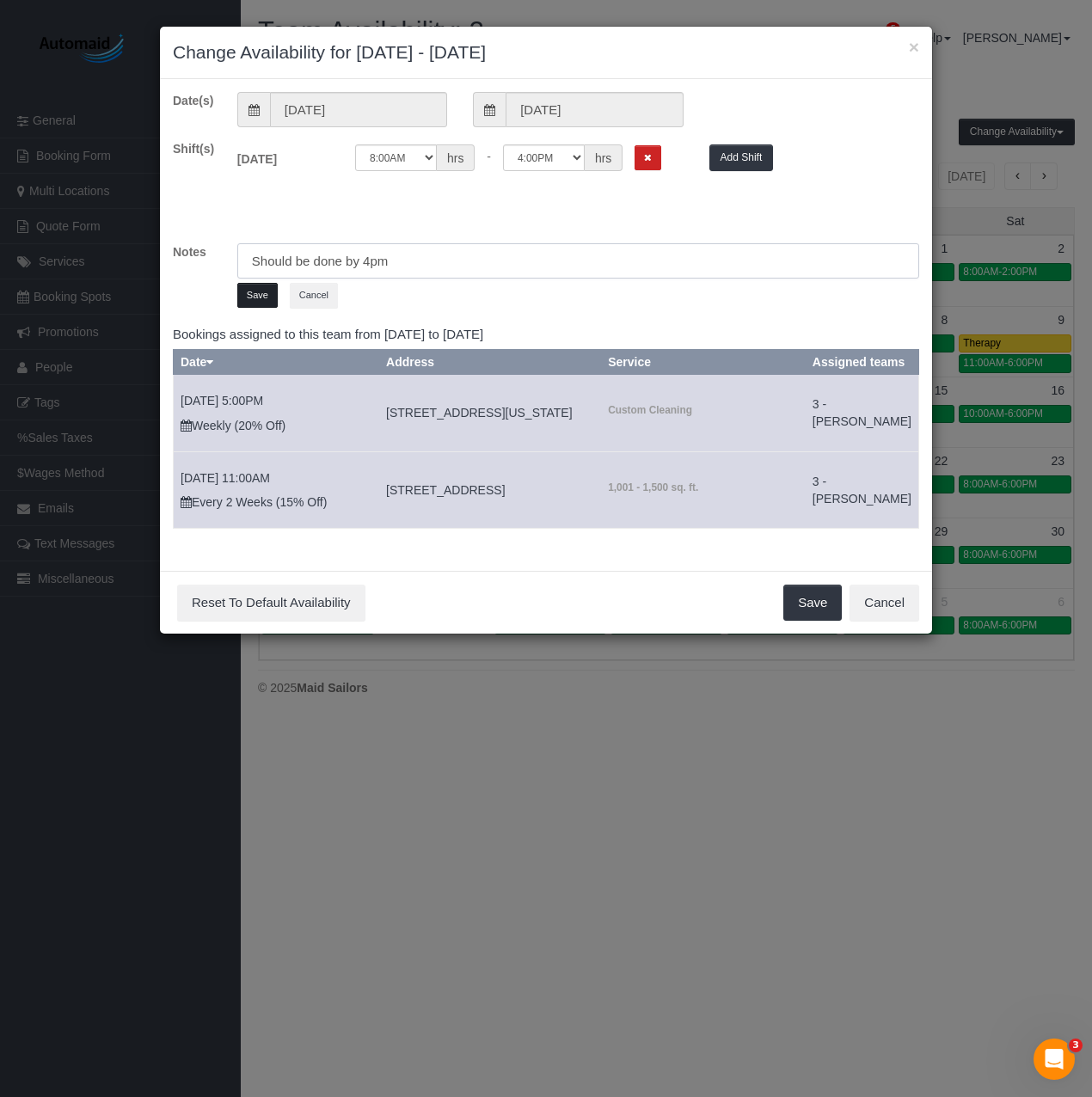
type input "Should be done by 4pm"
click at [256, 300] on button "Save" at bounding box center [257, 295] width 40 height 25
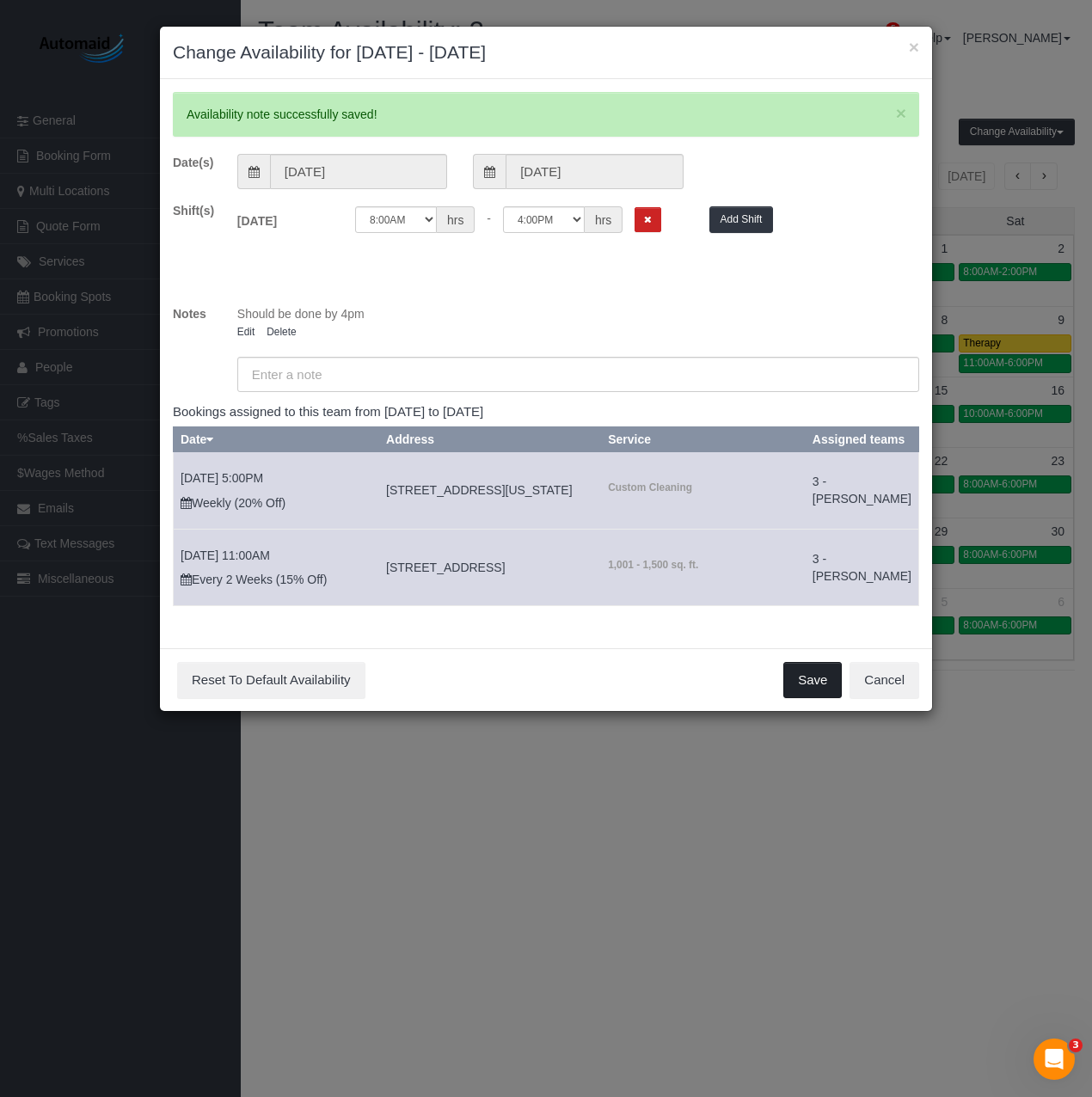
click at [809, 698] on button "Save" at bounding box center [812, 679] width 59 height 36
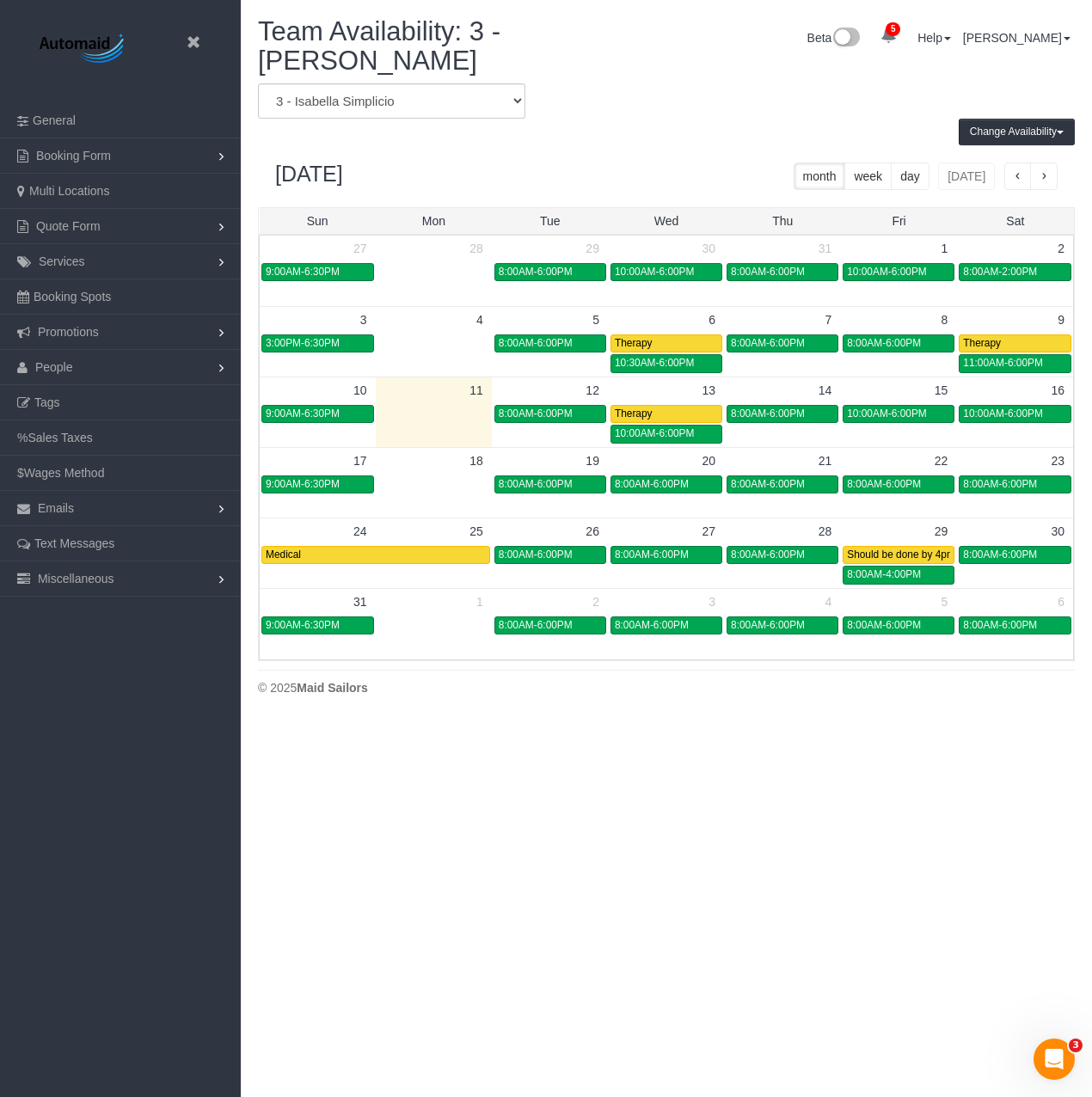
click at [811, 813] on body "Beta Close Settings General Booking Form Install Form Customize Form Fields Def…" at bounding box center [546, 548] width 1092 height 1097
click at [195, 46] on icon at bounding box center [193, 42] width 21 height 21
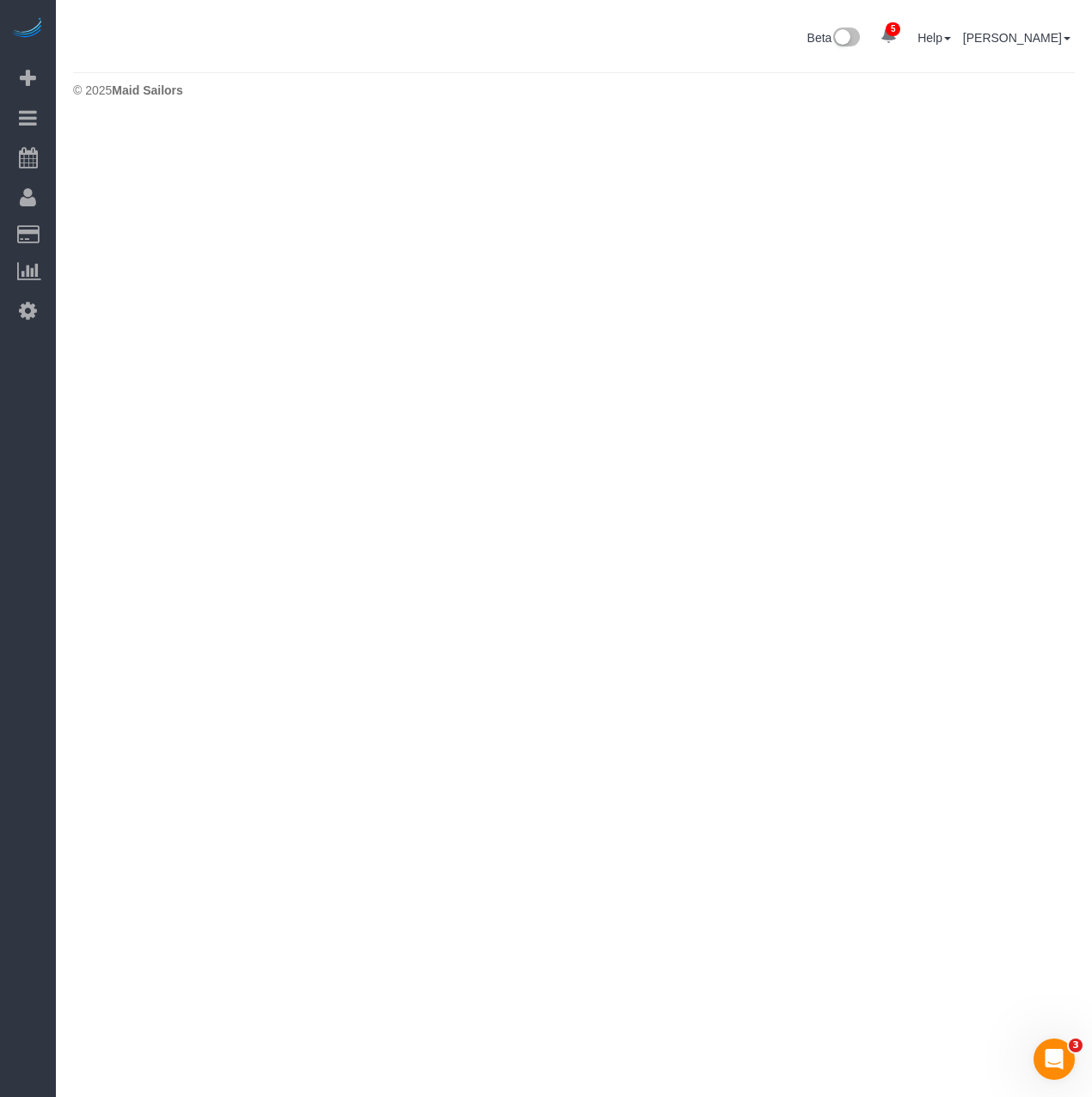
scroll to position [507, 1092]
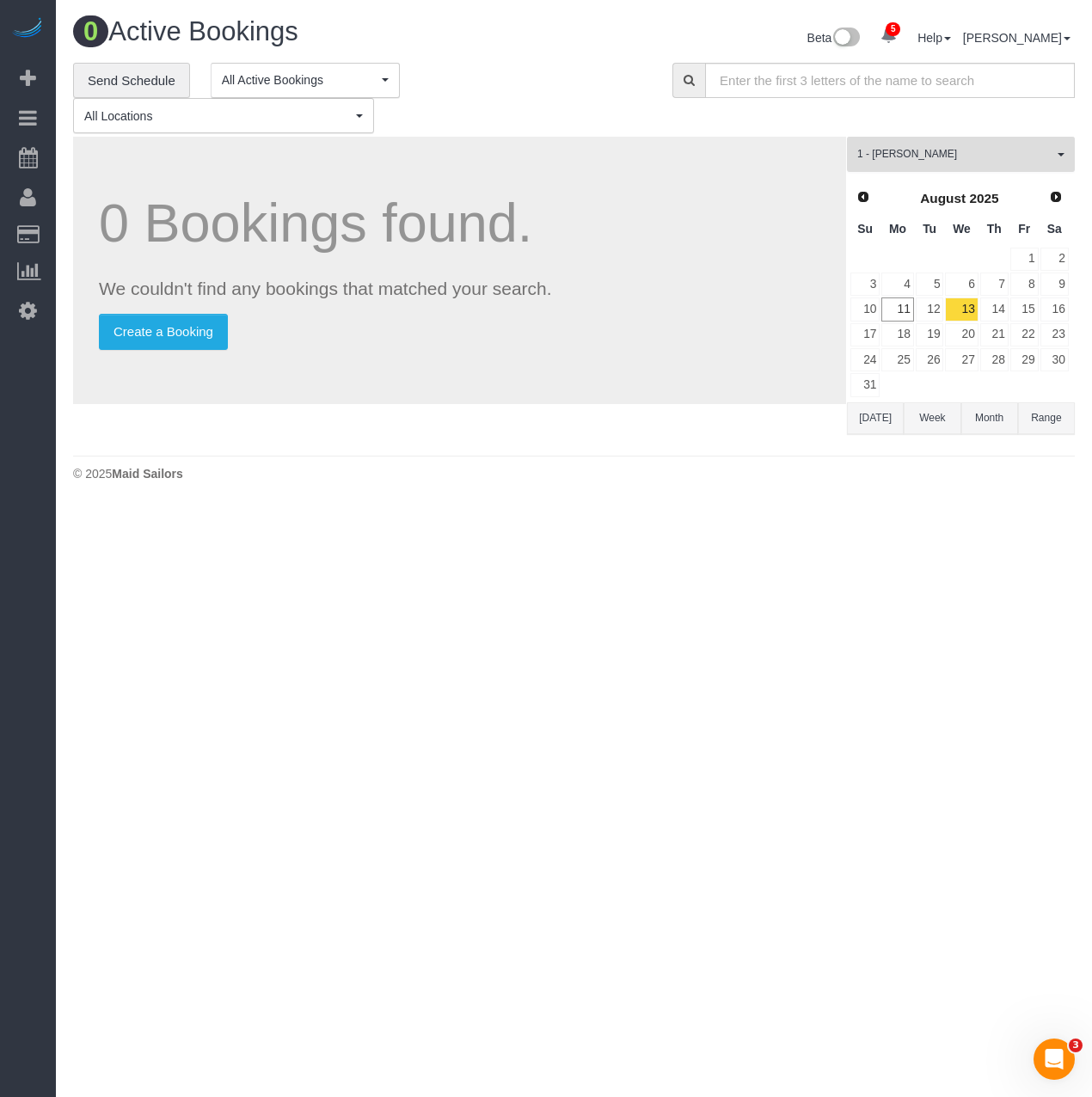
click at [924, 158] on span "1 - [PERSON_NAME]" at bounding box center [955, 155] width 196 height 15
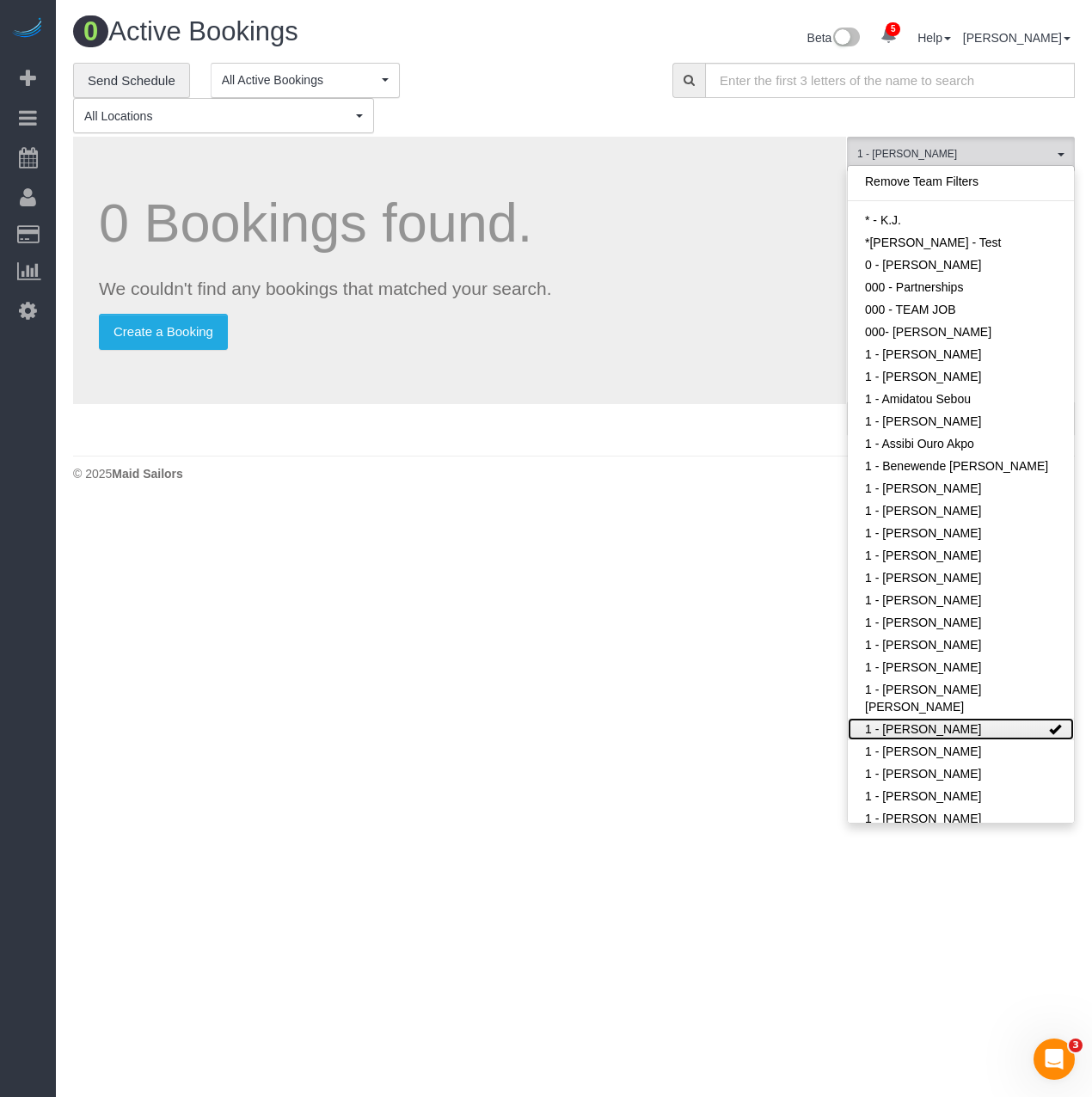
click at [921, 729] on link "1 - [PERSON_NAME]" at bounding box center [961, 729] width 226 height 22
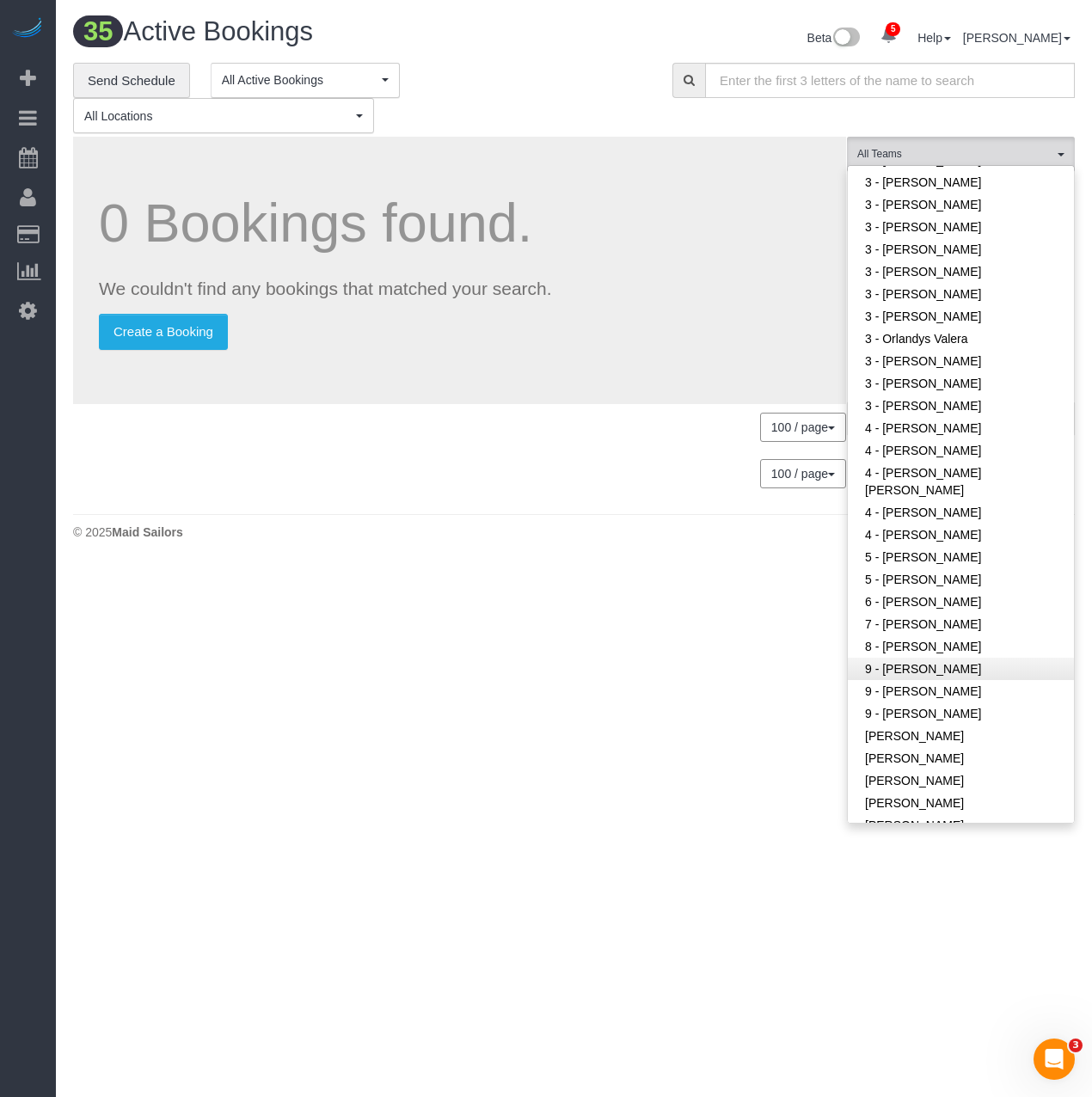
scroll to position [4790, 1079]
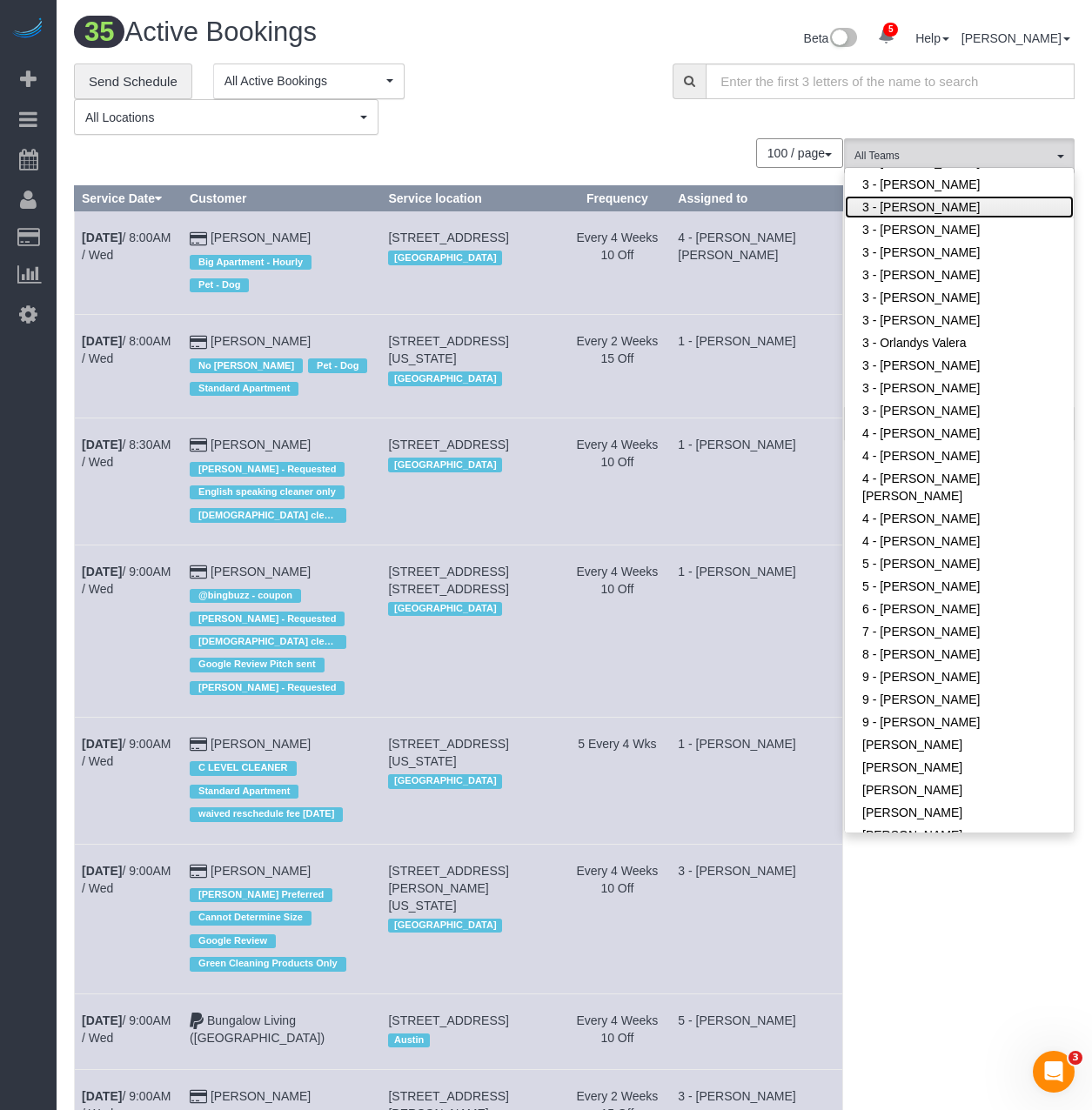
click at [913, 207] on link "3 - [PERSON_NAME]" at bounding box center [959, 207] width 229 height 23
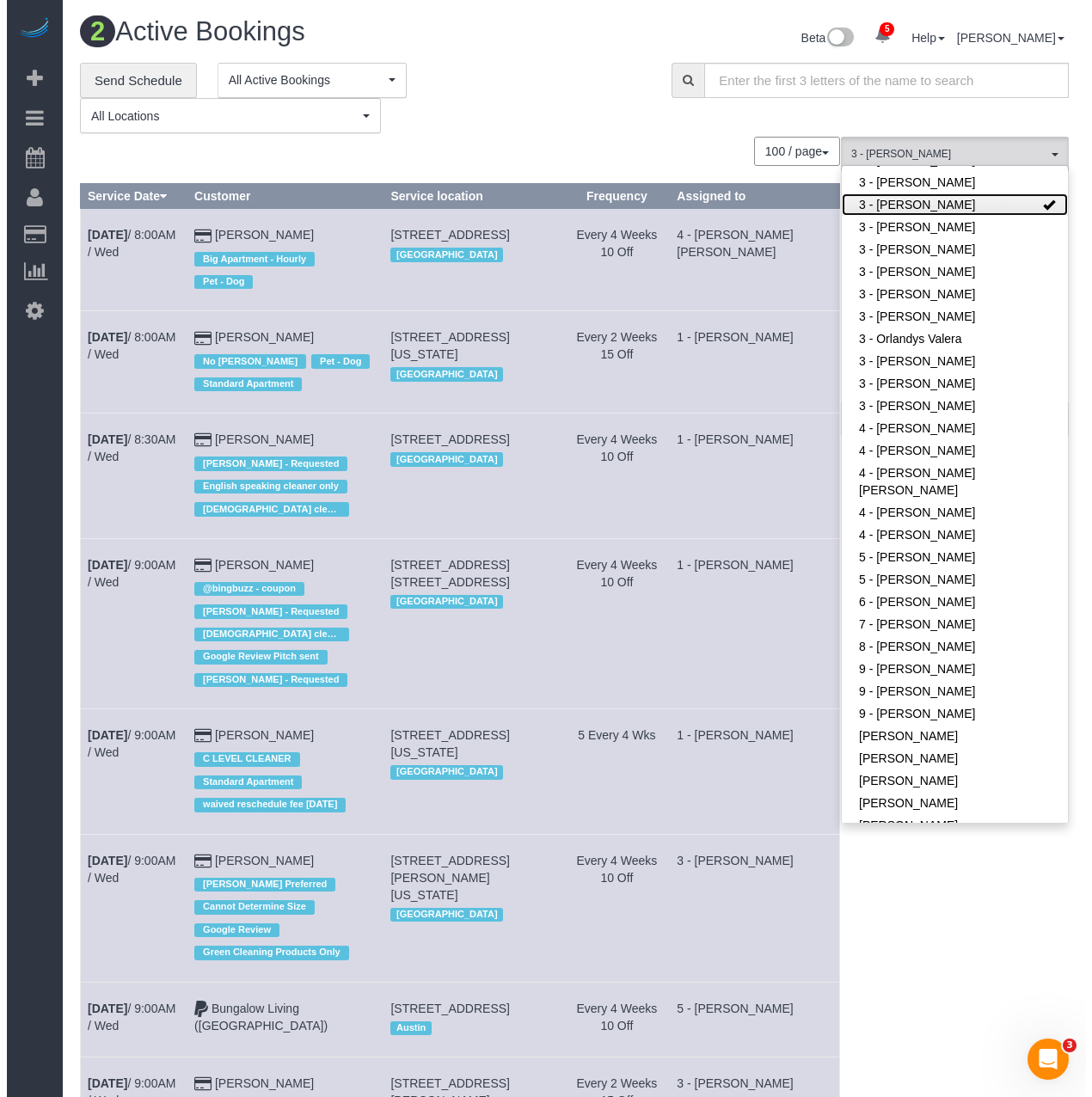
scroll to position [528, 1092]
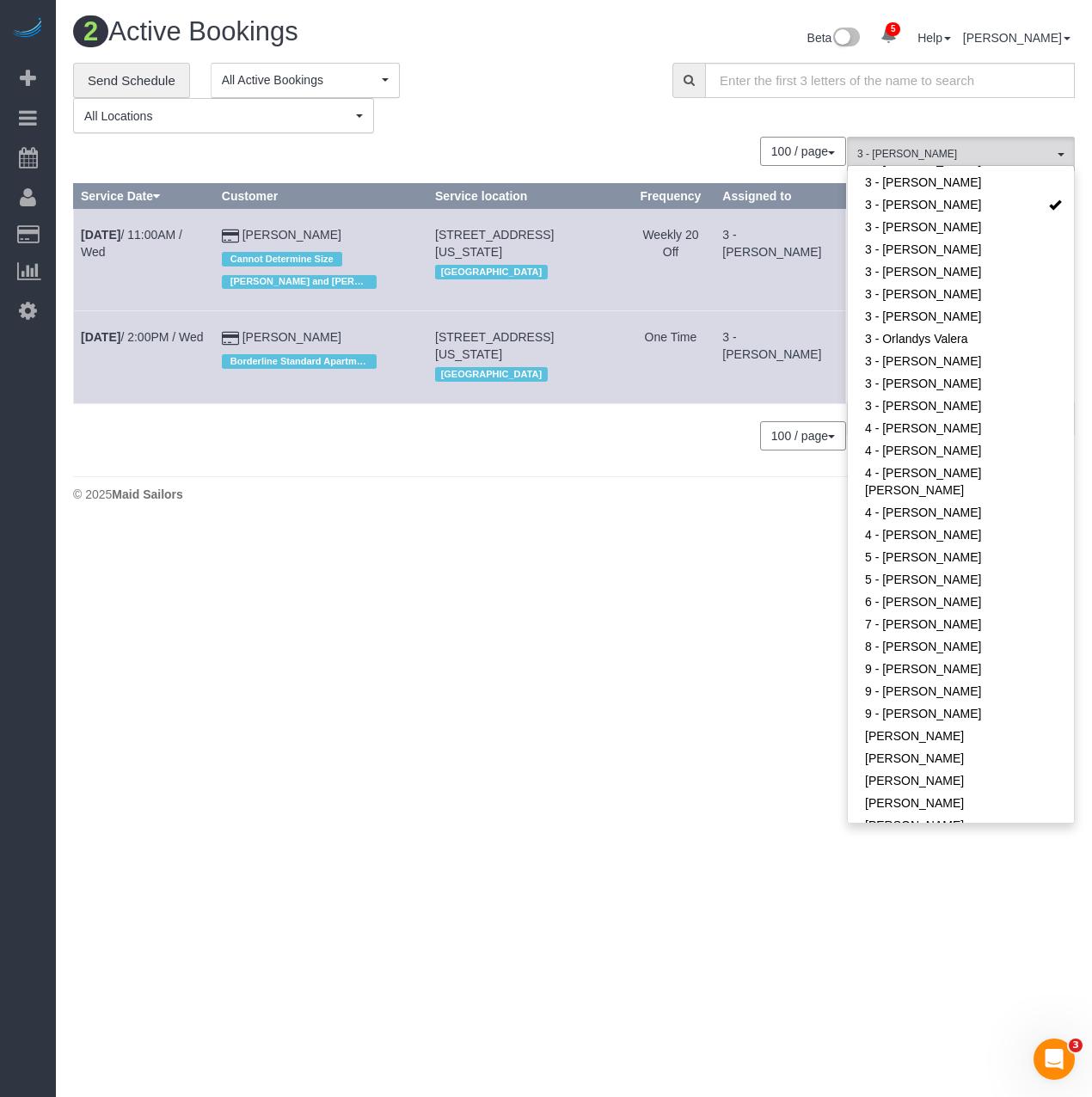
click at [376, 616] on body "5 Beta Your Notifications You have 0 alerts × You have 4 to charge for [DATE] ×…" at bounding box center [546, 548] width 1092 height 1097
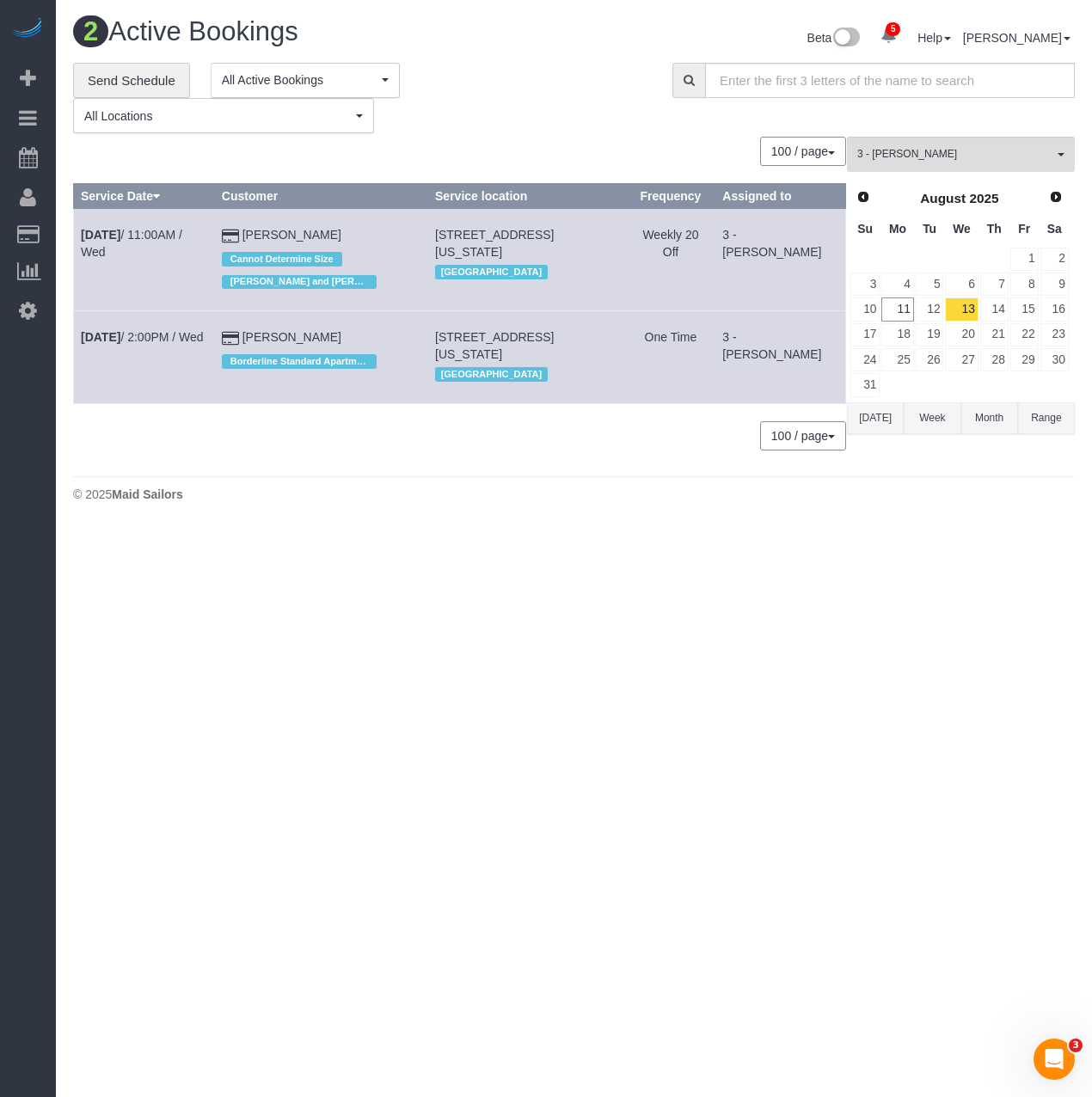
click at [315, 546] on body "5 Beta Your Notifications You have 0 alerts × You have 4 to charge for [DATE] ×…" at bounding box center [546, 548] width 1092 height 1097
click at [1031, 360] on link "29" at bounding box center [1024, 360] width 28 height 23
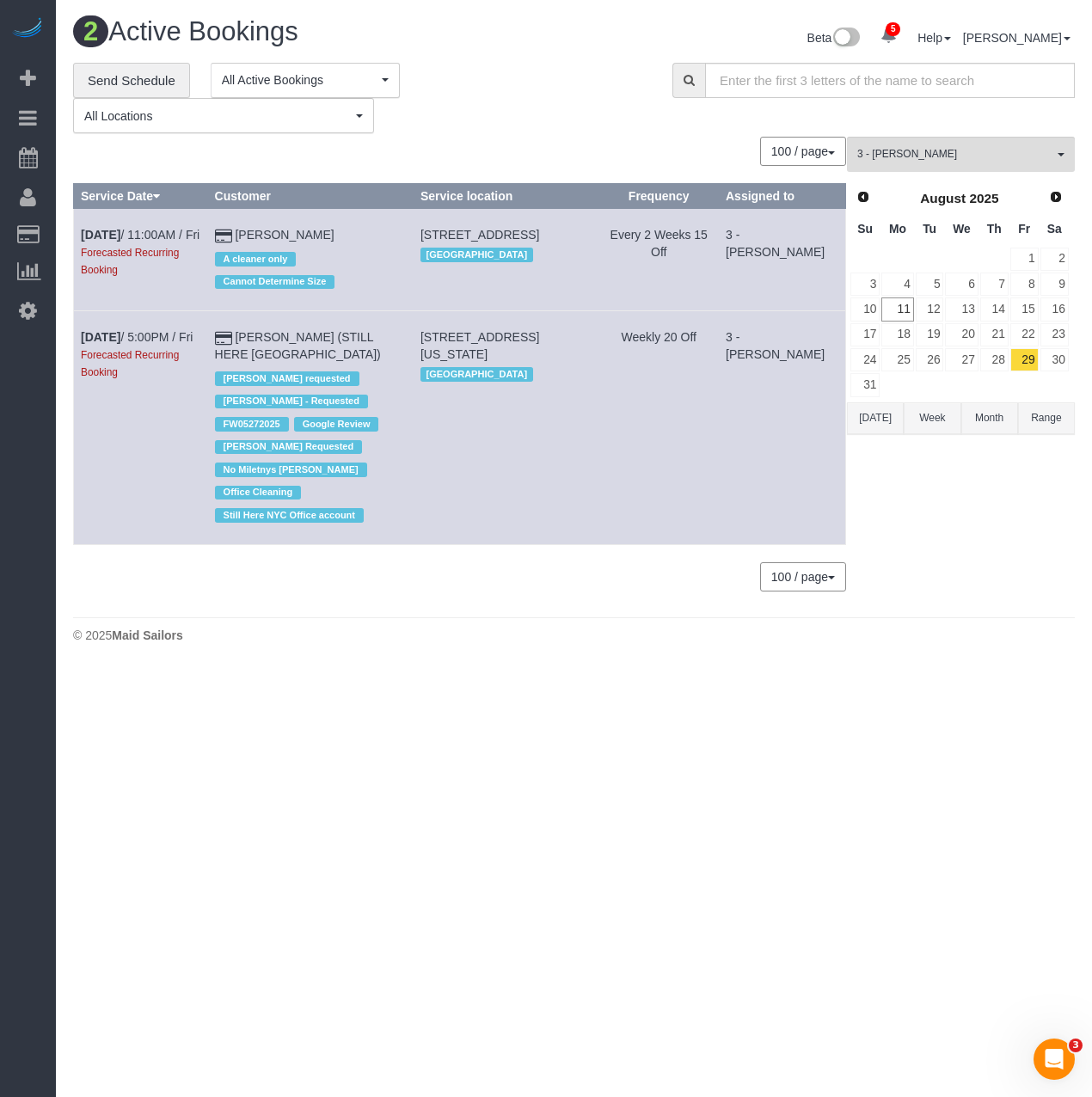
scroll to position [671, 1092]
click at [91, 336] on b "[DATE]" at bounding box center [101, 336] width 39 height 14
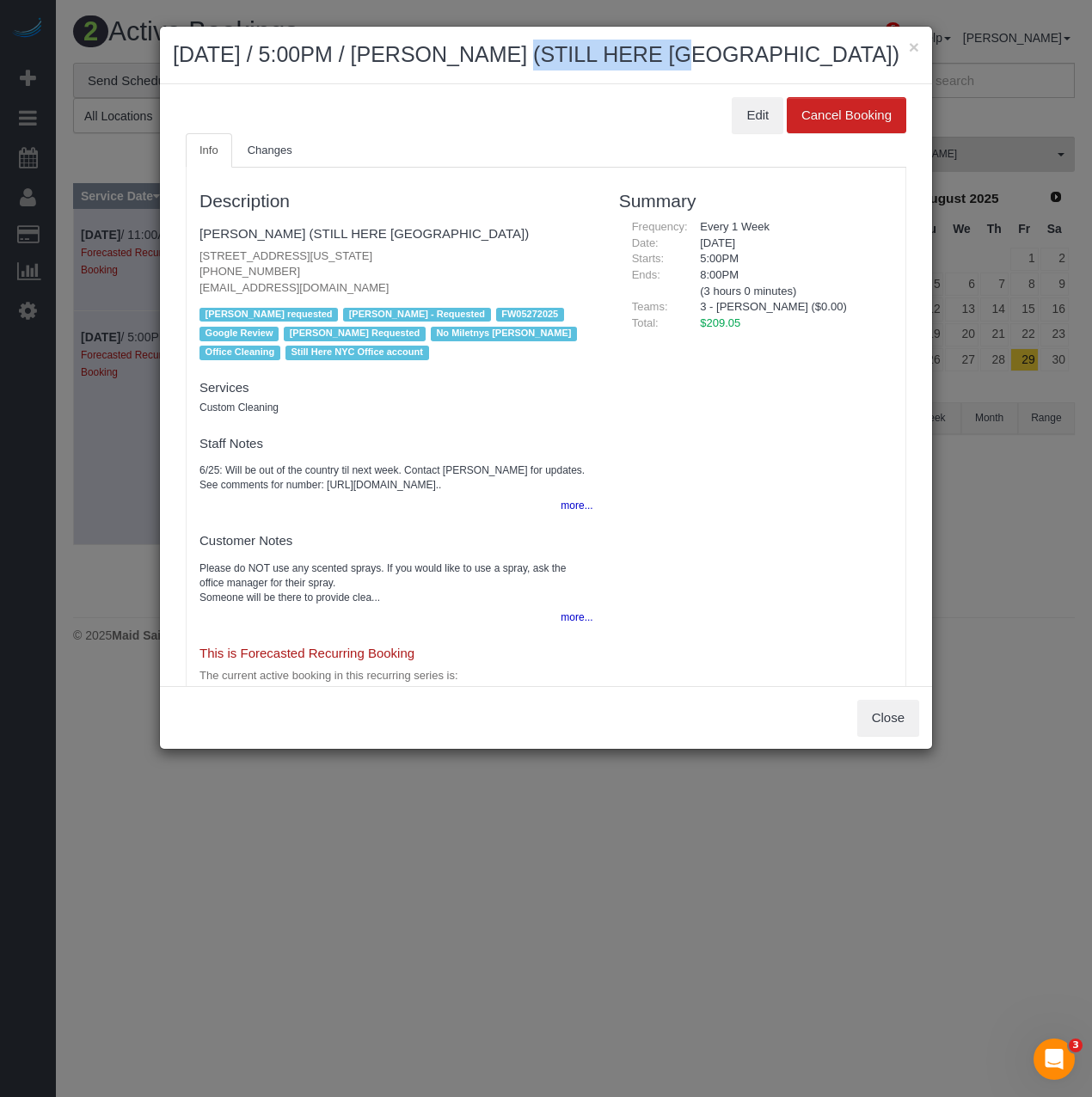
drag, startPoint x: 445, startPoint y: 52, endPoint x: 584, endPoint y: 56, distance: 139.1
click at [584, 56] on h2 "[DATE] / 5:00PM / [PERSON_NAME] (STILL HERE [GEOGRAPHIC_DATA])" at bounding box center [545, 54] width 746 height 31
copy h2 "[PERSON_NAME]"
click at [734, 118] on button "Edit" at bounding box center [757, 115] width 51 height 36
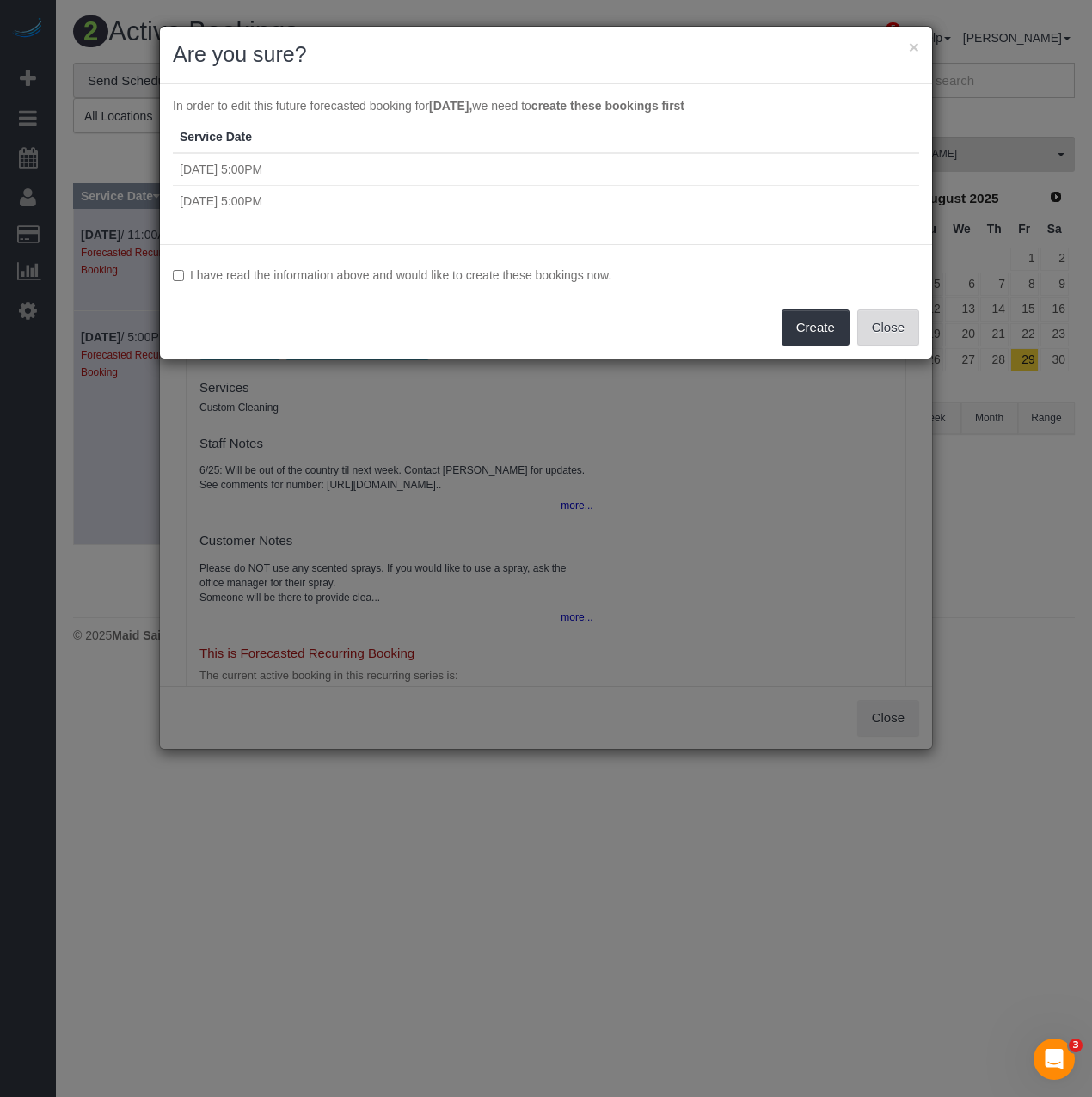
click at [888, 322] on button "Close" at bounding box center [888, 327] width 61 height 36
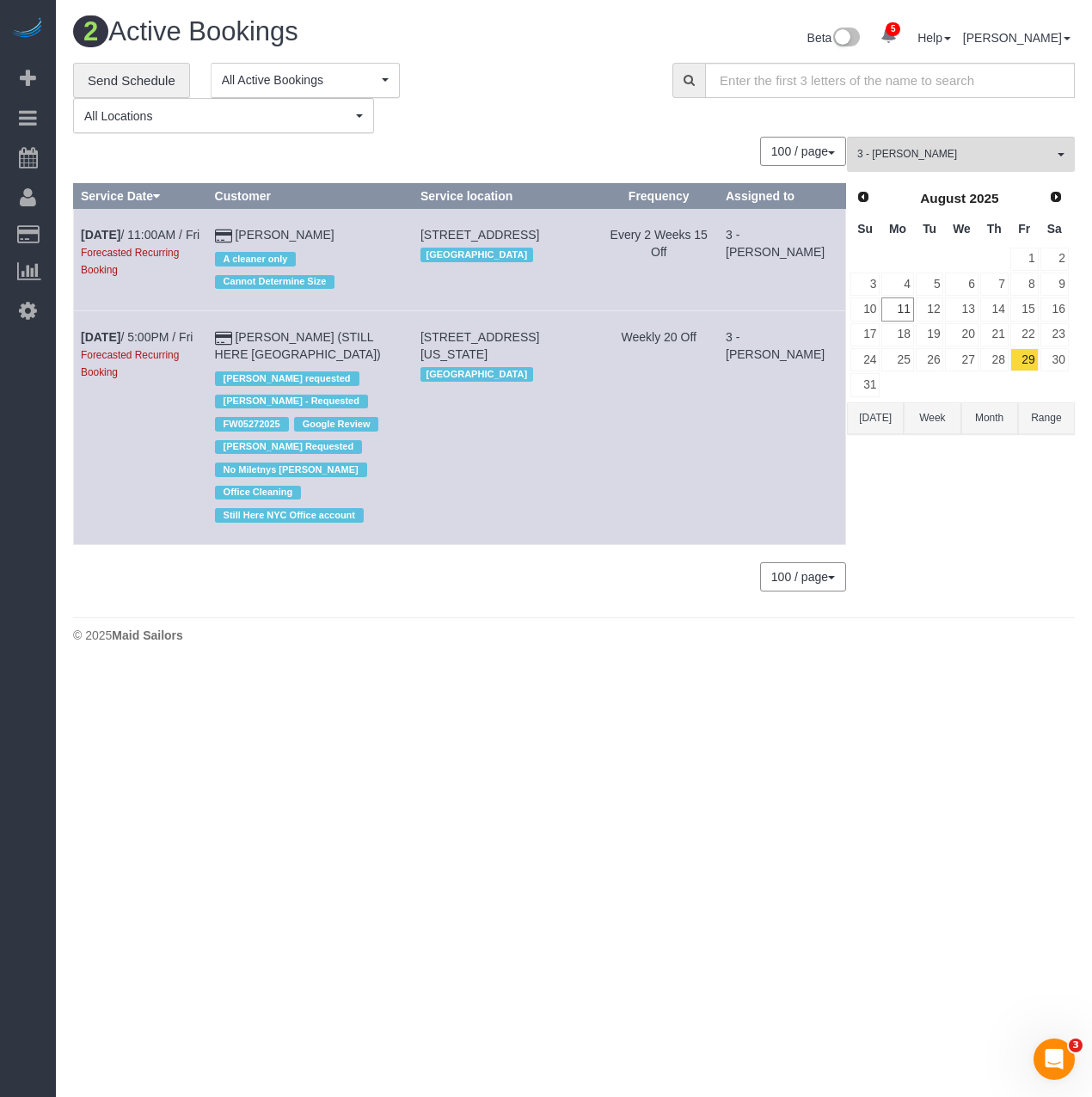
click at [75, 327] on td "[DATE] 5:00PM / Fri Forecasted Recurring Booking" at bounding box center [141, 428] width 134 height 233
drag, startPoint x: 75, startPoint y: 327, endPoint x: 280, endPoint y: 360, distance: 207.6
click at [280, 360] on tr "[DATE] 5:00PM / Fri Forecasted Recurring Booking [PERSON_NAME] (STILL HERE [GEO…" at bounding box center [459, 428] width 771 height 233
copy tr "[DATE] 5:00PM / Fri Forecasted Recurring Booking [PERSON_NAME] (STILL HERE [GEO…"
click at [881, 142] on button "3 - [PERSON_NAME] All Teams" at bounding box center [961, 155] width 227 height 35
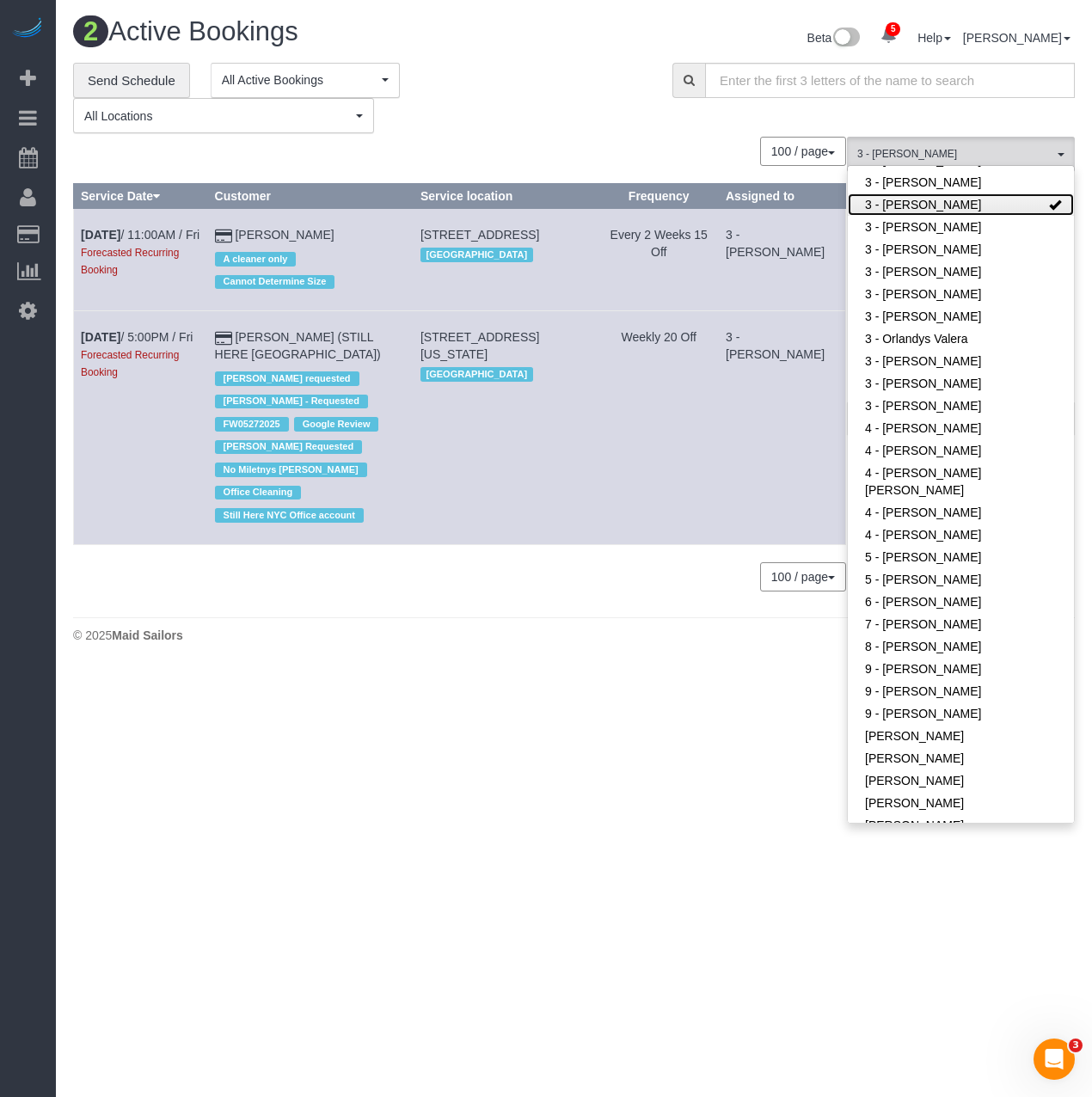
click at [936, 205] on link "3 - [PERSON_NAME]" at bounding box center [961, 205] width 226 height 22
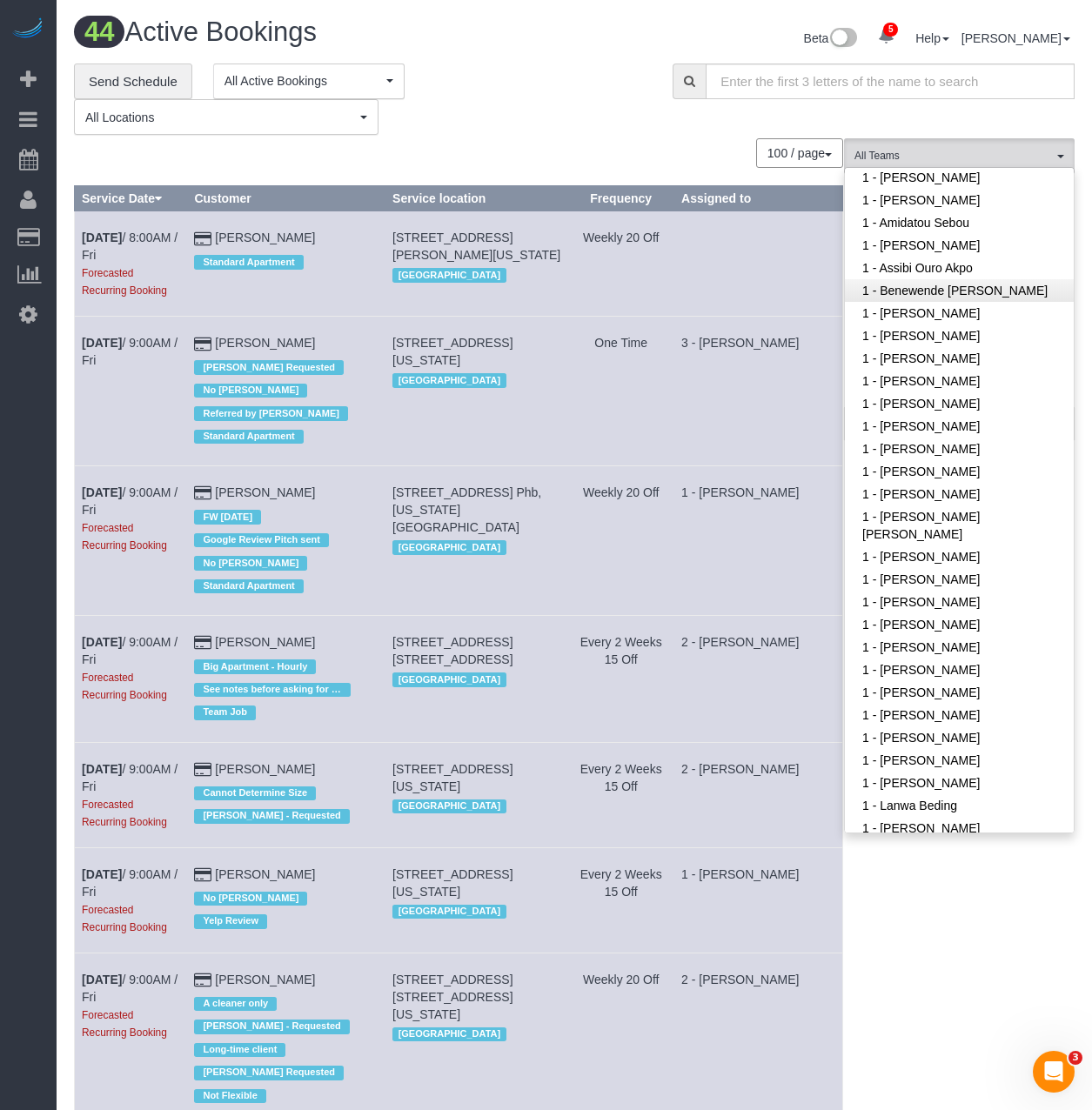
scroll to position [174, 0]
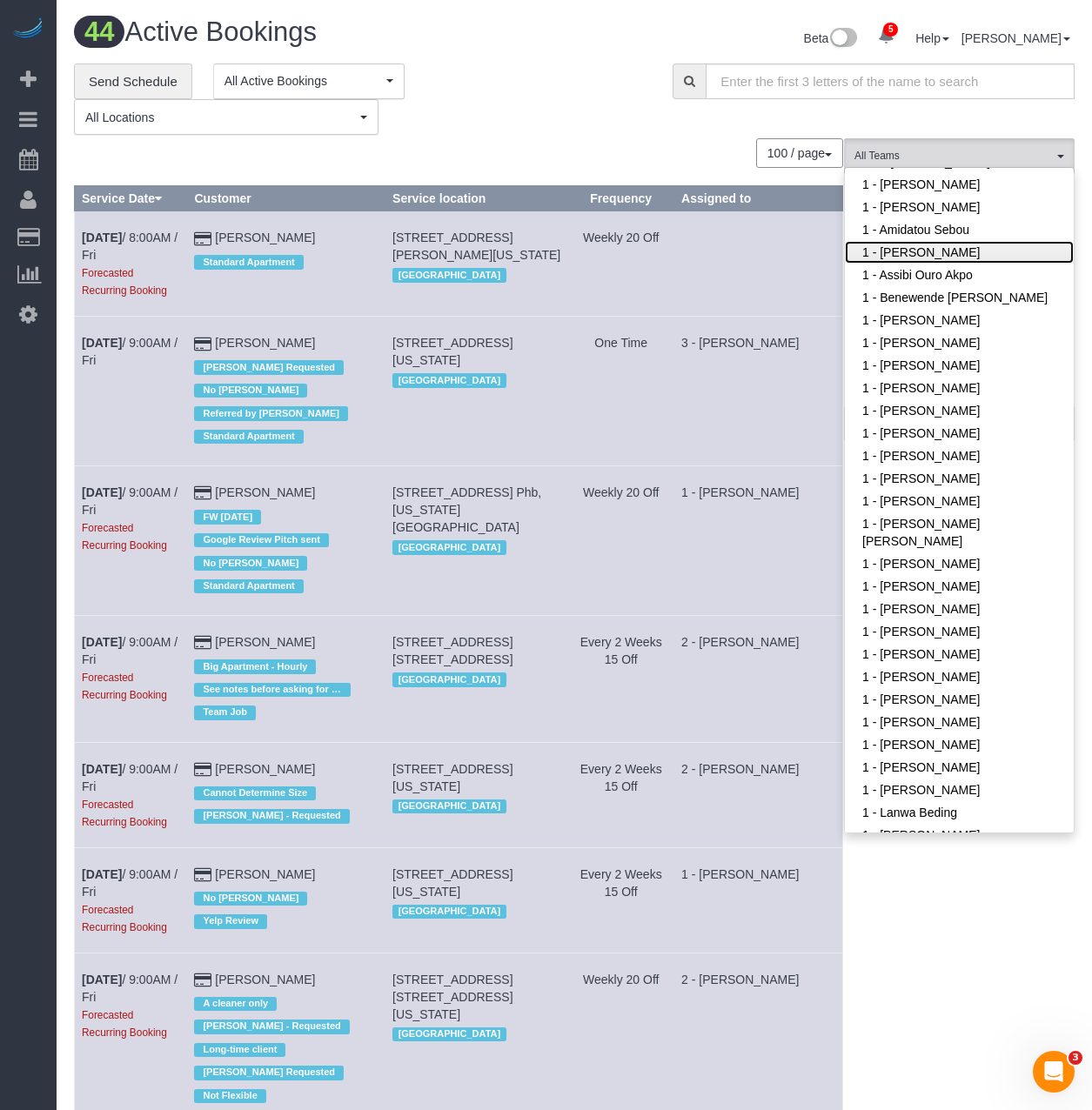
click at [904, 258] on link "1 - [PERSON_NAME]" at bounding box center [959, 253] width 229 height 23
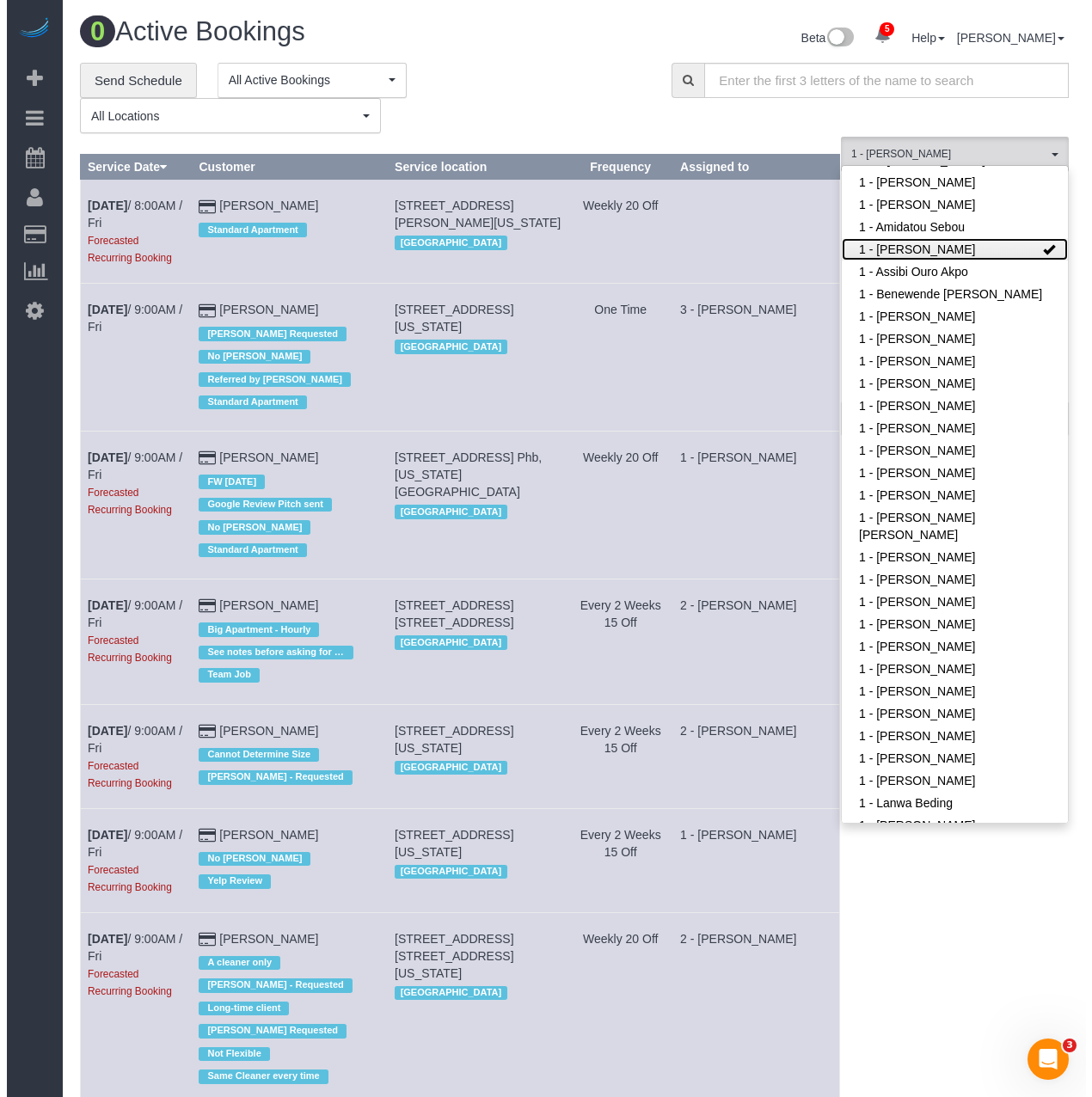
scroll to position [85467, 84856]
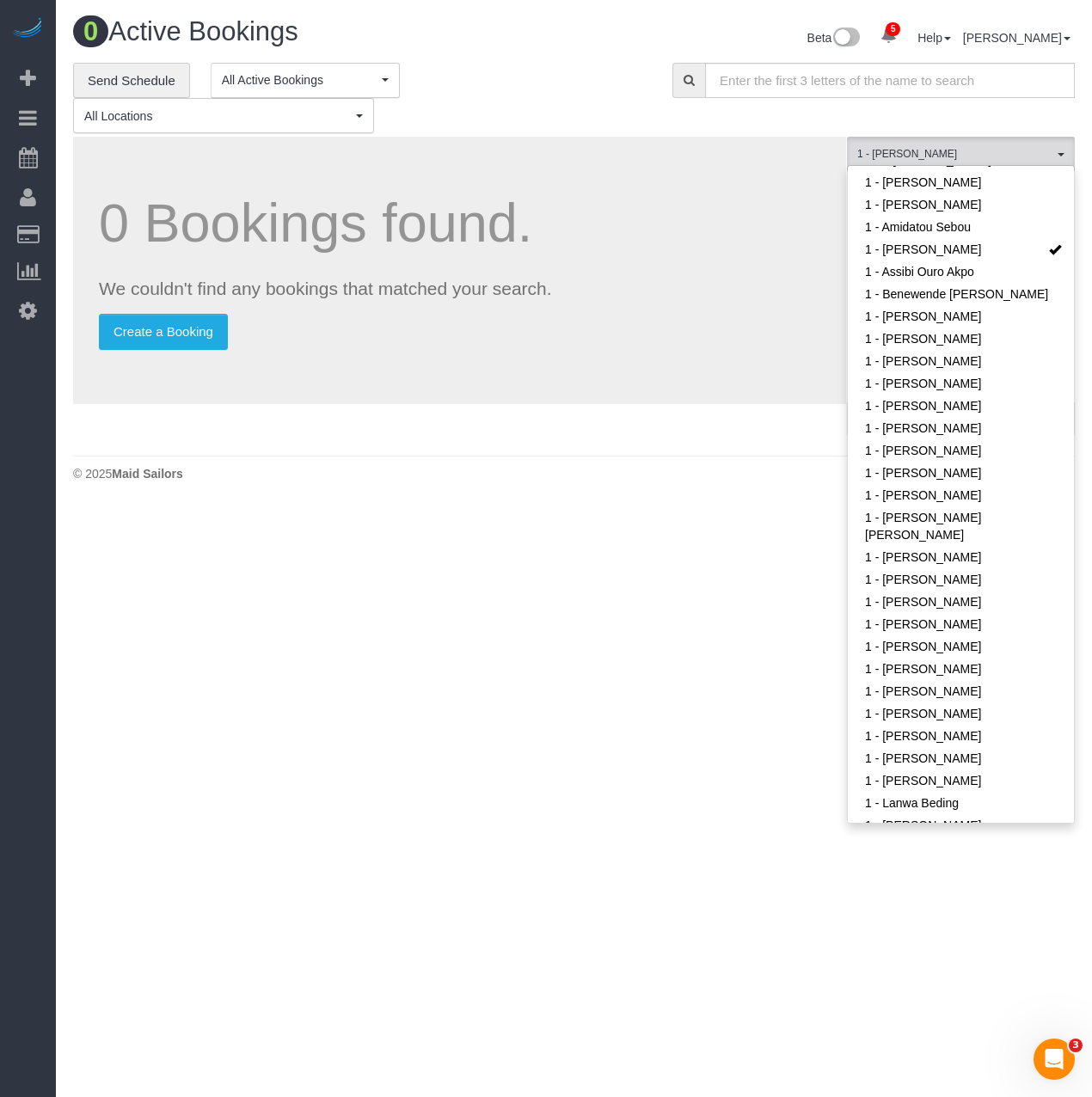
click at [512, 530] on body "5 Beta Your Notifications You have 0 alerts × You have 4 to charge for [DATE] ×…" at bounding box center [546, 548] width 1092 height 1097
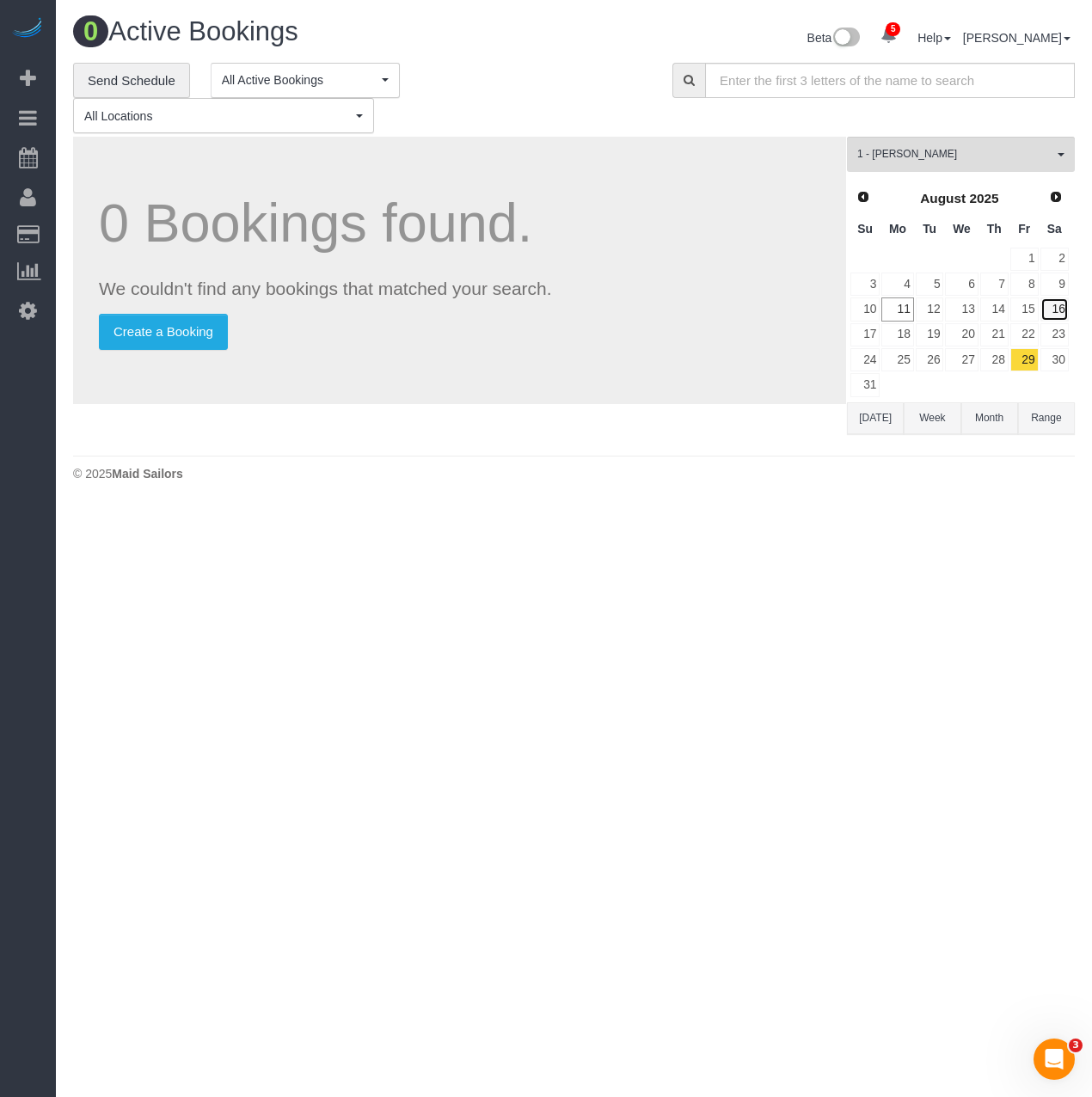
click at [1053, 305] on link "16" at bounding box center [1054, 309] width 28 height 23
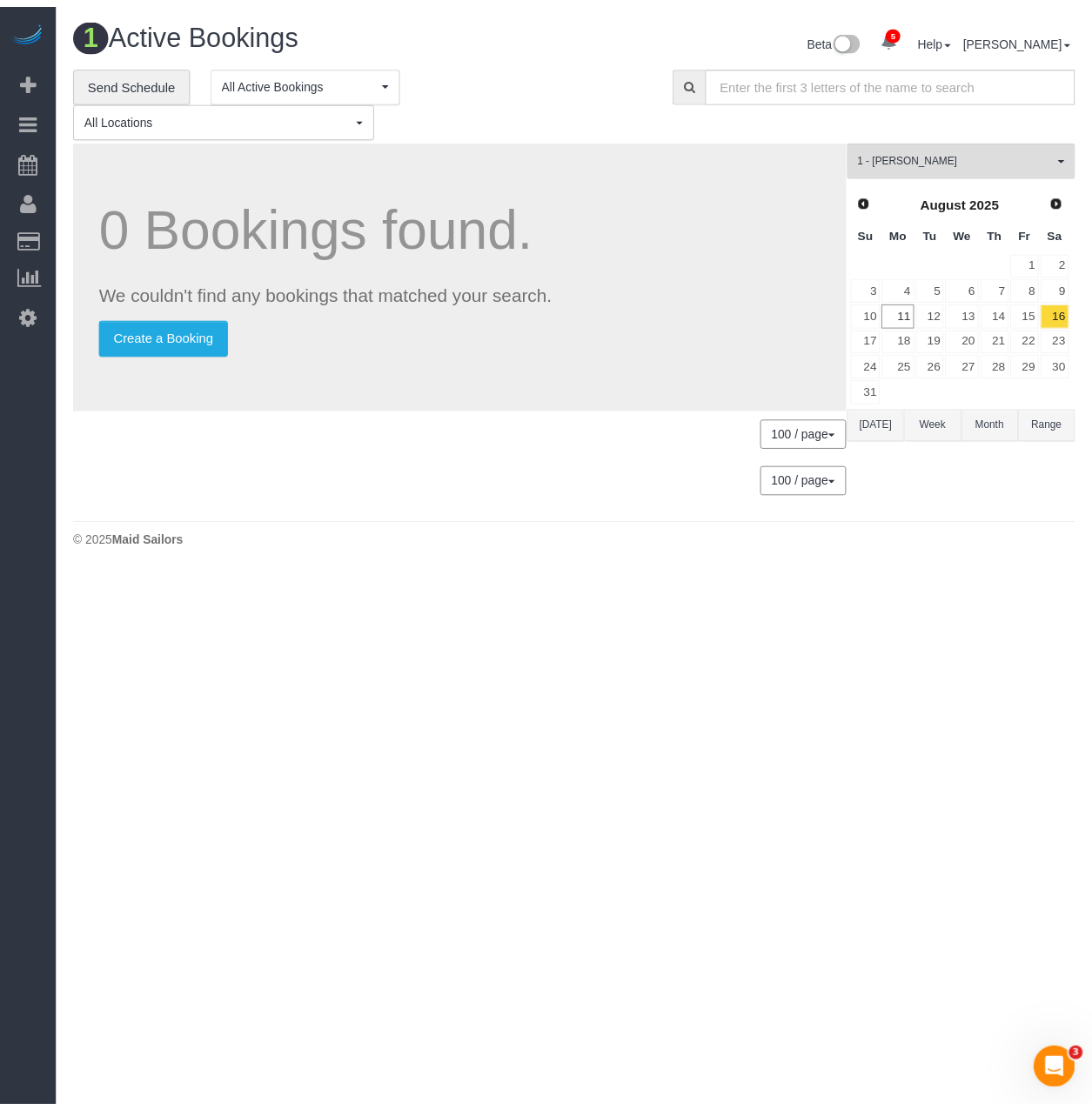
scroll to position [86493, 85882]
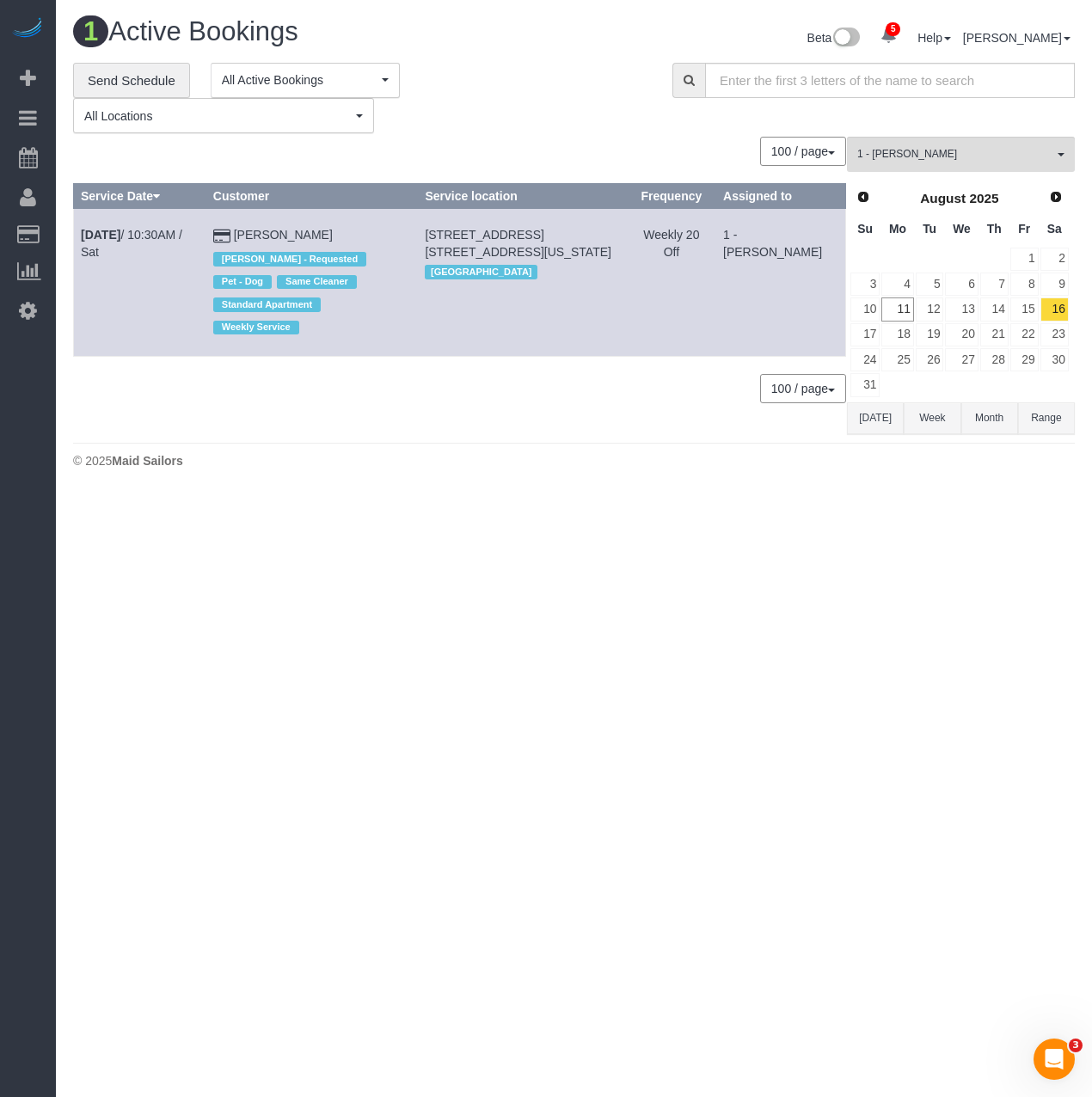
drag, startPoint x: 77, startPoint y: 242, endPoint x: 340, endPoint y: 242, distance: 263.0
click at [340, 242] on tr "[DATE] 10:30AM / Sat [PERSON_NAME] [PERSON_NAME] - Requested Pet - Dog Same Cle…" at bounding box center [459, 282] width 771 height 148
copy tr "[DATE] 10:30AM / Sat [PERSON_NAME]"
click at [915, 141] on button "1 - [PERSON_NAME] All Teams" at bounding box center [961, 155] width 227 height 35
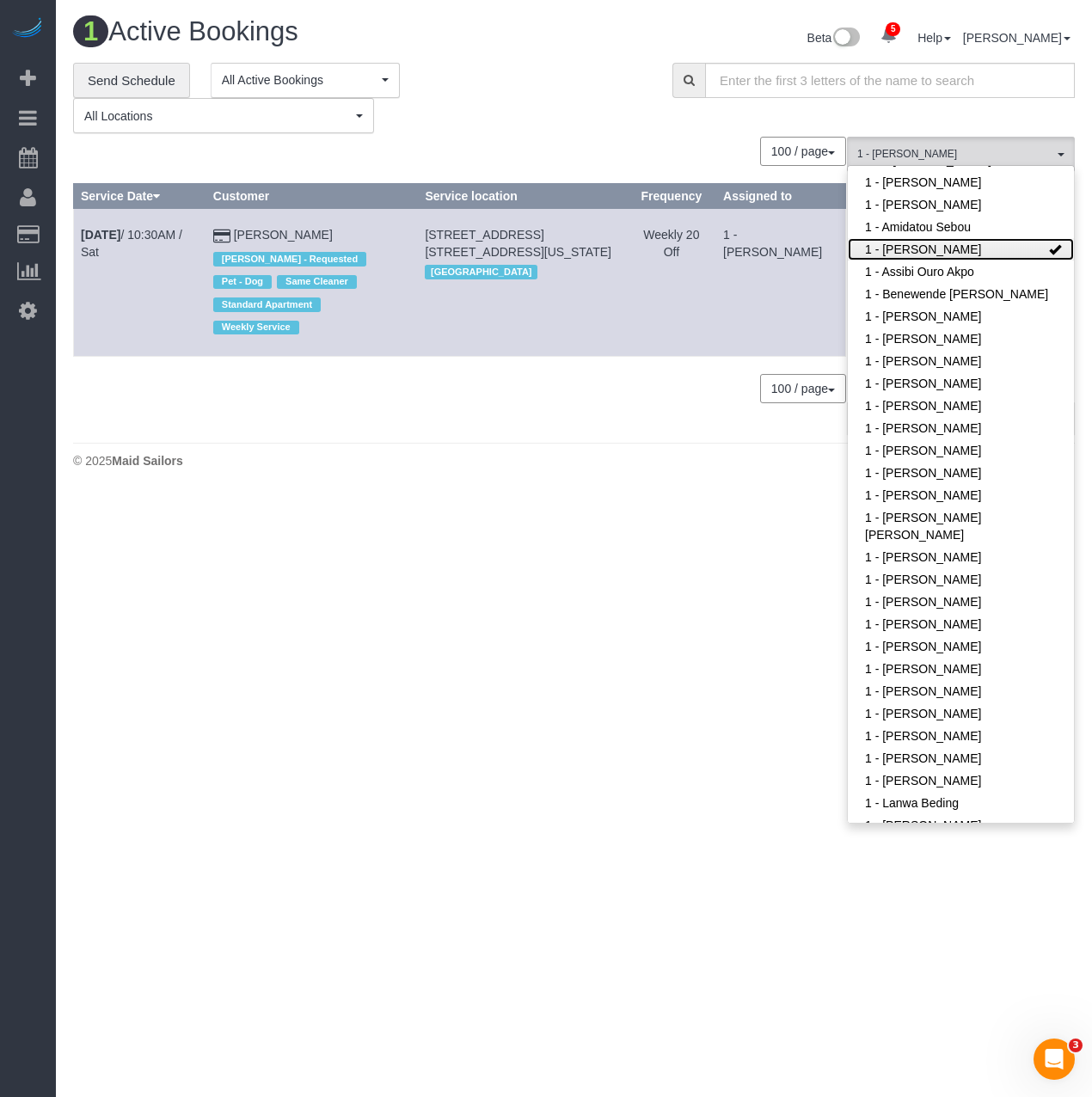
click at [921, 247] on link "1 - [PERSON_NAME]" at bounding box center [961, 250] width 226 height 22
click at [920, 271] on link "1 - Assibi Ouro Akpo" at bounding box center [961, 272] width 226 height 22
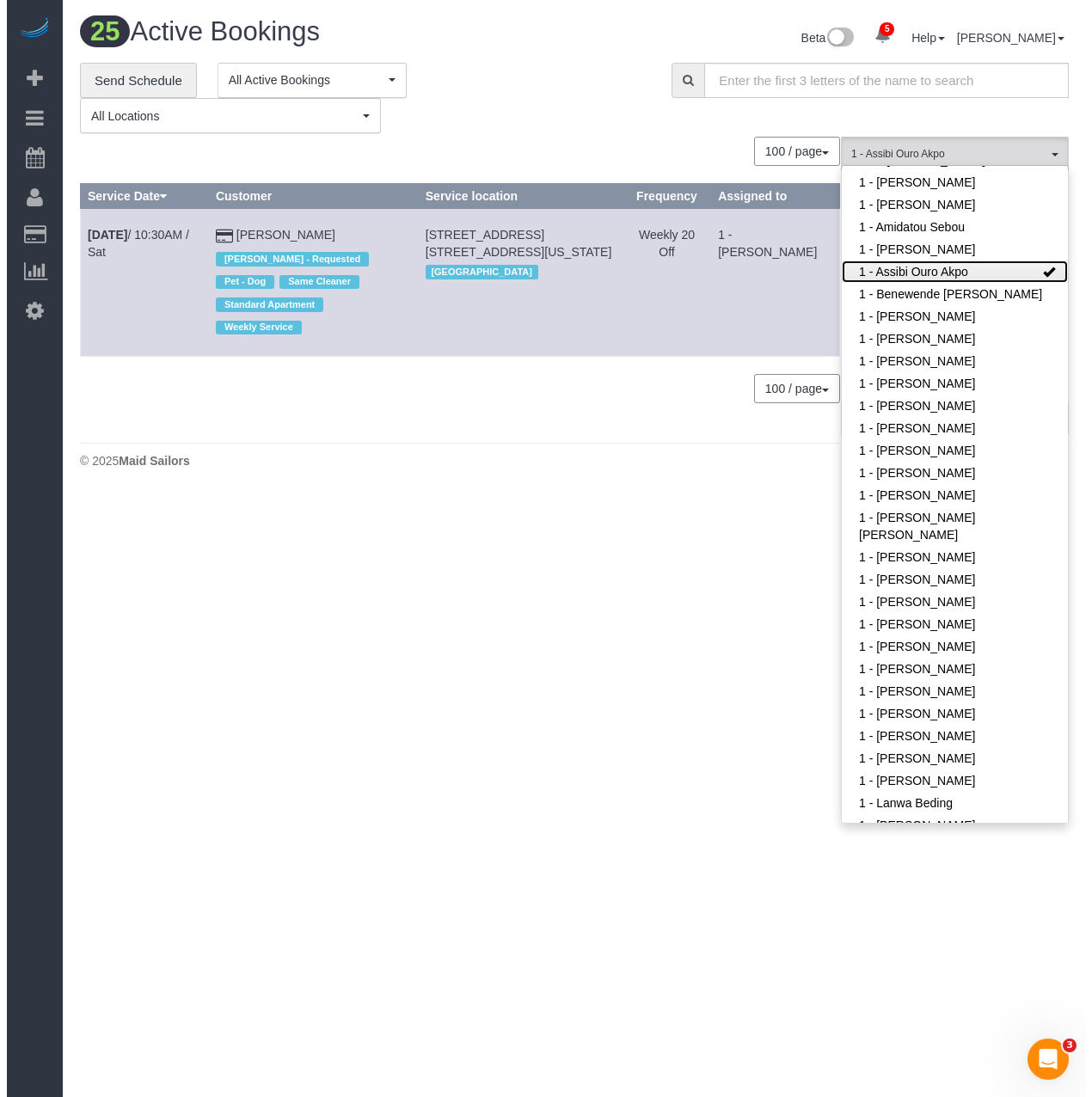
scroll to position [3271, 1079]
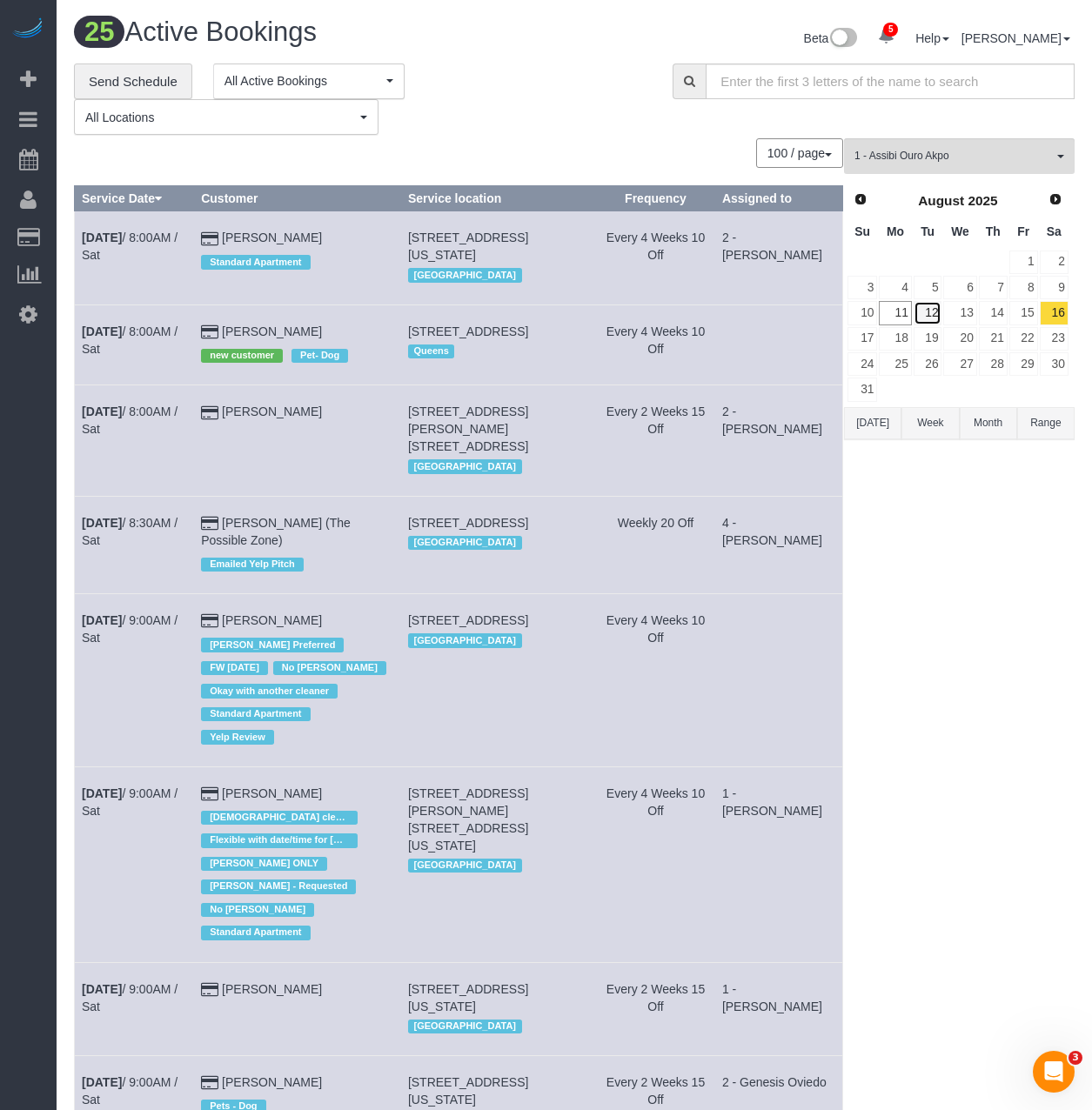
click at [926, 315] on link "12" at bounding box center [928, 312] width 28 height 24
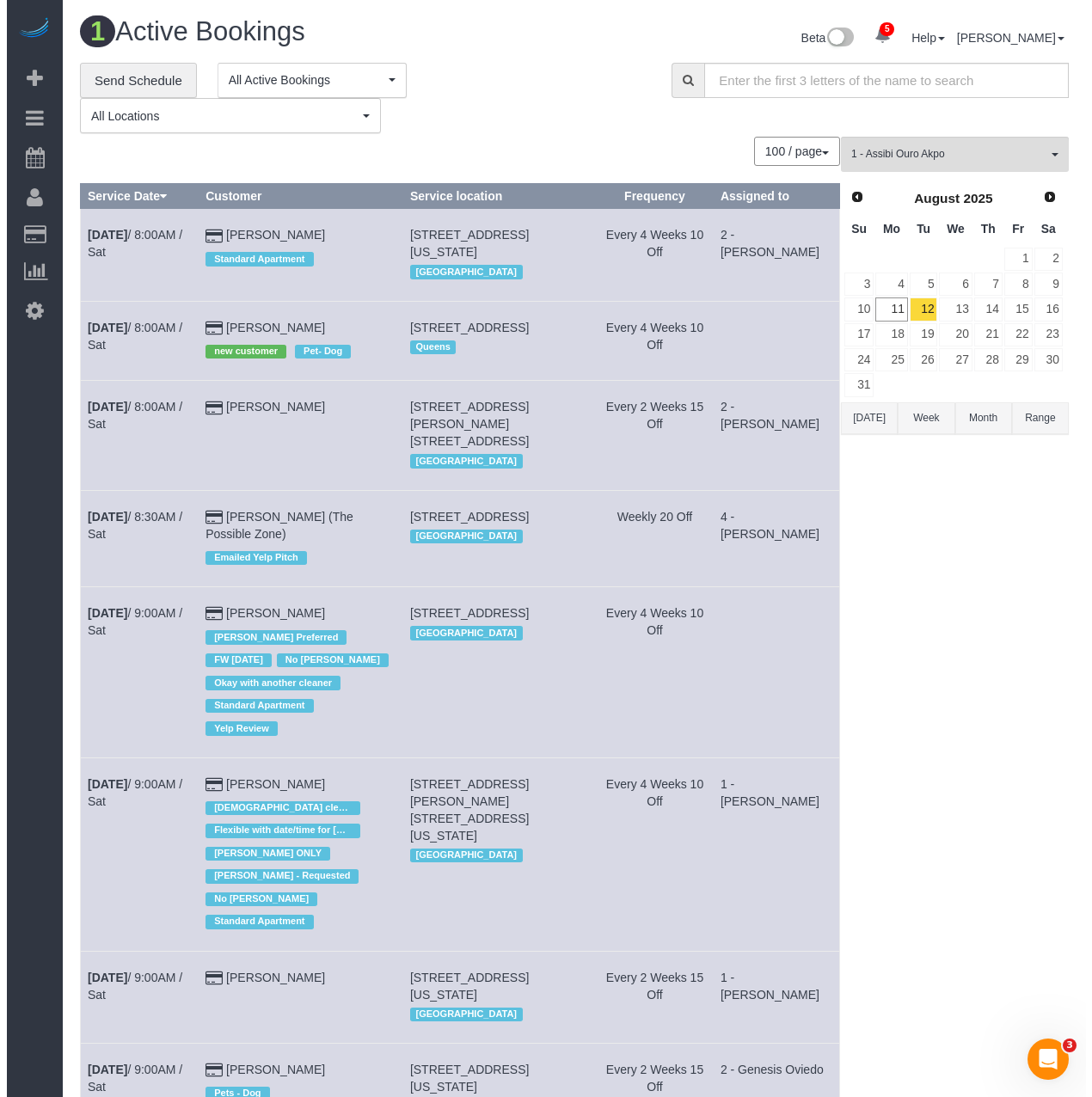
scroll to position [494, 1092]
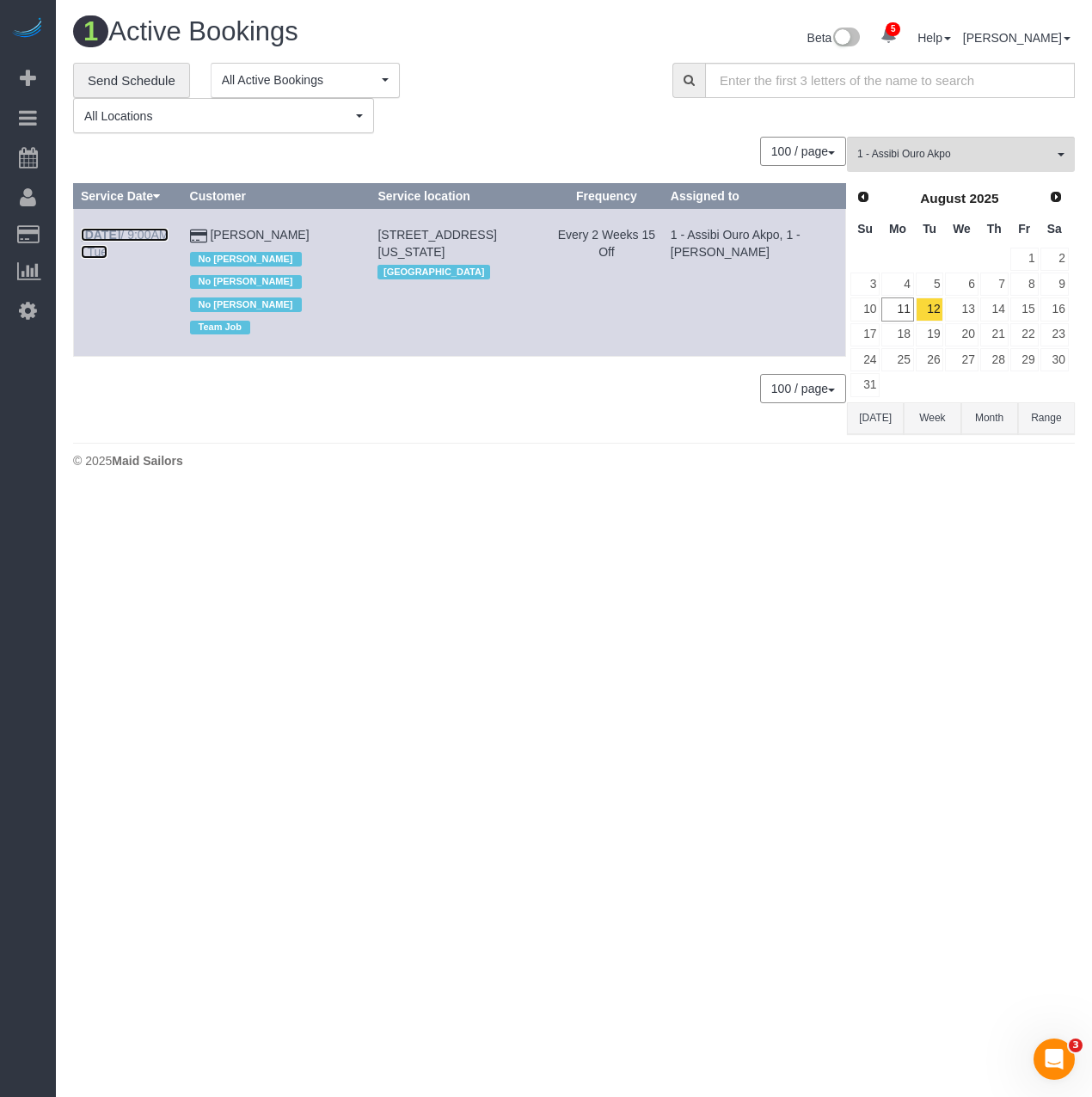
click at [117, 237] on b "[DATE]" at bounding box center [101, 234] width 39 height 14
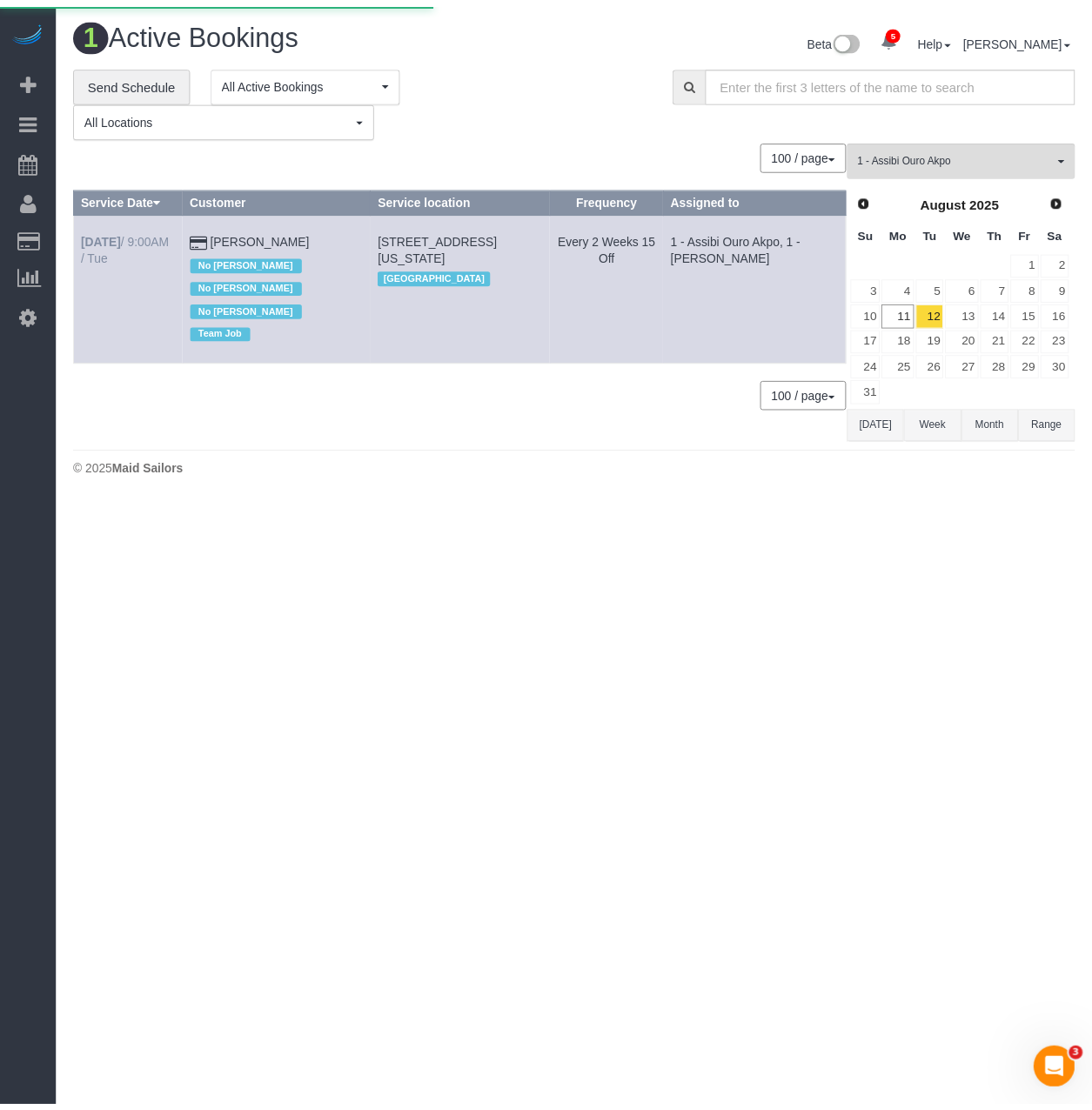
scroll to position [86847, 85882]
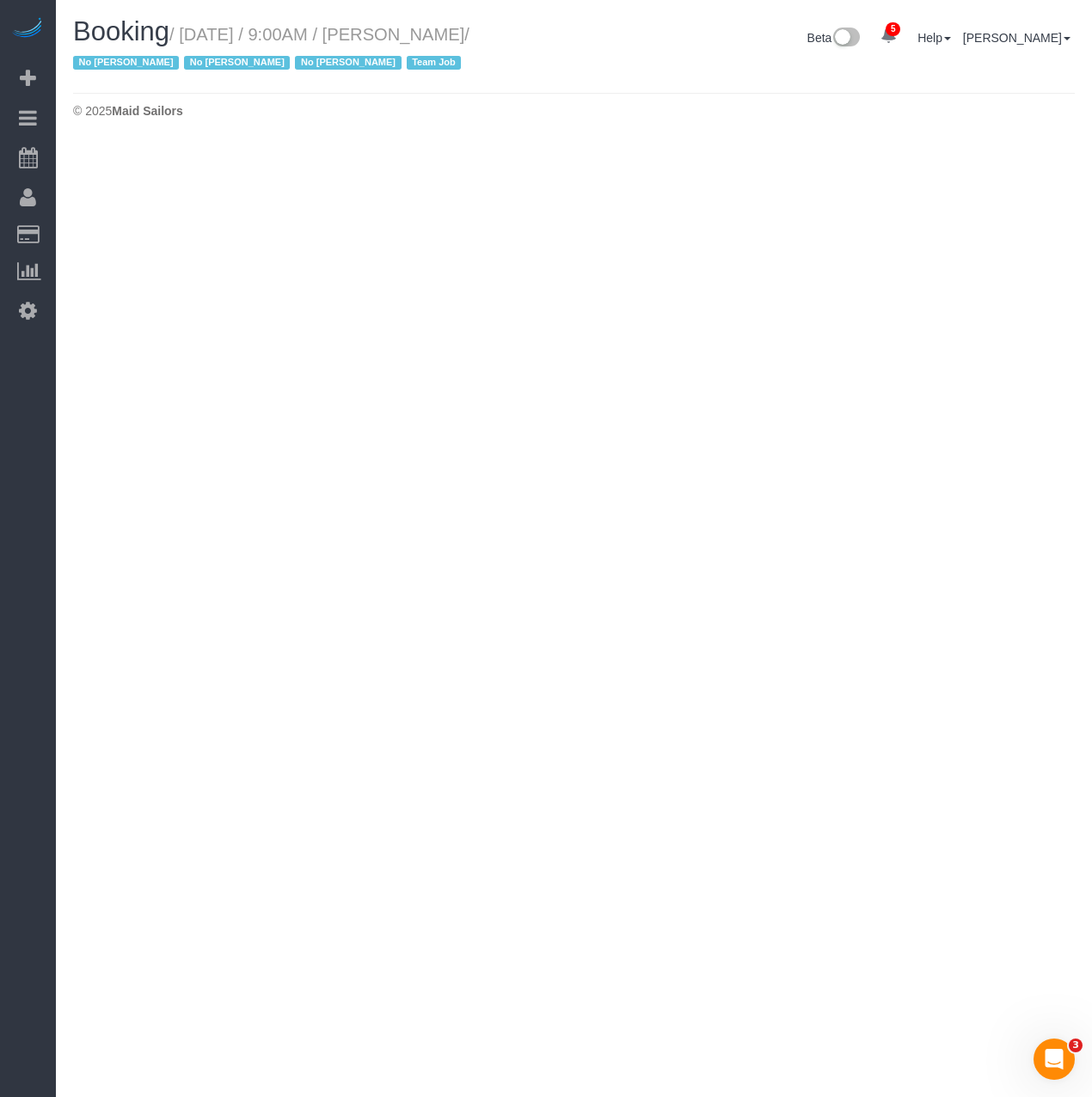
select select "NY"
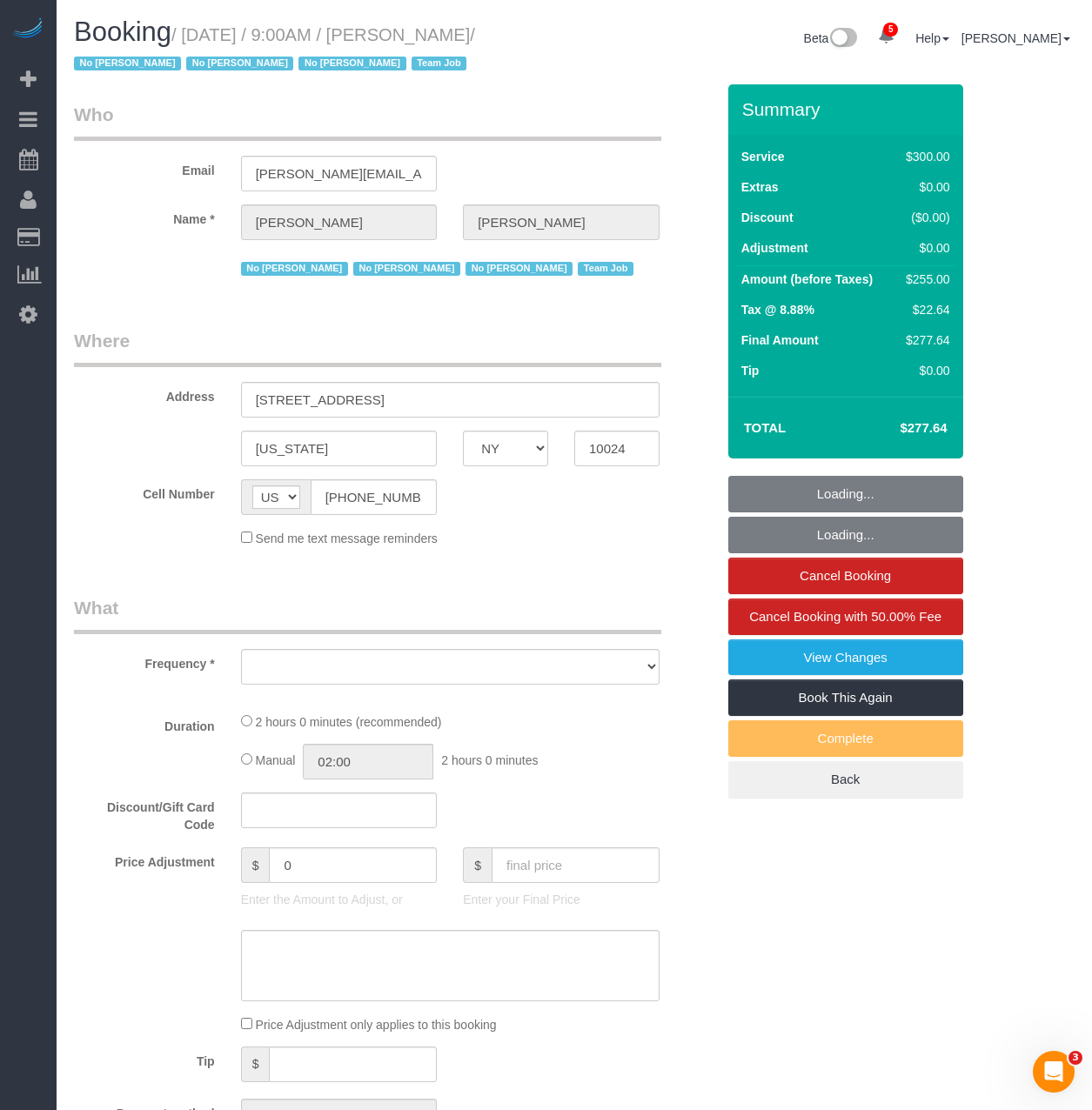
scroll to position [2028, 1092]
select select "string:stripe-pm_1K1KNp4VGloSiKo7hinMQhFr"
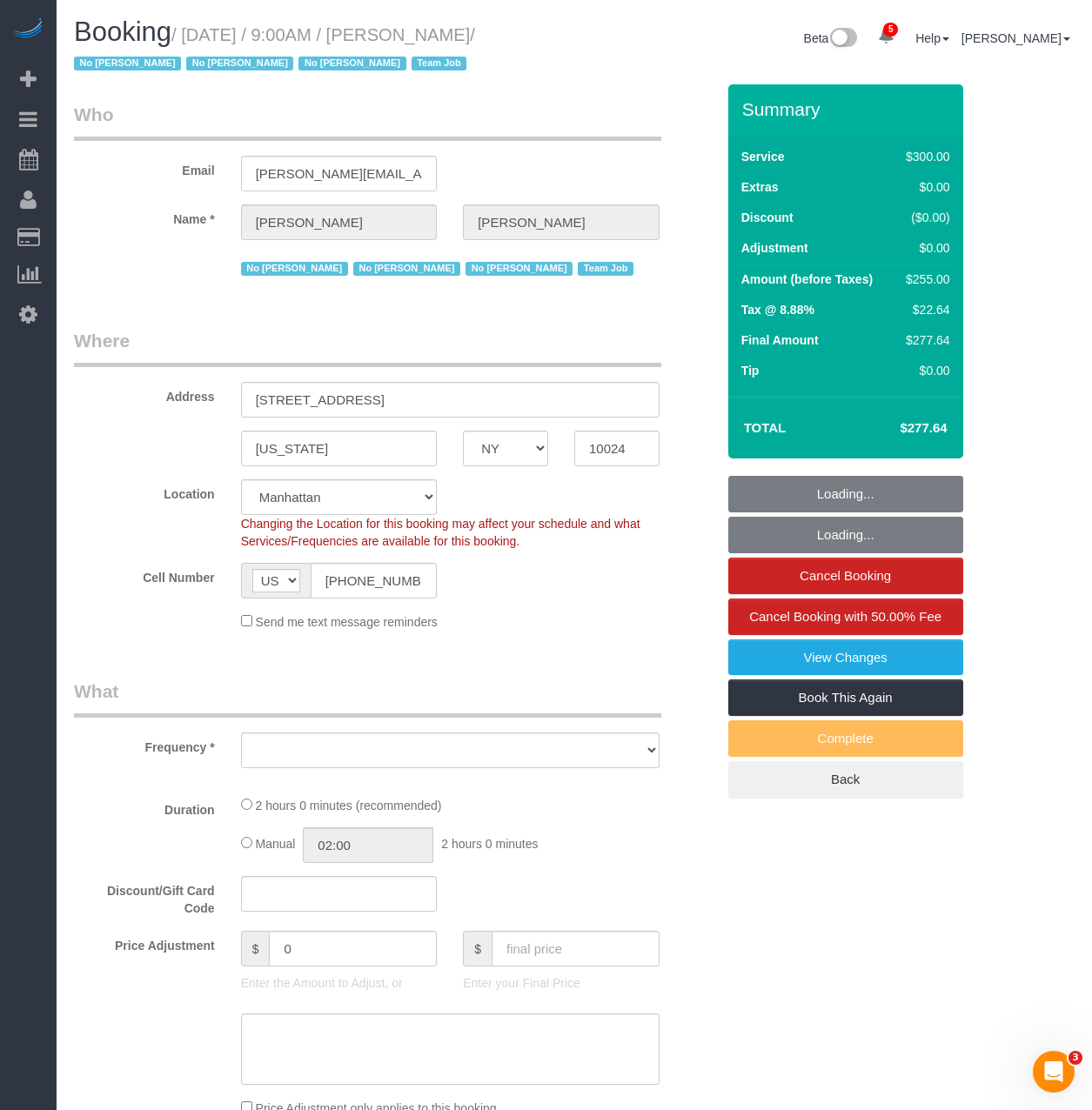
scroll to position [2776, 1092]
select select "object:33014"
select select "spot390"
select select "number:89"
select select "number:90"
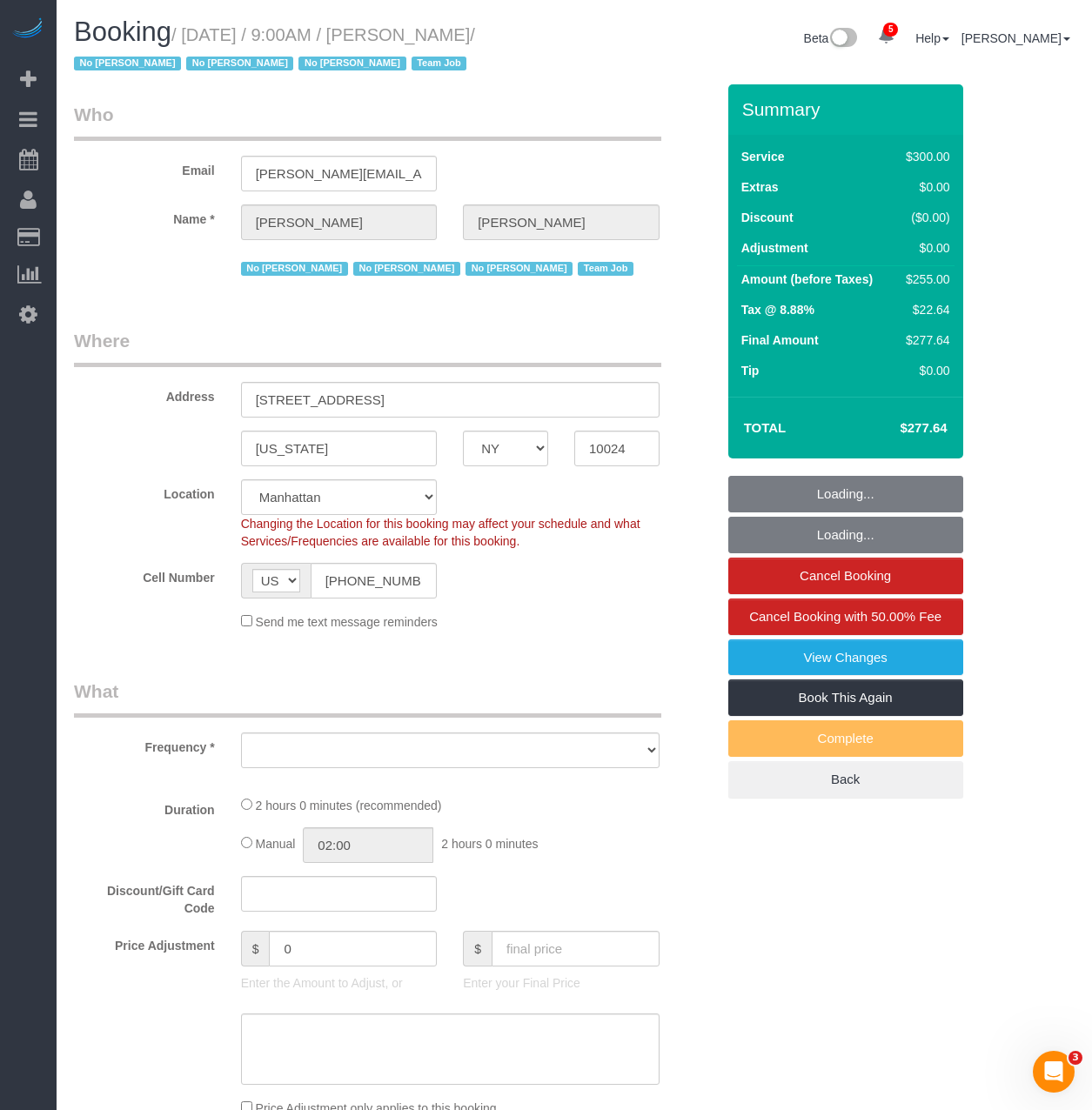
select select "number:15"
select select "number:5"
select select "number:21"
select select "object:33268"
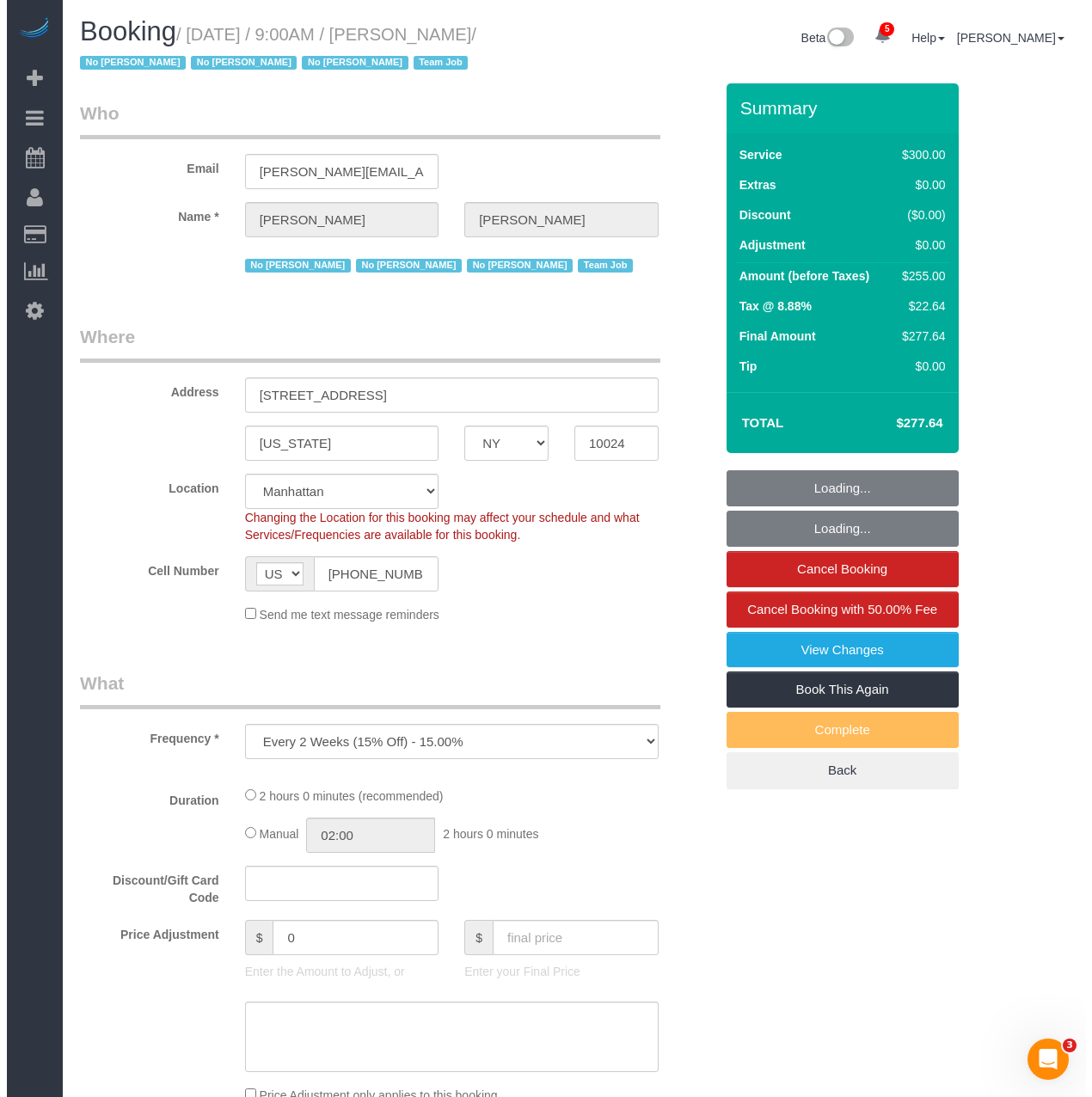
scroll to position [2960, 1079]
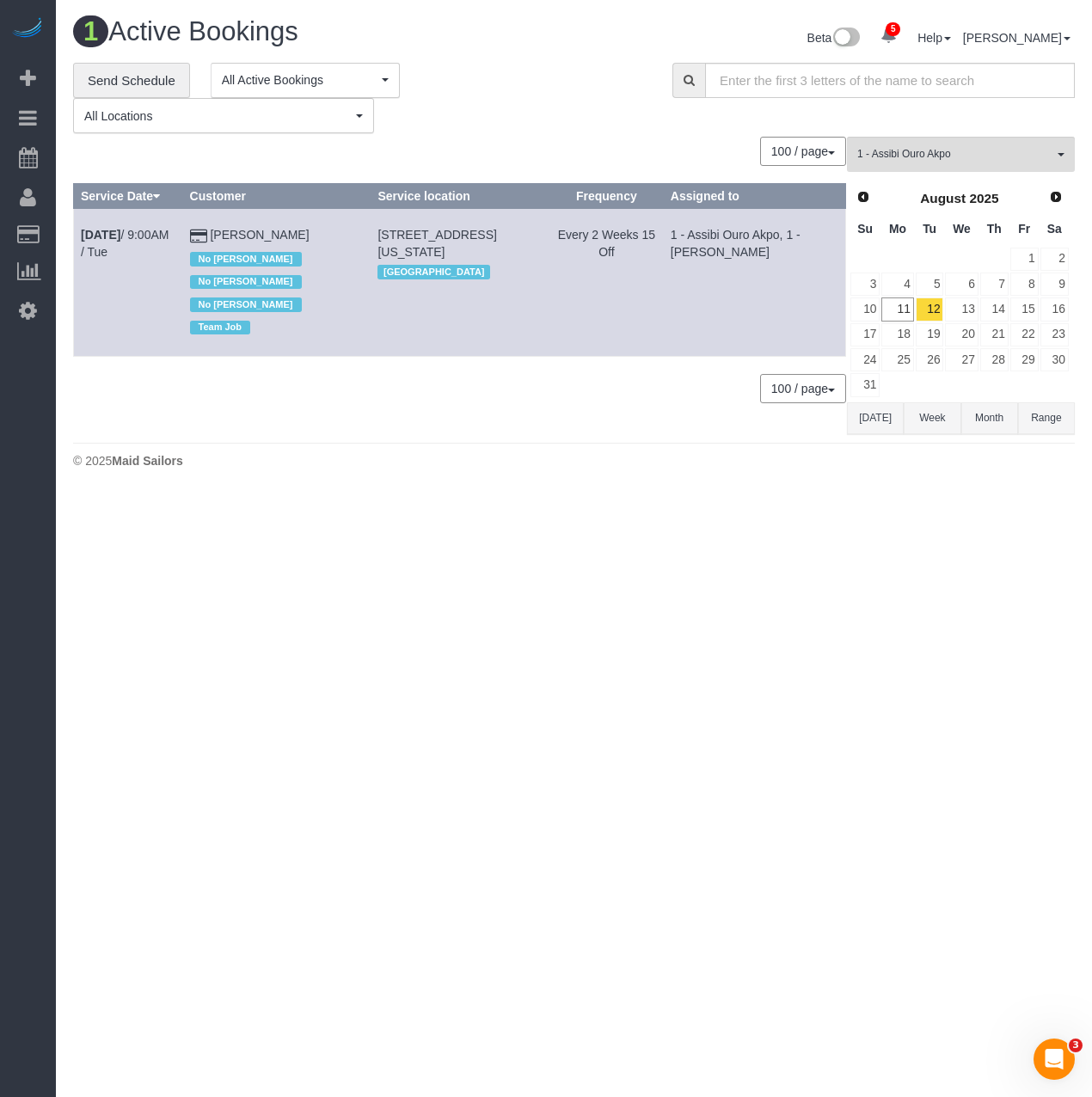
scroll to position [494, 1092]
drag, startPoint x: 75, startPoint y: 237, endPoint x: 349, endPoint y: 240, distance: 274.0
click at [349, 240] on tr "[DATE] 9:00AM / Tue [PERSON_NAME] No [PERSON_NAME] No [PERSON_NAME] No [PERSON_…" at bounding box center [459, 282] width 771 height 148
copy tr "[DATE] 9:00AM / Tue [PERSON_NAME]"
drag, startPoint x: 539, startPoint y: 249, endPoint x: 391, endPoint y: 238, distance: 148.4
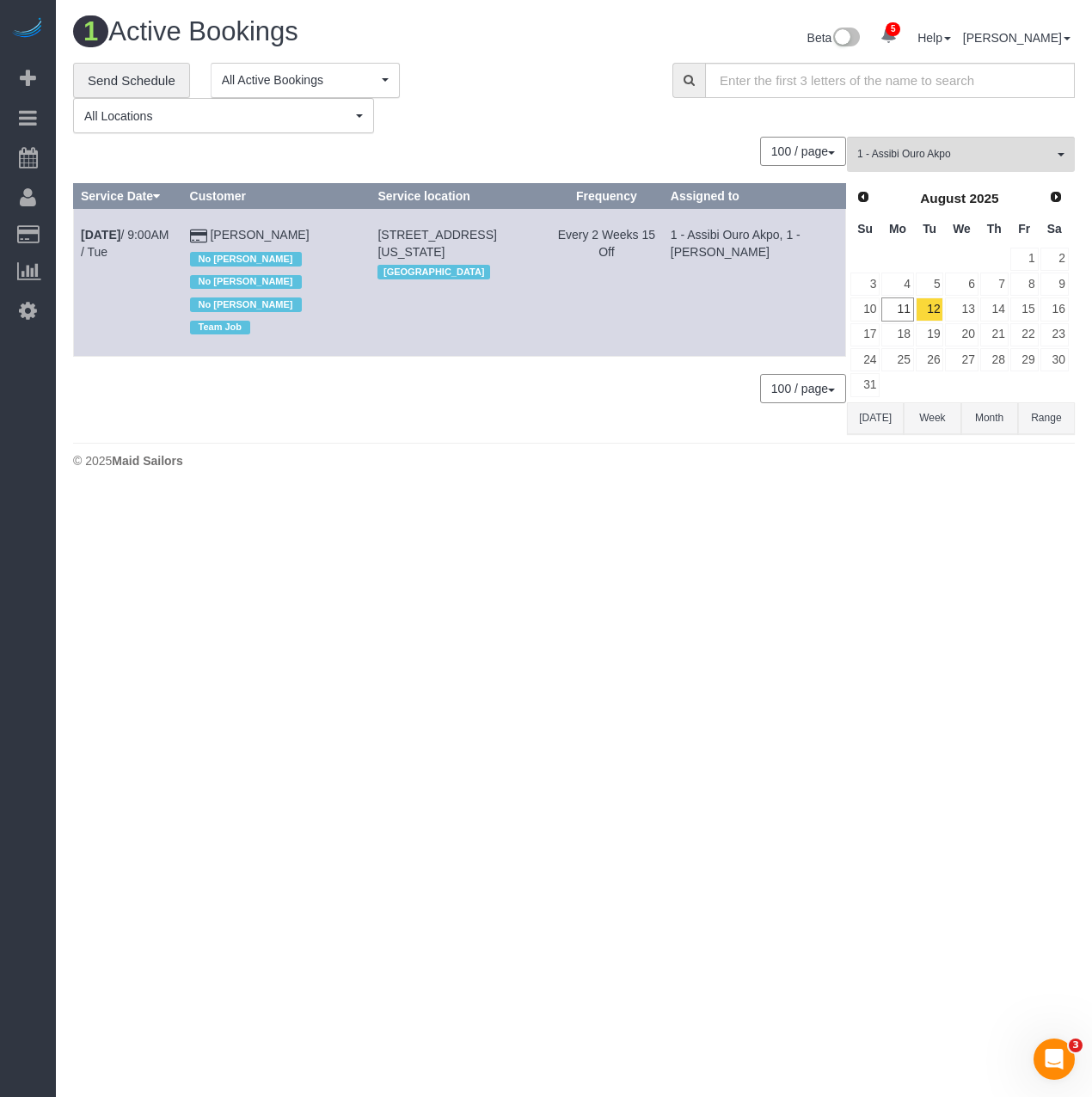
click at [391, 238] on td "[STREET_ADDRESS][US_STATE] [GEOGRAPHIC_DATA]" at bounding box center [460, 282] width 180 height 148
copy span "[STREET_ADDRESS][US_STATE]"
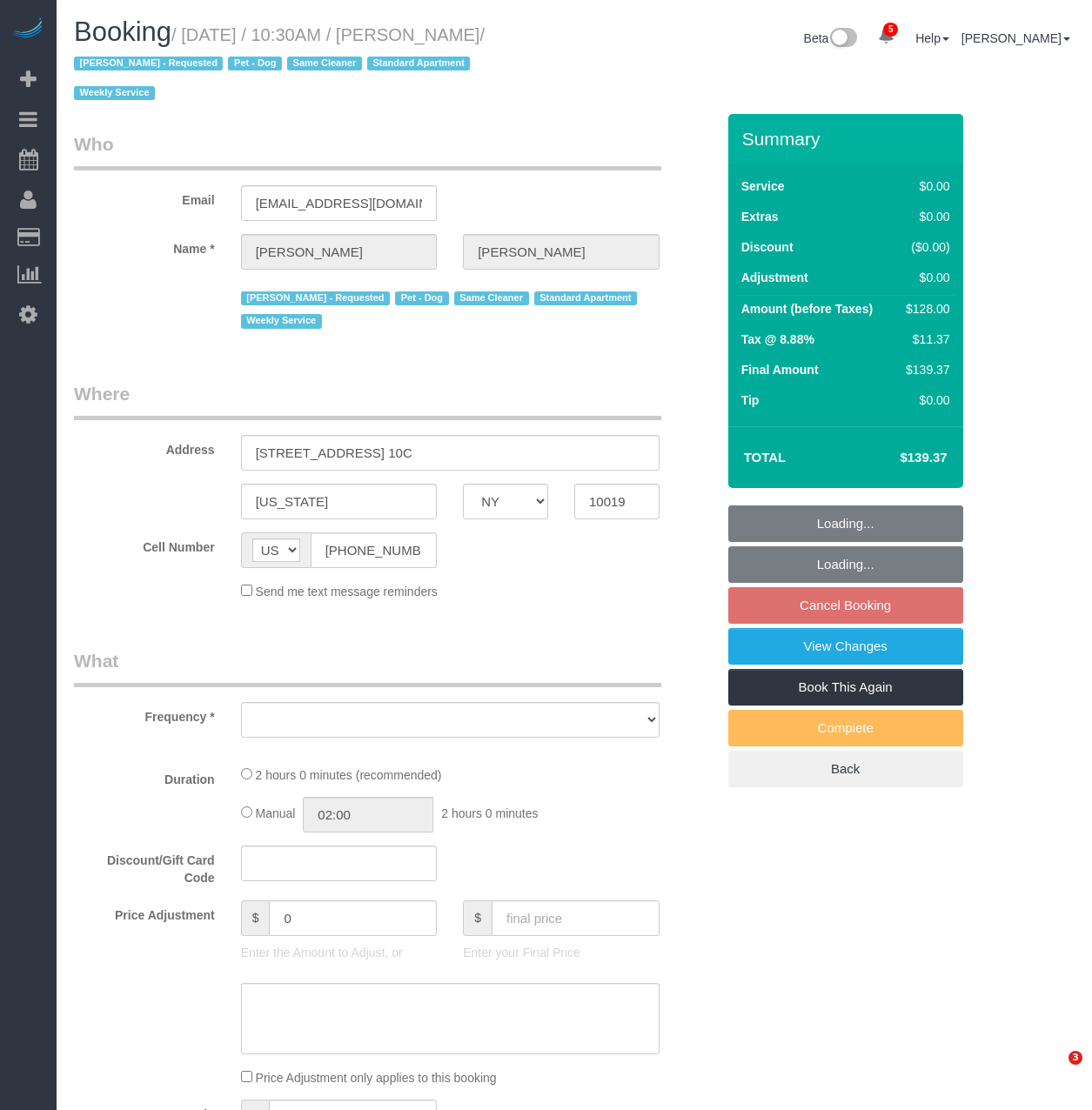
select select "NY"
select select "object:666"
select select "string:stripe-pm_1Qprwf4VGloSiKo7wcYFckr9"
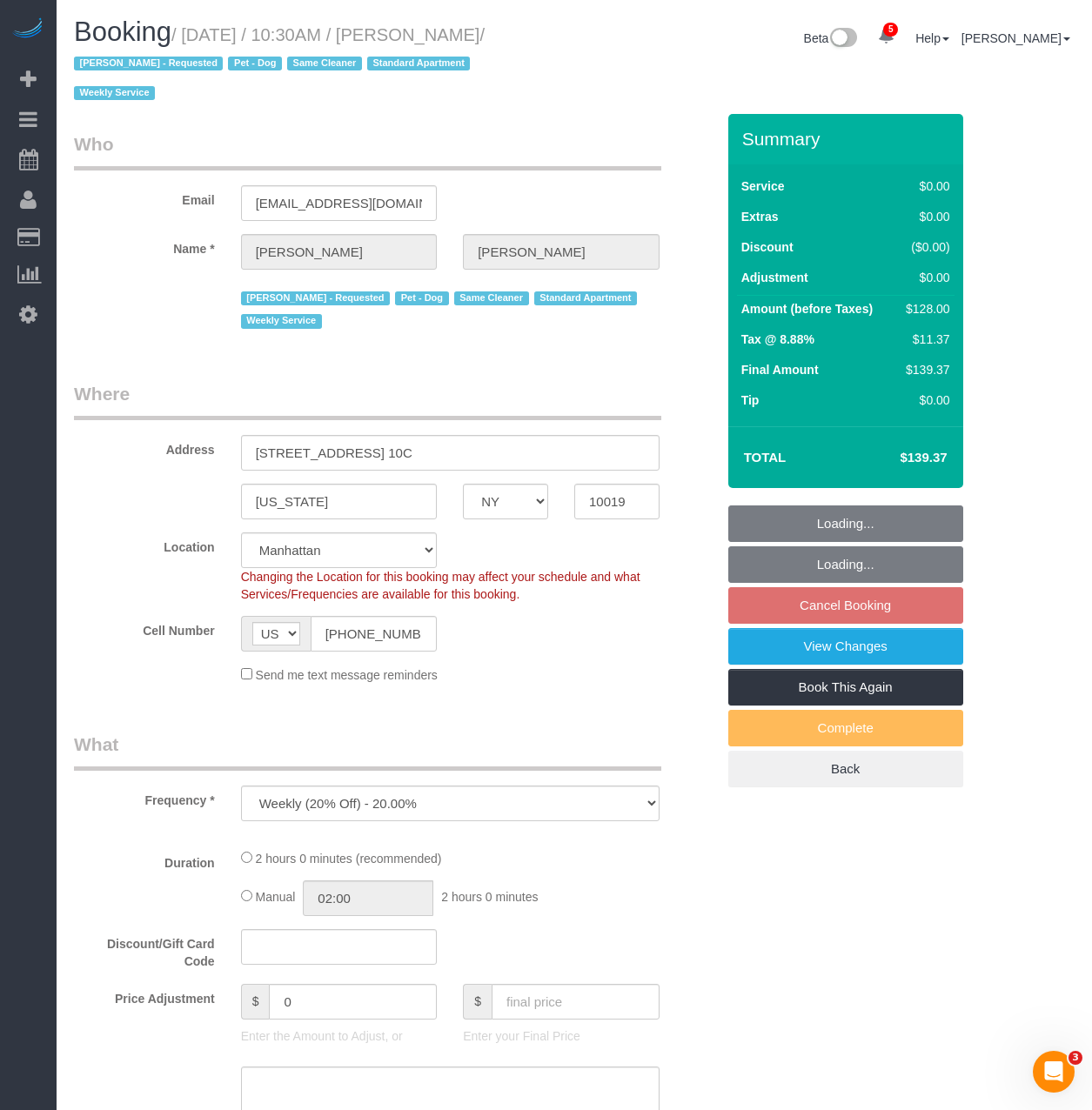
select select "object:691"
select select "number:58"
select select "number:71"
select select "number:13"
select select "number:5"
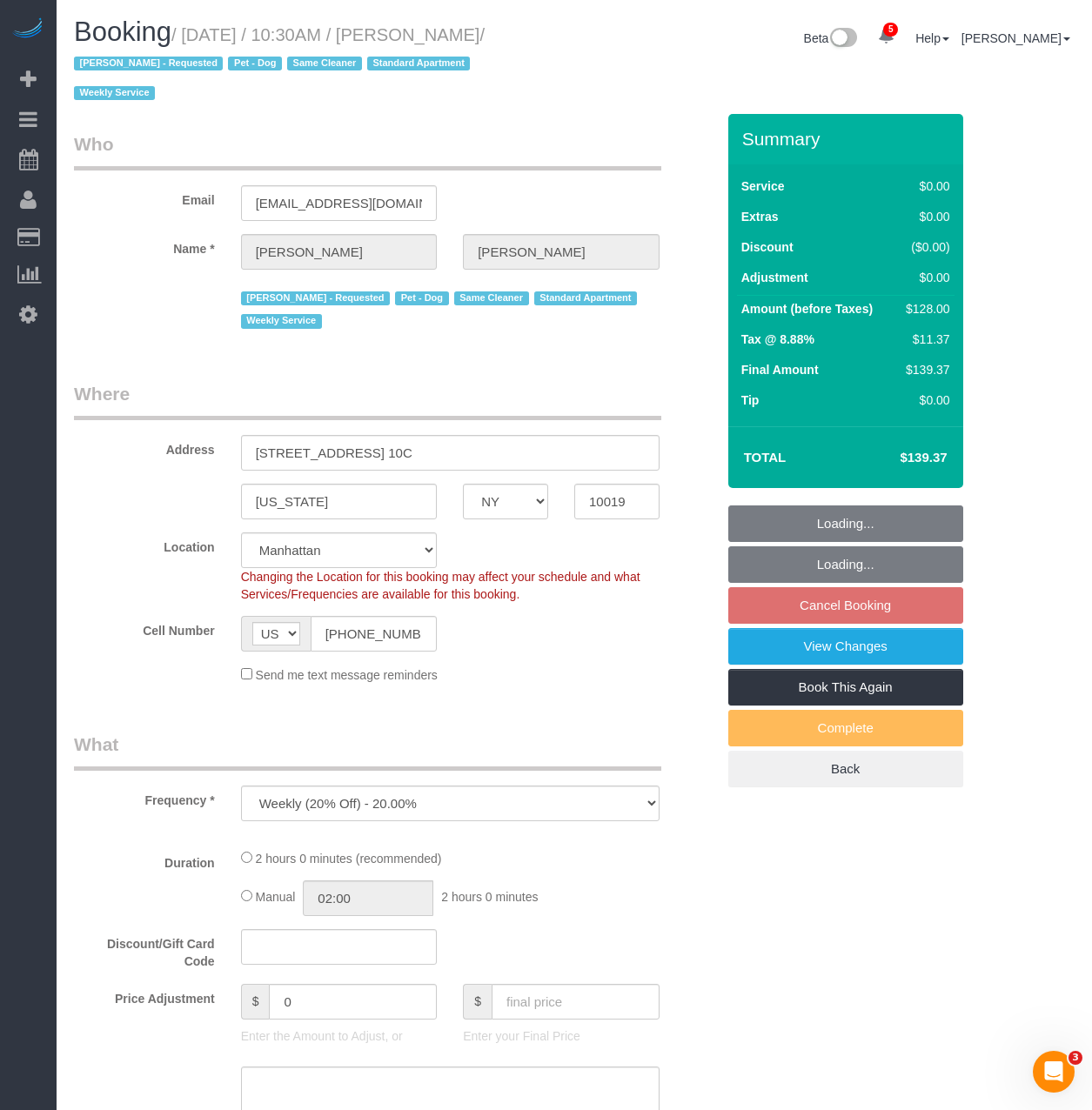
select select "1"
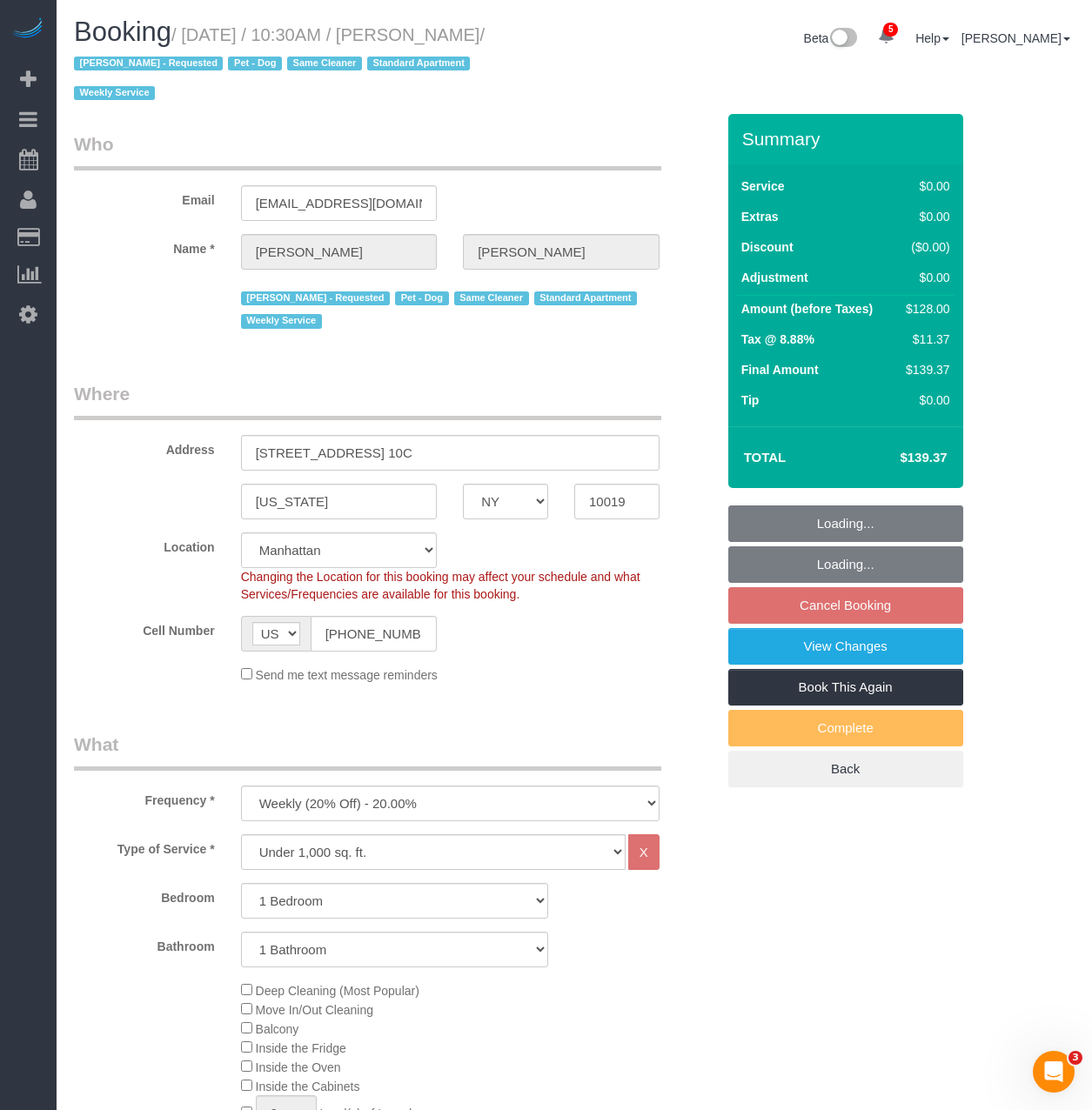
select select "1"
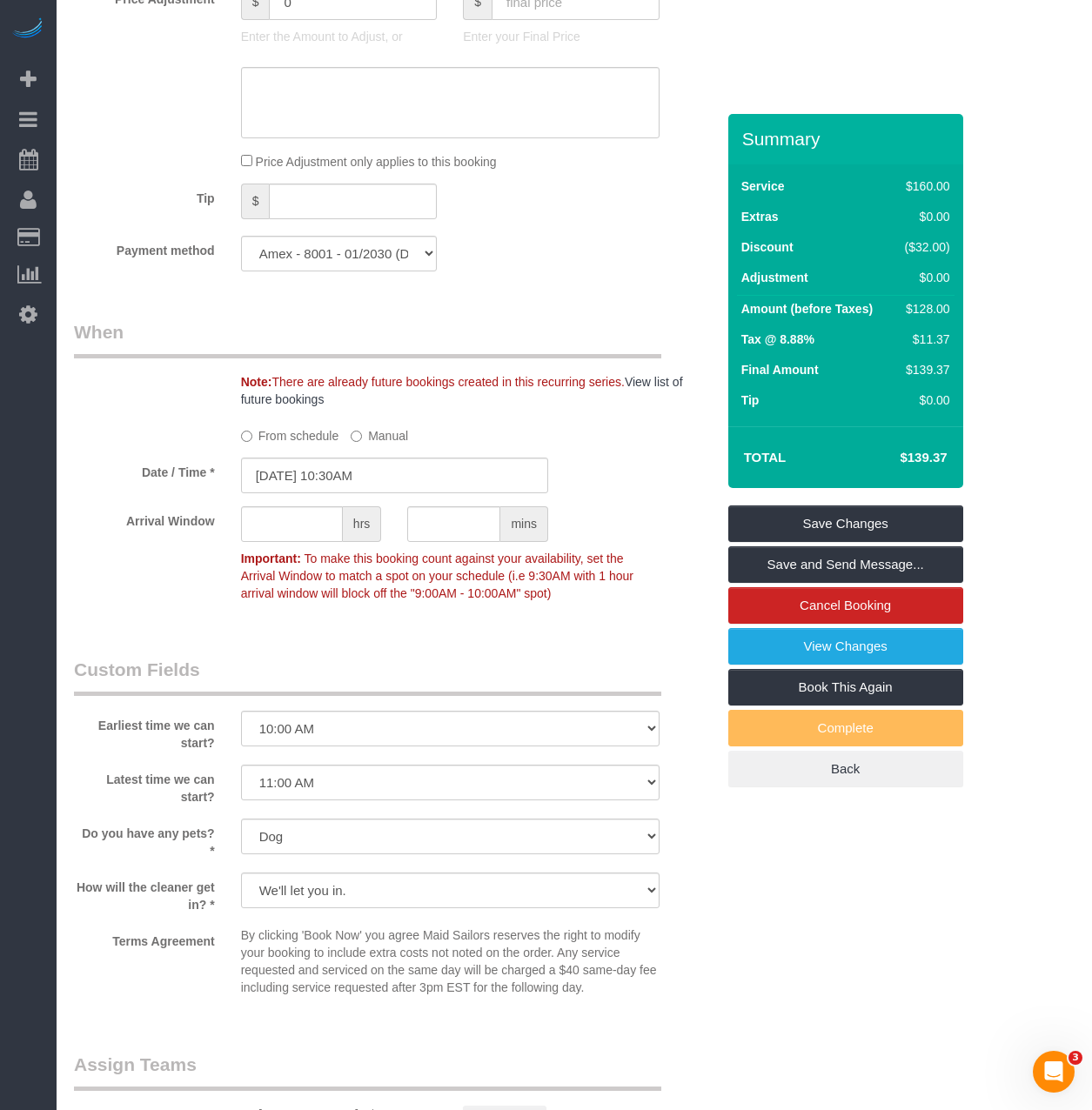
scroll to position [1479, 0]
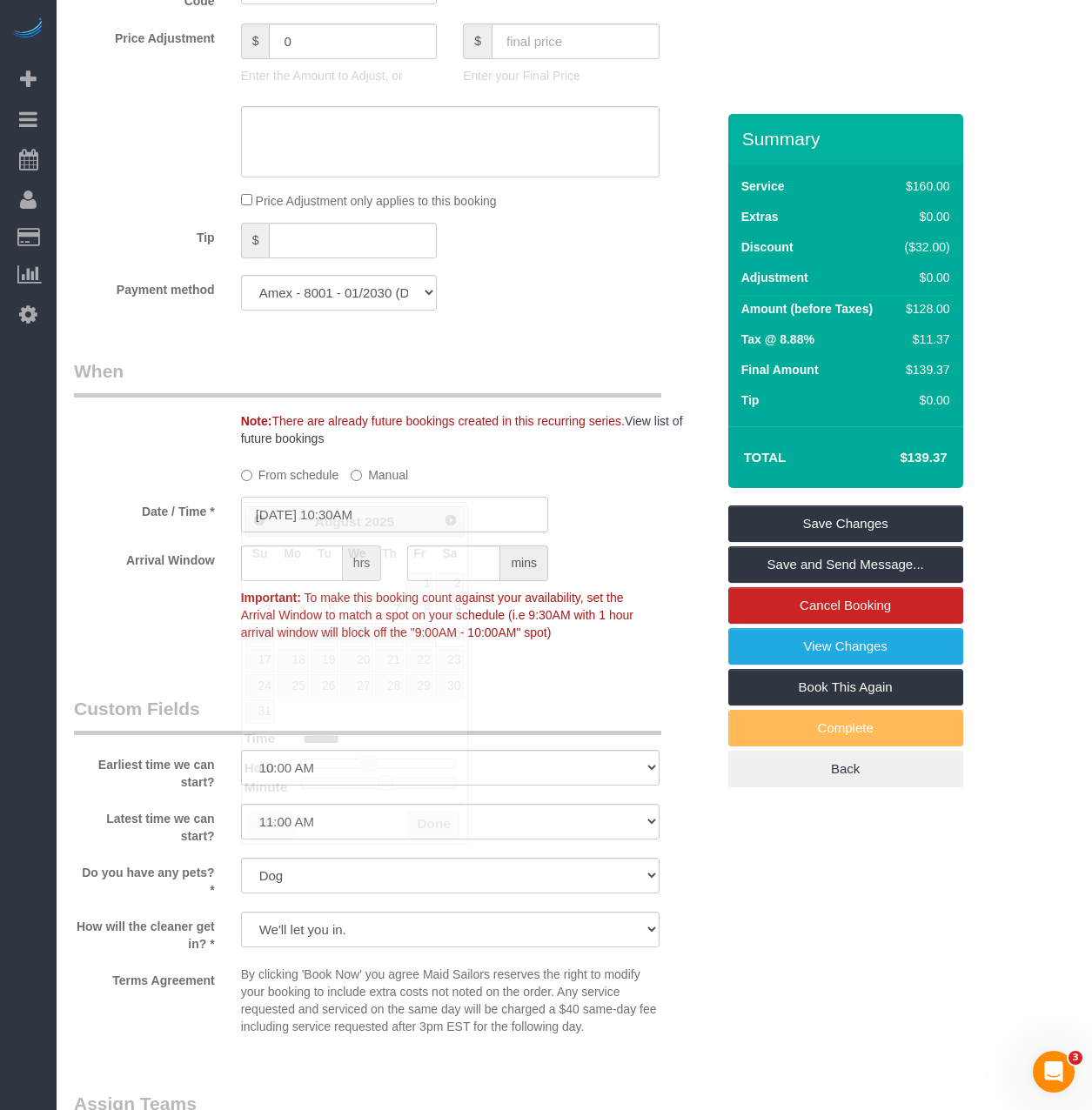
click at [325, 497] on input "08/16/2025 10:30AM" at bounding box center [395, 515] width 307 height 36
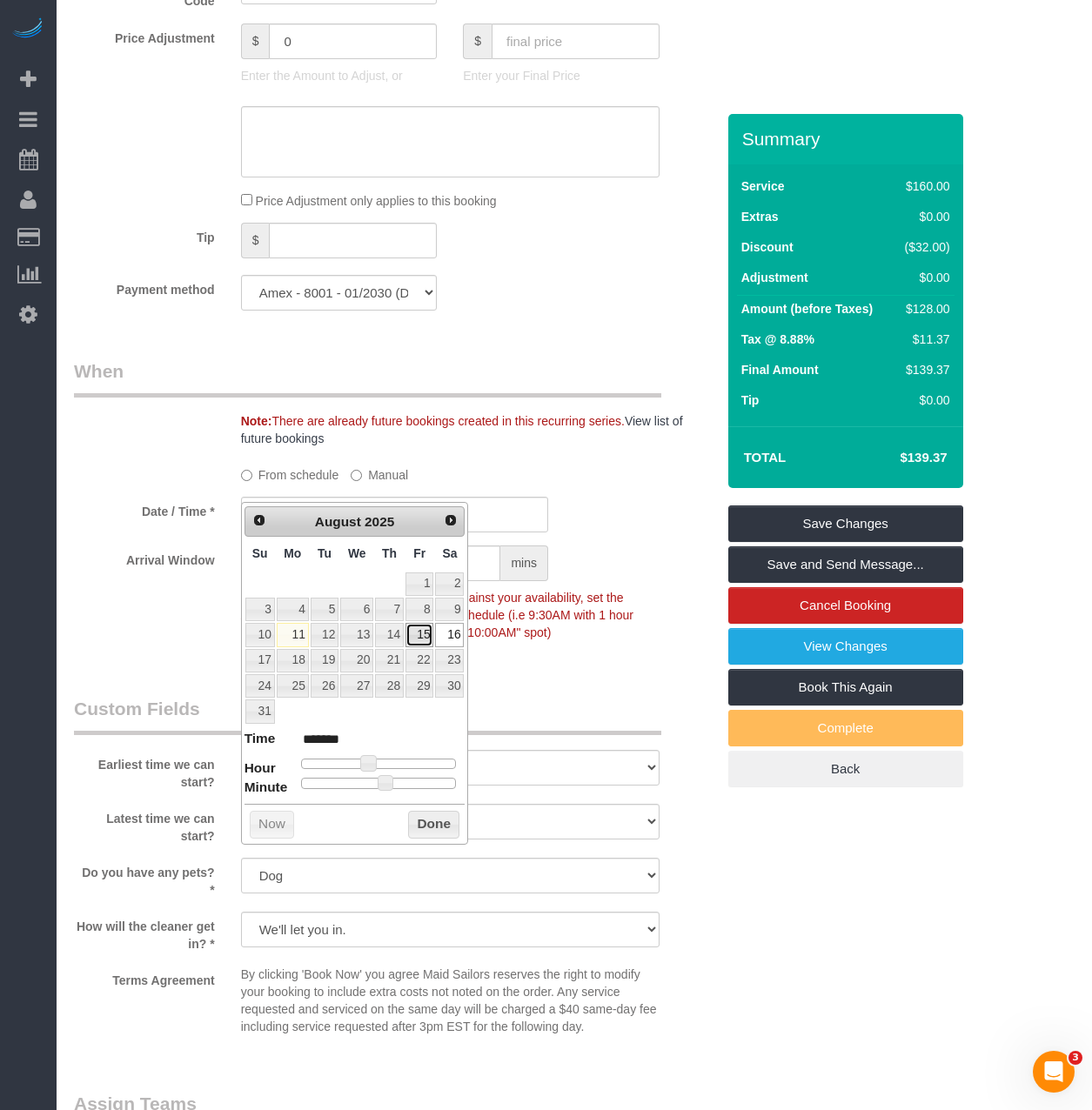
click at [419, 638] on link "15" at bounding box center [420, 634] width 28 height 24
type input "08/15/2025 10:25AM"
type input "*******"
type input "08/15/2025 10:20AM"
type input "*******"
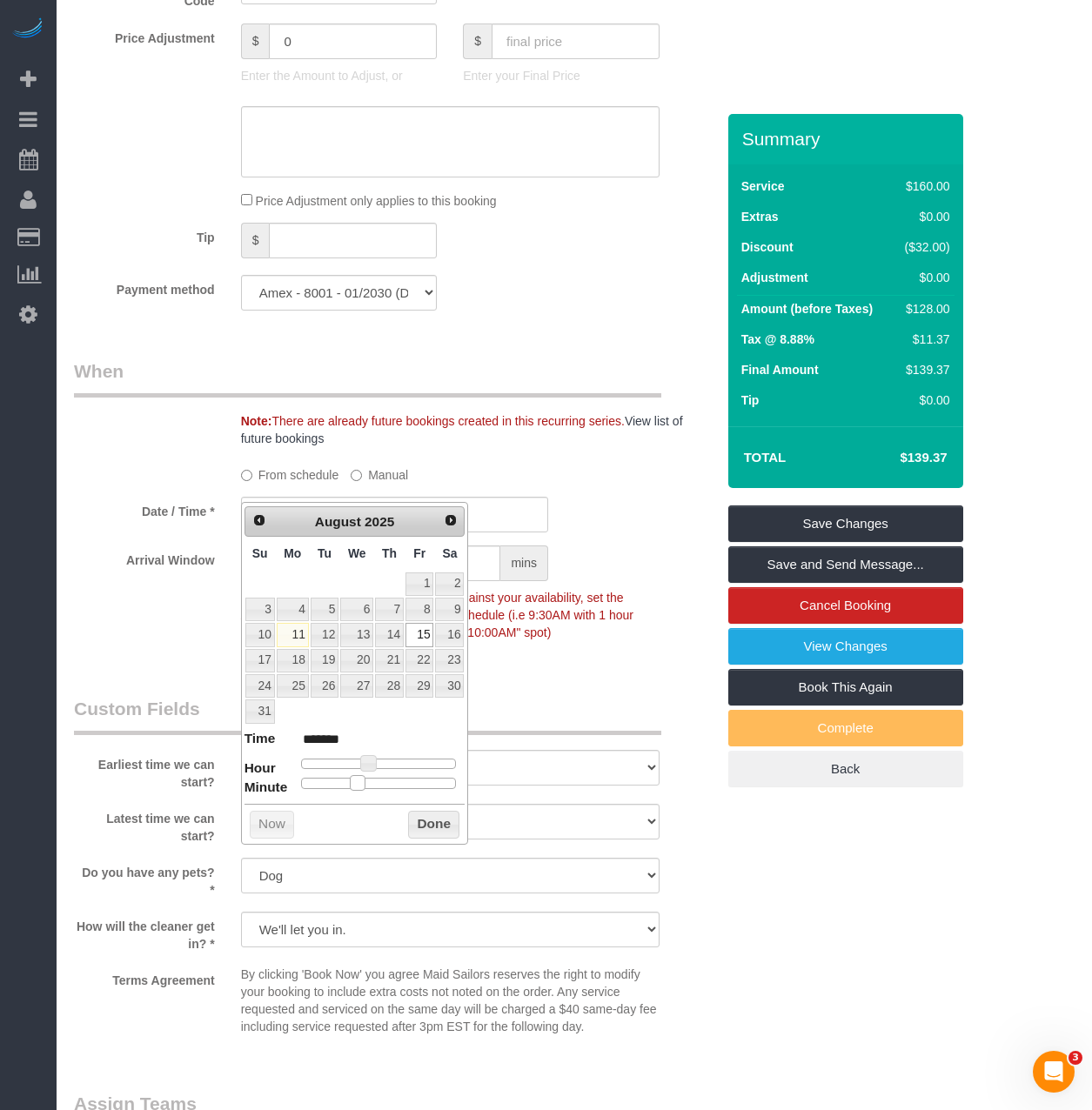
type input "08/15/2025 10:15AM"
type input "*******"
type input "08/15/2025 10:10AM"
type input "*******"
type input "08/15/2025 10:15AM"
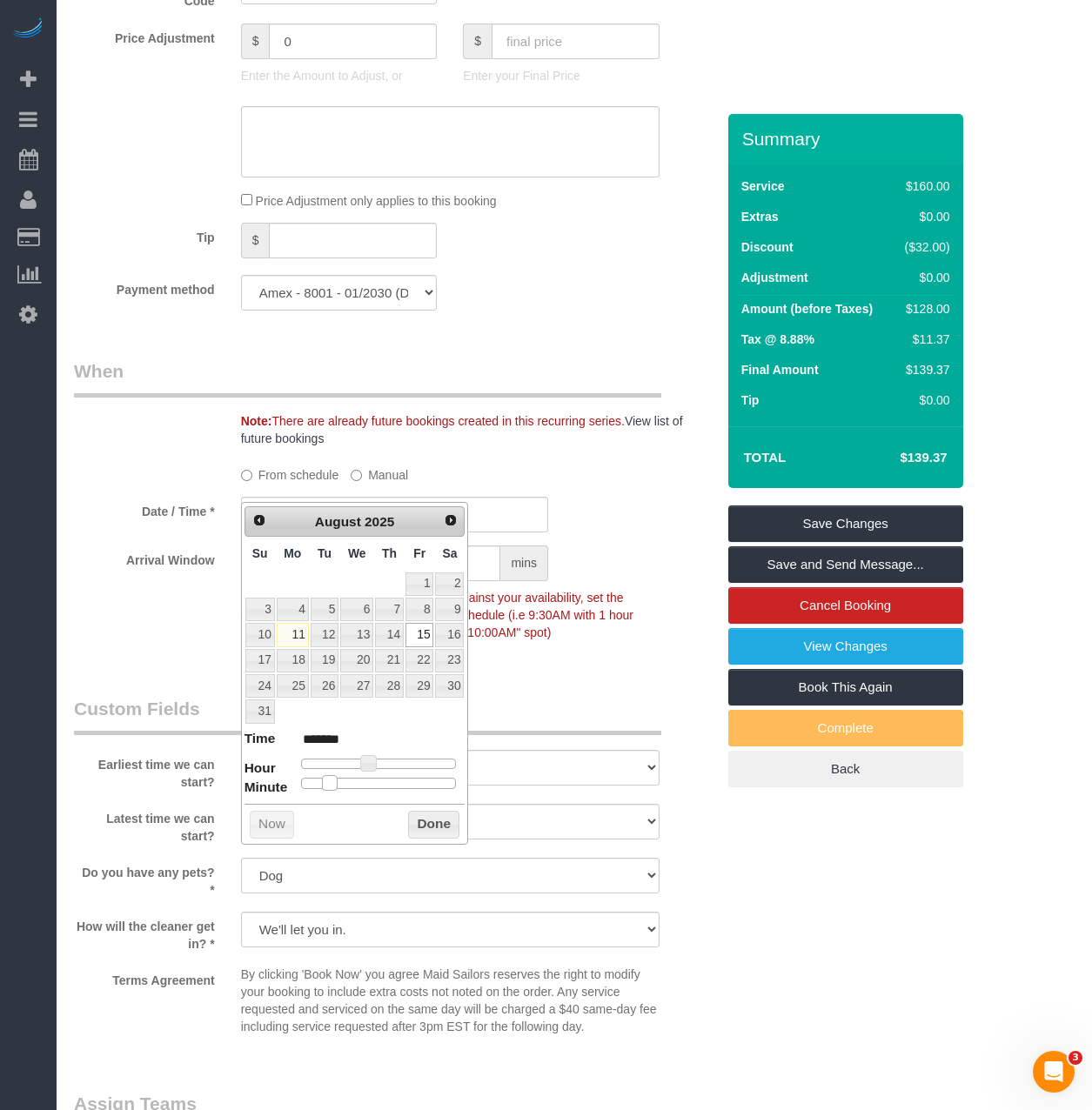
type input "*******"
drag, startPoint x: 385, startPoint y: 788, endPoint x: 339, endPoint y: 786, distance: 46.0
click at [339, 786] on span at bounding box center [343, 783] width 16 height 16
click at [441, 820] on button "Done" at bounding box center [434, 825] width 51 height 28
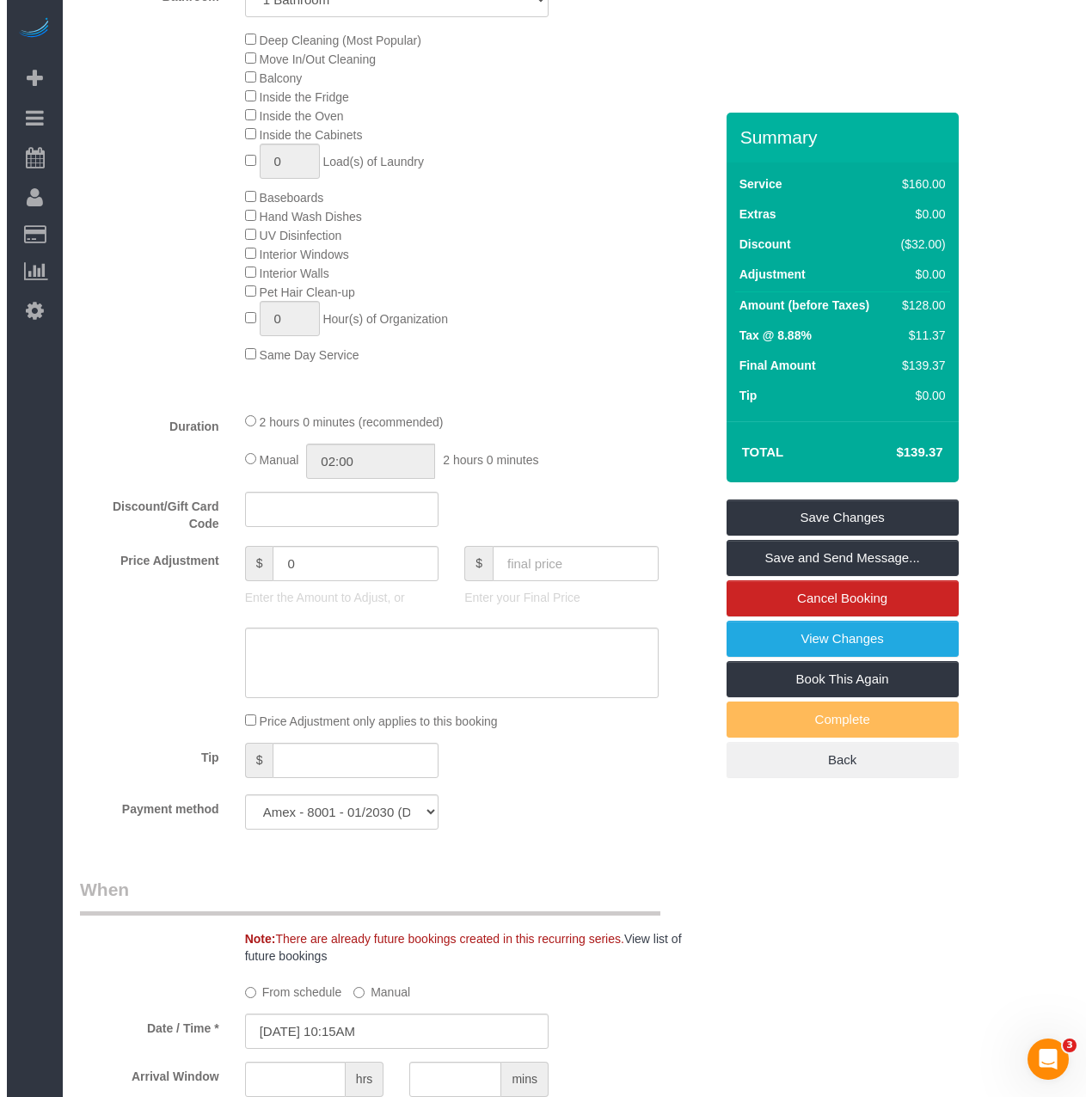
scroll to position [946, 0]
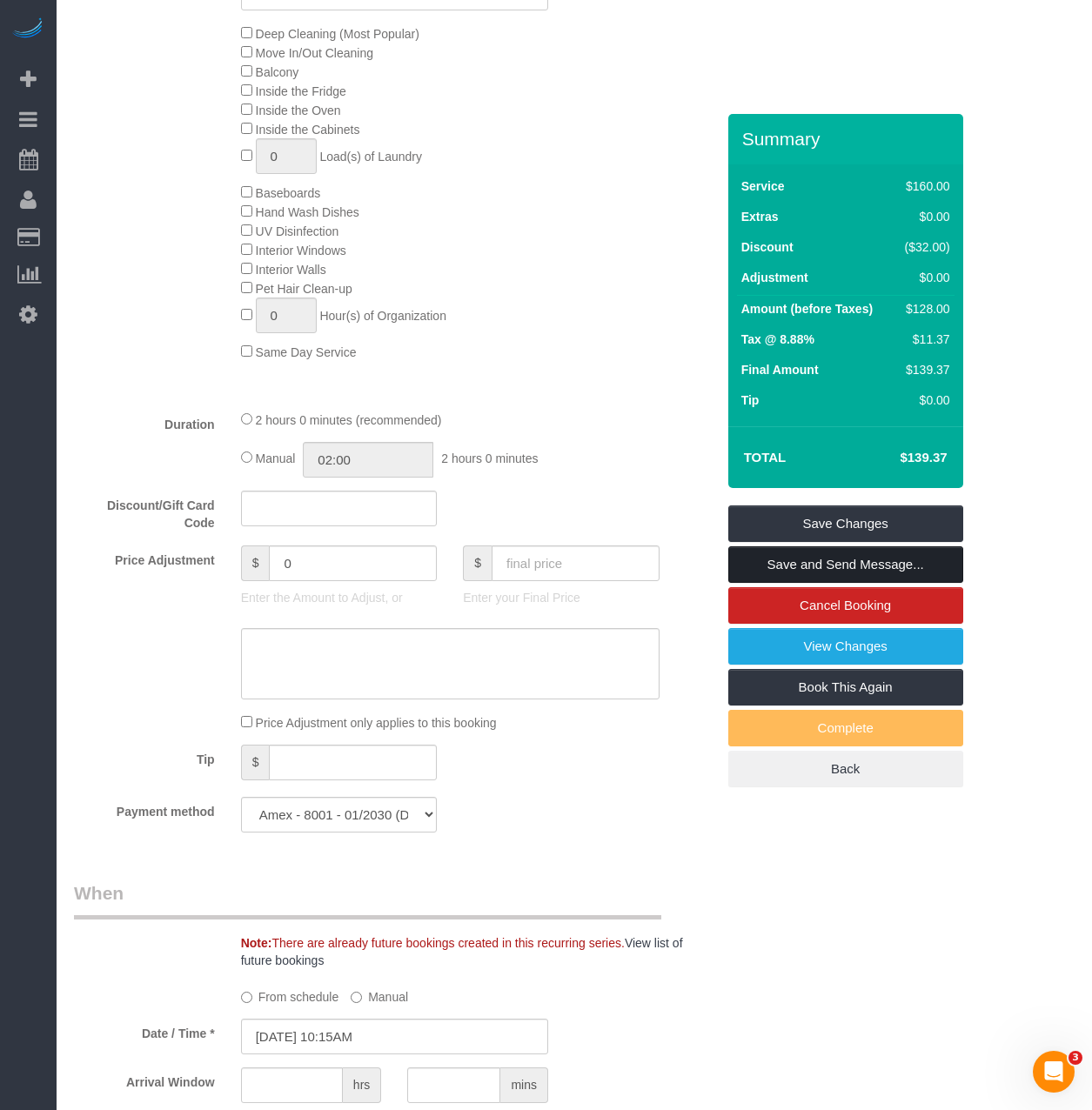
click at [760, 546] on link "Save and Send Message..." at bounding box center [845, 564] width 235 height 37
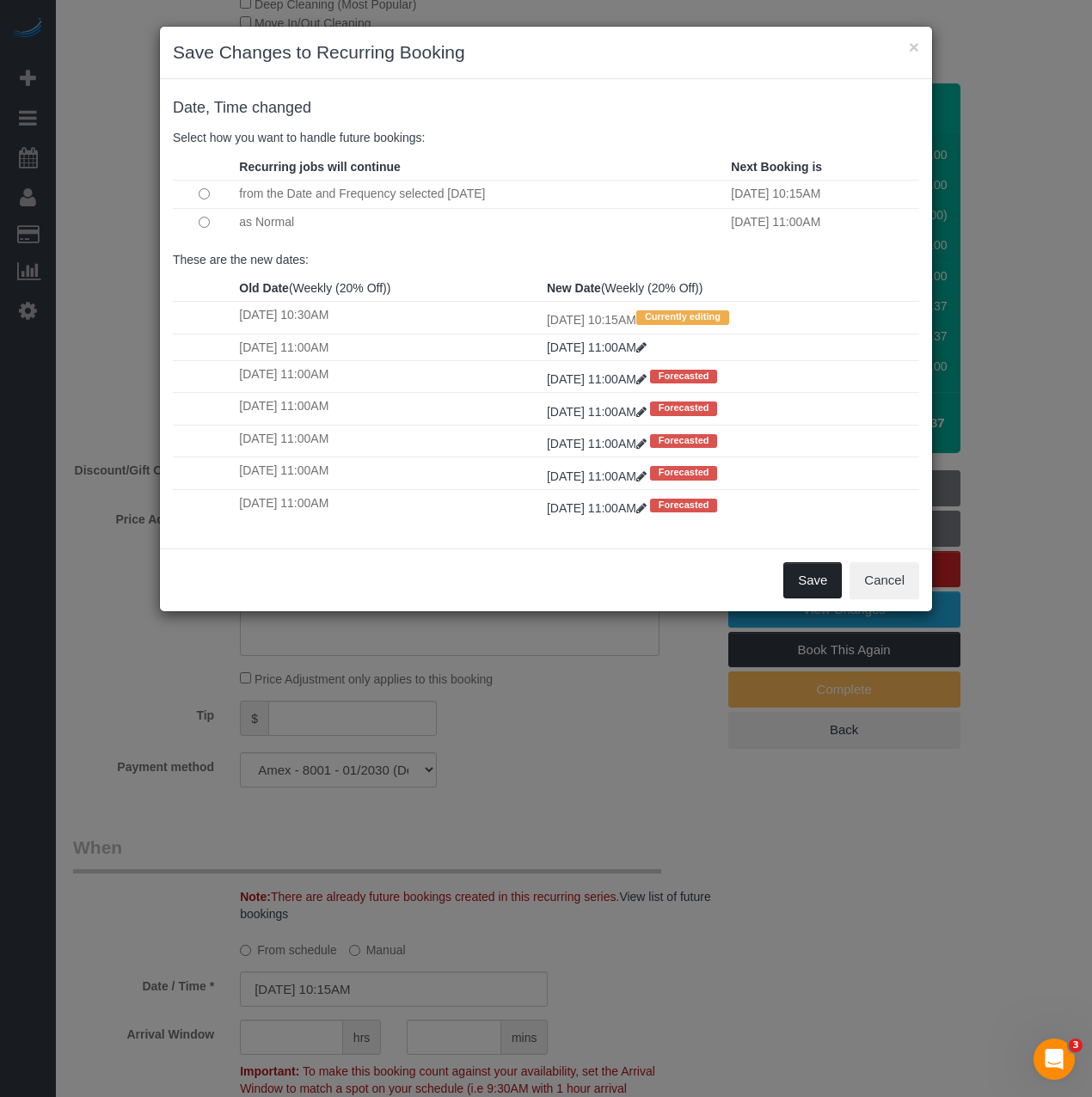
click at [806, 594] on button "Save" at bounding box center [812, 580] width 59 height 36
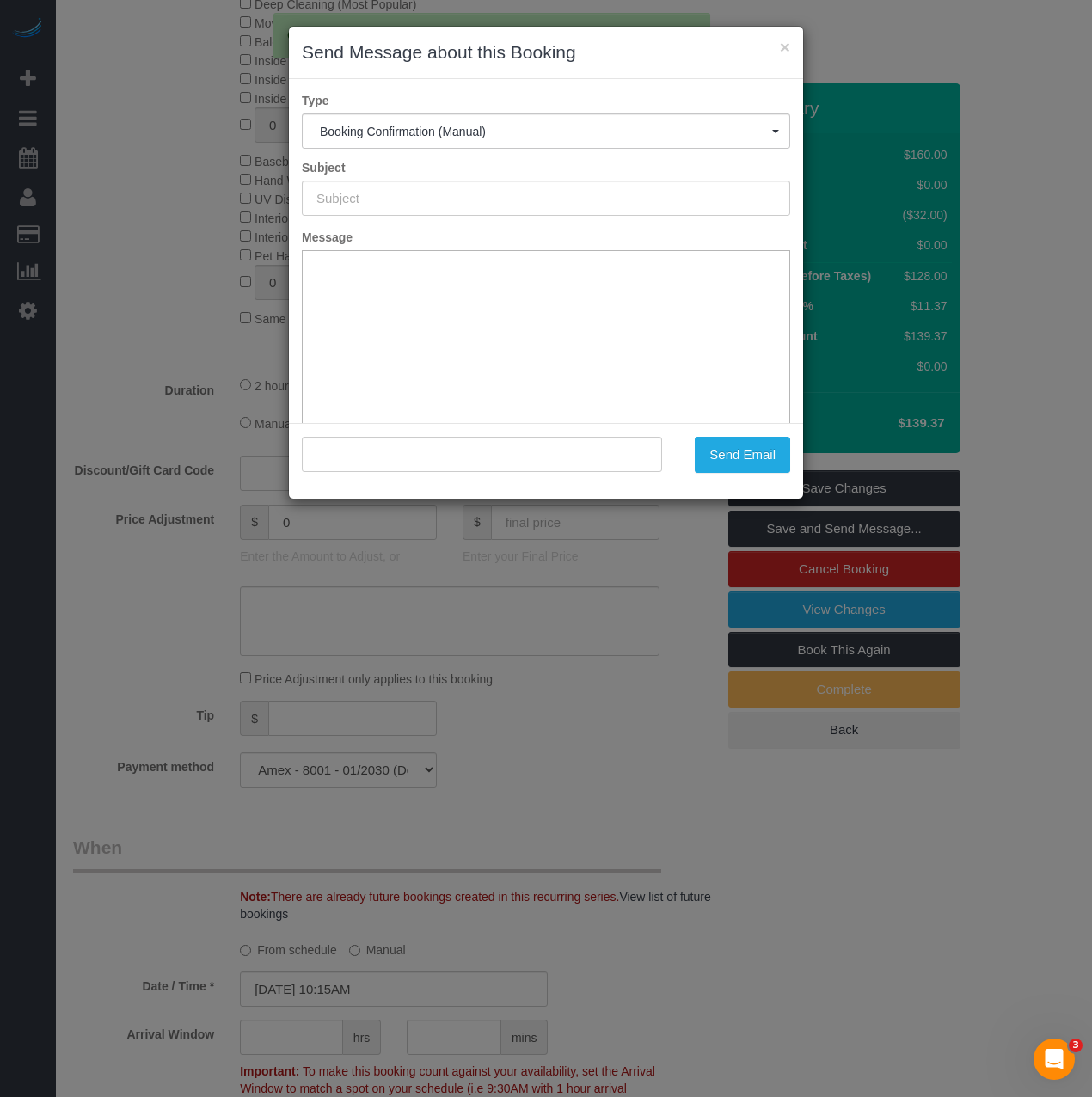
scroll to position [0, 0]
type input "Cleaning Confirmed for 08/15/2025 at 10:15am"
type input ""Alex Fluker" <eafluker@gmail.com>"
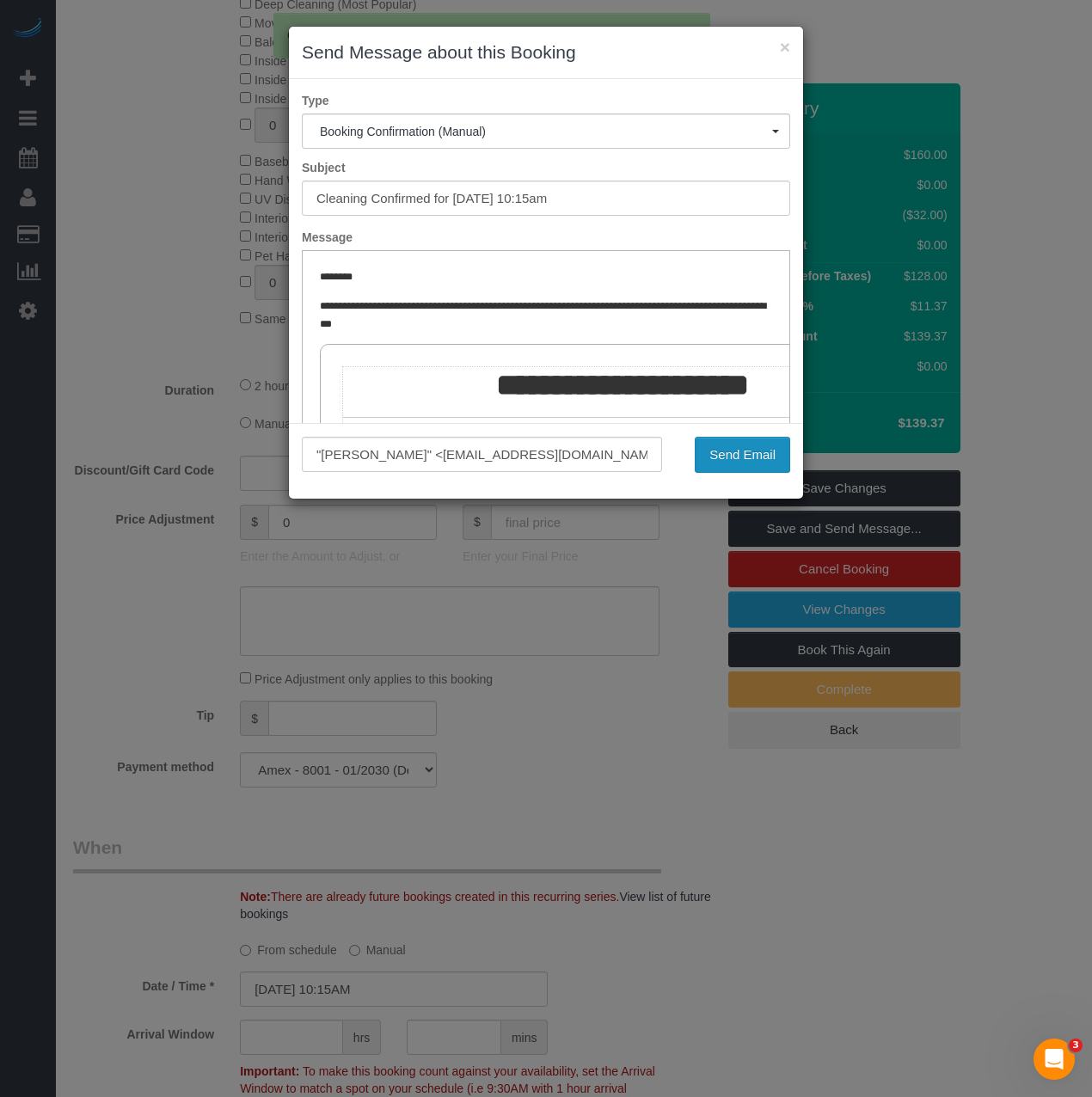
click at [710, 462] on button "Send Email" at bounding box center [742, 455] width 95 height 36
